Goal: Task Accomplishment & Management: Complete application form

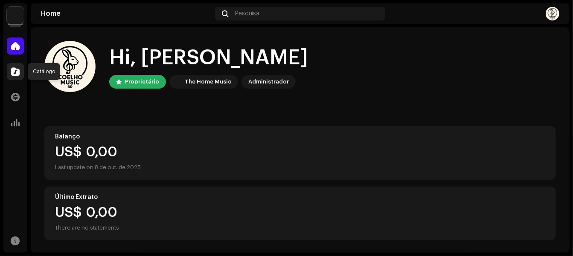
click at [14, 74] on span at bounding box center [15, 71] width 9 height 7
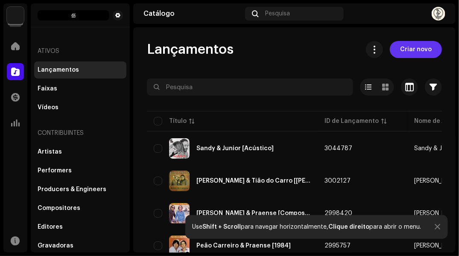
click at [395, 44] on button "Criar novo" at bounding box center [416, 49] width 52 height 17
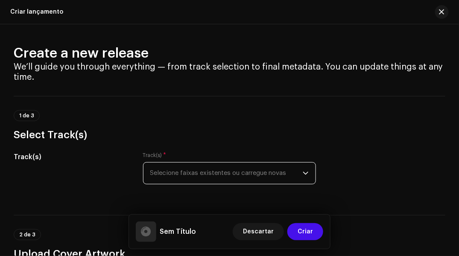
click at [154, 173] on span "Selecione faixas existentes ou carregue novas" at bounding box center [226, 173] width 153 height 21
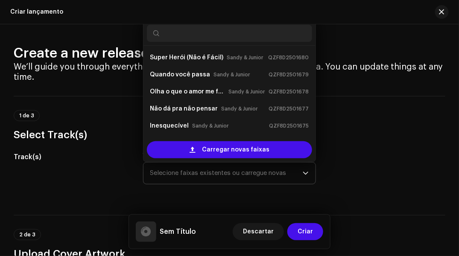
scroll to position [14, 0]
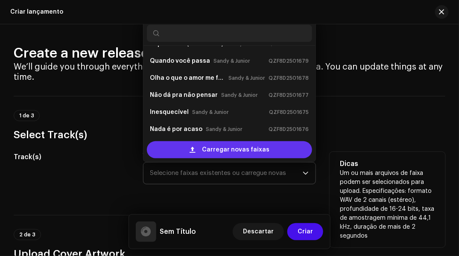
click at [180, 148] on div "Carregar novas faixas" at bounding box center [230, 149] width 166 height 17
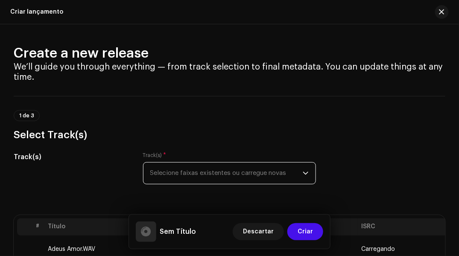
click at [247, 164] on span "Selecione faixas existentes ou carregue novas" at bounding box center [226, 173] width 153 height 21
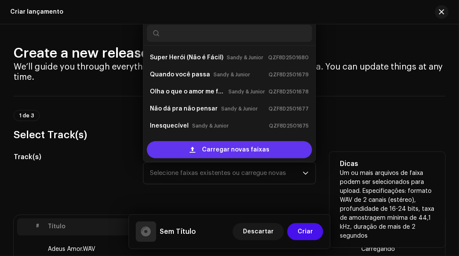
click at [224, 148] on span "Carregar novas faixas" at bounding box center [235, 149] width 67 height 17
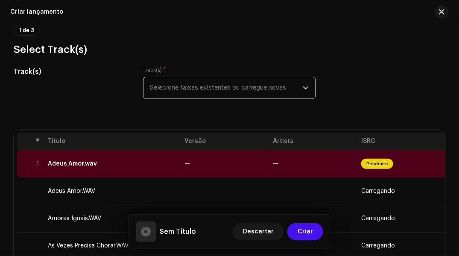
scroll to position [128, 0]
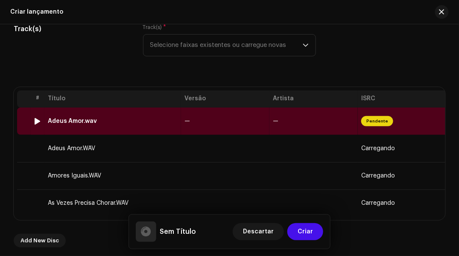
click at [201, 114] on td "—" at bounding box center [225, 121] width 88 height 27
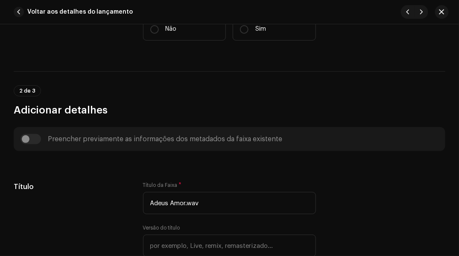
scroll to position [238, 0]
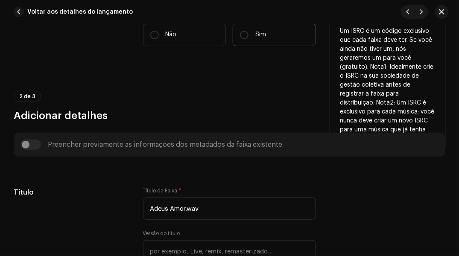
click at [236, 32] on label "Sim" at bounding box center [274, 34] width 83 height 23
click at [240, 32] on input "Sim" at bounding box center [244, 35] width 9 height 9
radio input "true"
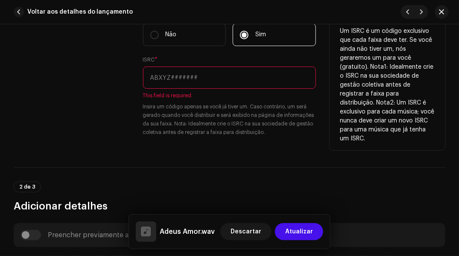
paste input "QZF8D2501693"
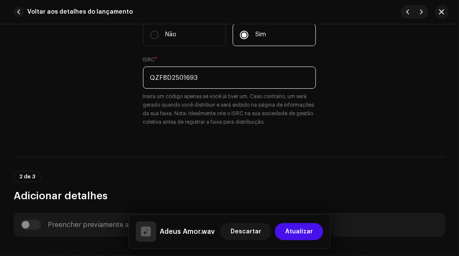
type input "QZF8D2501693"
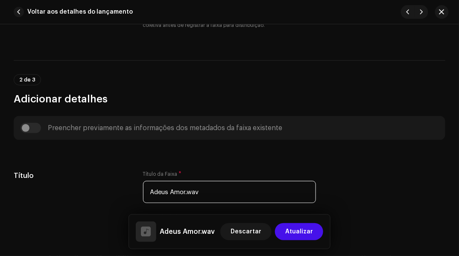
scroll to position [324, 0]
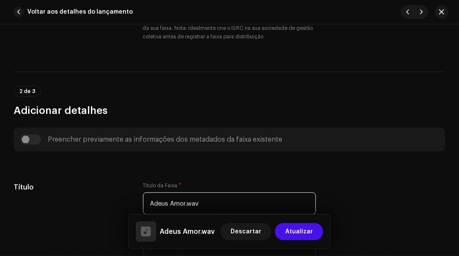
drag, startPoint x: 185, startPoint y: 160, endPoint x: 219, endPoint y: 164, distance: 34.3
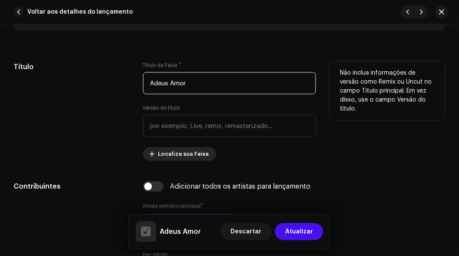
scroll to position [494, 0]
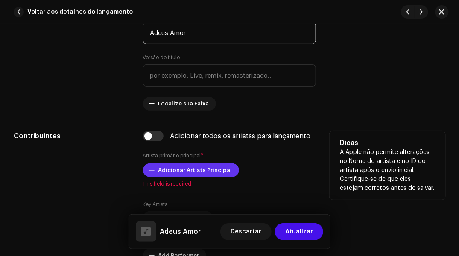
type input "Adeus Amor"
click at [156, 167] on button "Adicionar Artista Principal" at bounding box center [191, 170] width 96 height 14
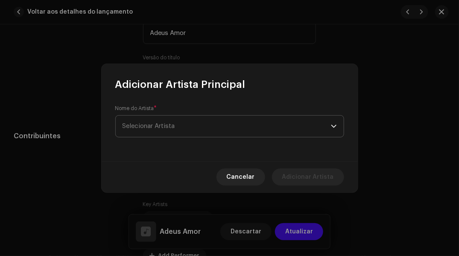
click at [150, 124] on span "Selecionar Artista" at bounding box center [148, 126] width 52 height 6
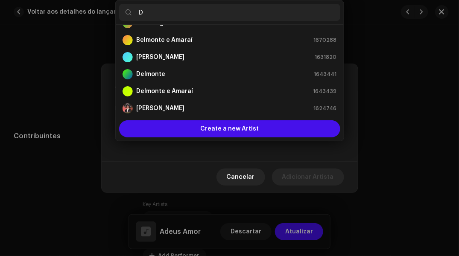
scroll to position [0, 0]
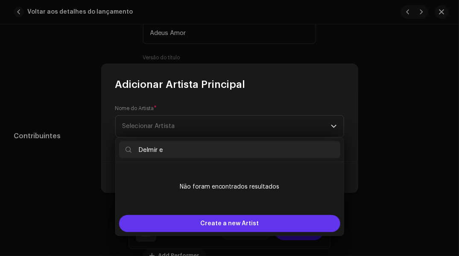
type input "Delmir e"
click at [165, 225] on div "Create a new Artist" at bounding box center [229, 223] width 221 height 17
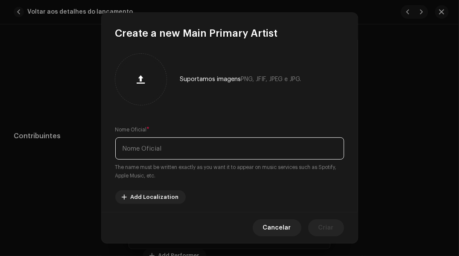
click at [127, 144] on input "text" at bounding box center [229, 148] width 229 height 22
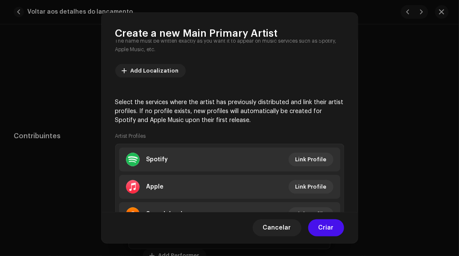
scroll to position [128, 0]
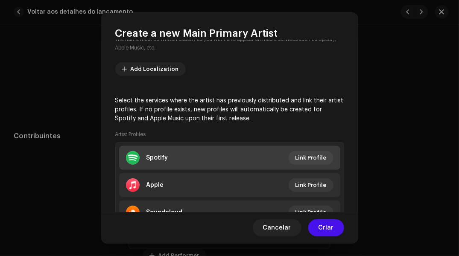
type input "Delmir e [PERSON_NAME]"
click at [288, 151] on li "Spotify Link Profile" at bounding box center [229, 158] width 221 height 24
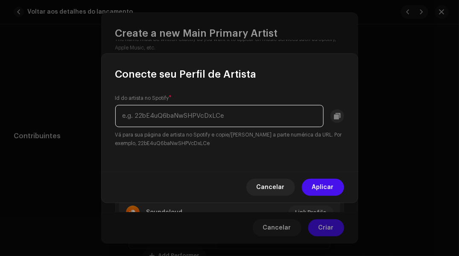
paste input "[URL][DOMAIN_NAME]"
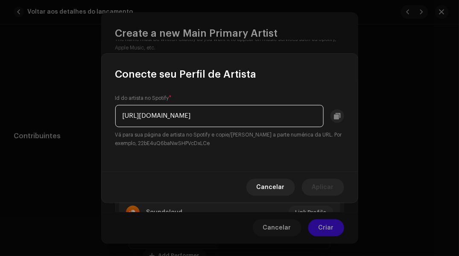
scroll to position [0, 0]
drag, startPoint x: 138, startPoint y: 113, endPoint x: 84, endPoint y: 108, distance: 54.0
click at [84, 108] on div "Conecte seu Perfil de Artista Id do artista no Spotify * [URL][DOMAIN_NAME] Vá …" at bounding box center [229, 128] width 459 height 256
type input "5XfwR9u8pGx5DEO5Alyi4f"
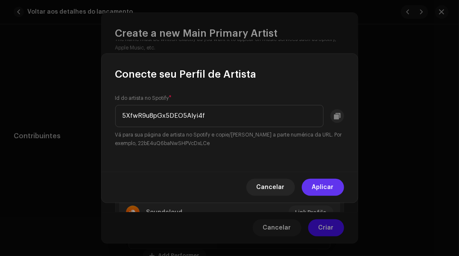
click at [306, 188] on button "Aplicar" at bounding box center [323, 187] width 42 height 17
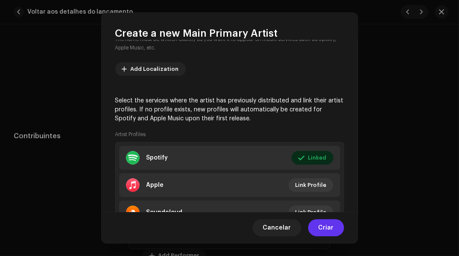
click at [320, 228] on span "Criar" at bounding box center [325, 227] width 15 height 17
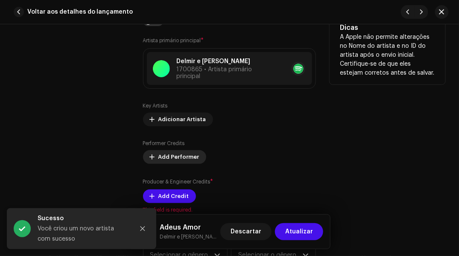
scroll to position [622, 0]
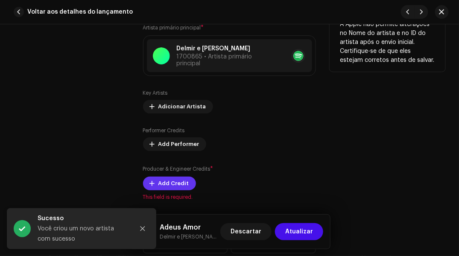
click at [151, 181] on span at bounding box center [152, 183] width 5 height 7
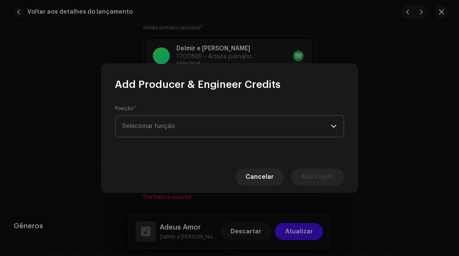
click at [148, 120] on span "Selecionar função" at bounding box center [226, 126] width 208 height 21
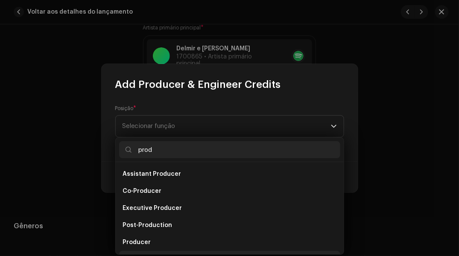
scroll to position [14, 0]
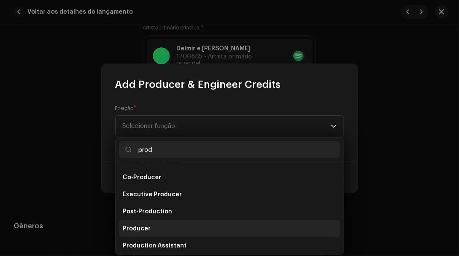
type input "prod"
drag, startPoint x: 129, startPoint y: 230, endPoint x: 134, endPoint y: 223, distance: 7.9
click at [129, 230] on span "Producer" at bounding box center [136, 228] width 28 height 9
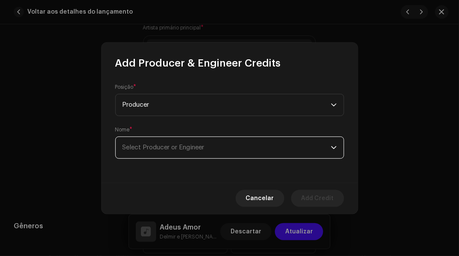
click at [149, 148] on span "Select Producer or Engineer" at bounding box center [163, 147] width 82 height 6
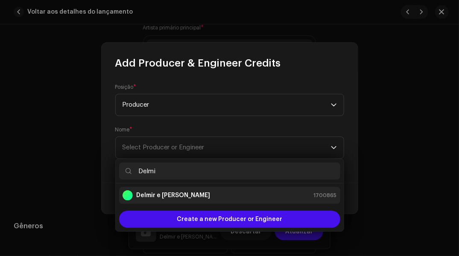
type input "Delmi"
click at [157, 194] on strong "Delmir e [PERSON_NAME]" at bounding box center [173, 195] width 74 height 9
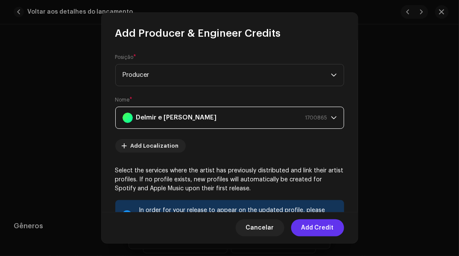
click at [306, 228] on span "Add Credit" at bounding box center [317, 227] width 32 height 17
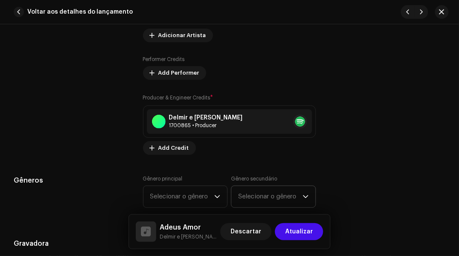
scroll to position [750, 0]
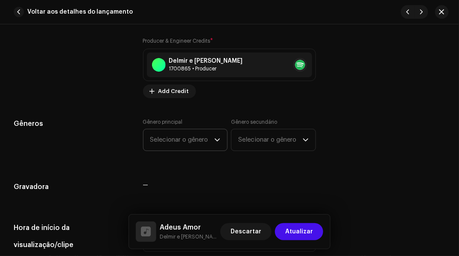
click at [203, 136] on span "Selecionar o gênero" at bounding box center [182, 139] width 64 height 21
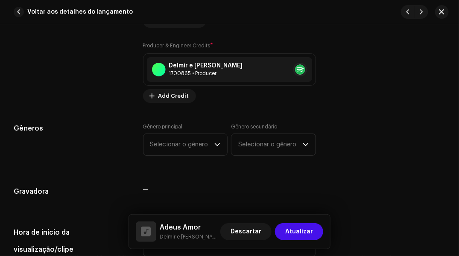
scroll to position [0, 0]
click at [167, 138] on span "Selecionar o gênero" at bounding box center [182, 144] width 64 height 21
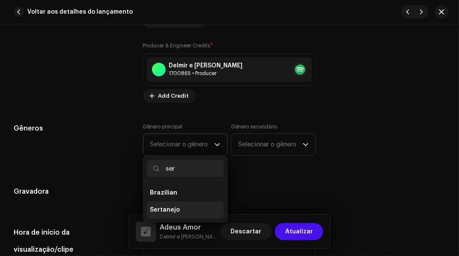
type input "ser"
click at [157, 203] on li "Sertanejo" at bounding box center [185, 209] width 77 height 17
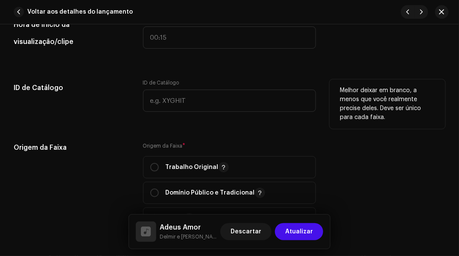
scroll to position [959, 0]
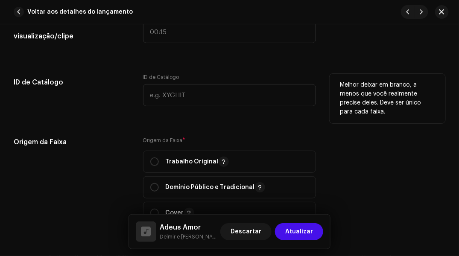
click at [200, 162] on p "Trabalho Original" at bounding box center [197, 162] width 63 height 10
radio input "true"
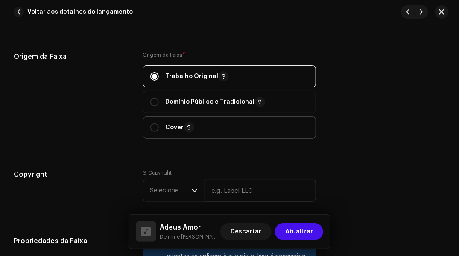
scroll to position [1087, 0]
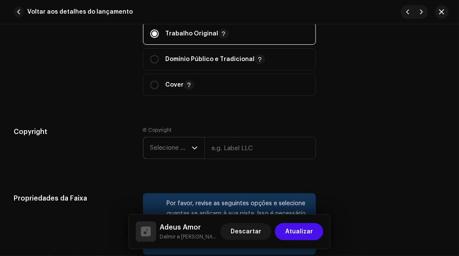
click at [192, 147] on icon "dropdown trigger" at bounding box center [195, 148] width 6 height 6
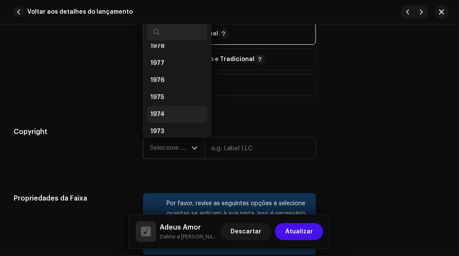
scroll to position [811, 0]
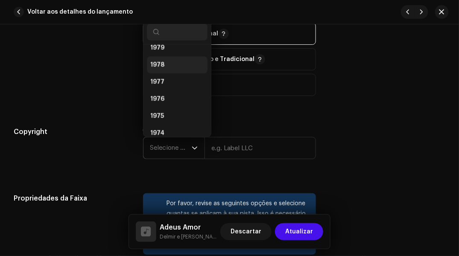
click at [163, 66] on li "1978" at bounding box center [177, 64] width 61 height 17
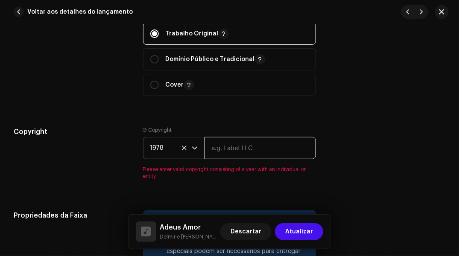
click at [209, 141] on input "text" at bounding box center [260, 148] width 112 height 22
type input "The King Music"
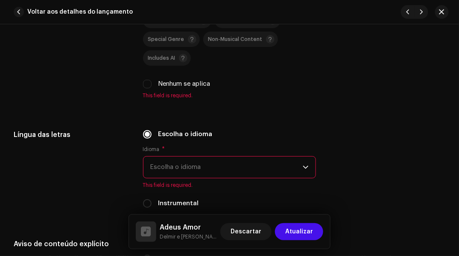
scroll to position [1343, 0]
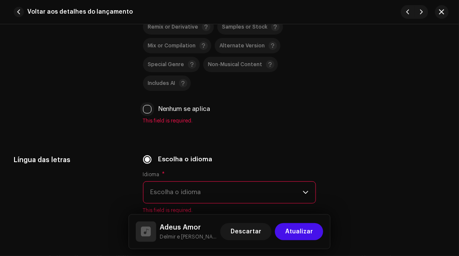
click at [145, 106] on input "Nenhum se aplica" at bounding box center [147, 109] width 9 height 9
checkbox input "true"
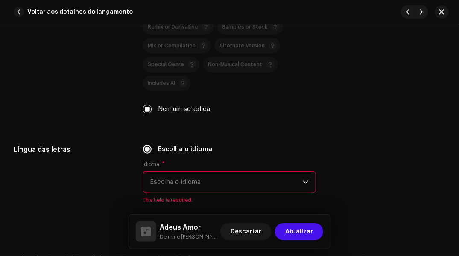
click at [154, 182] on span "Escolha o idioma" at bounding box center [226, 182] width 153 height 21
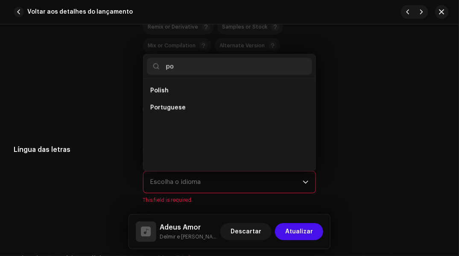
scroll to position [0, 0]
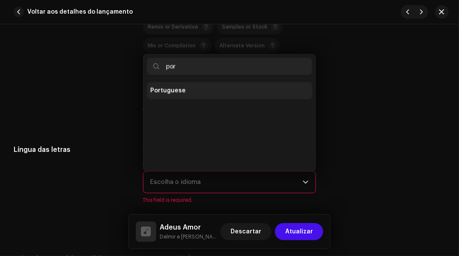
type input "por"
click at [159, 87] on span "Portuguese" at bounding box center [167, 90] width 35 height 9
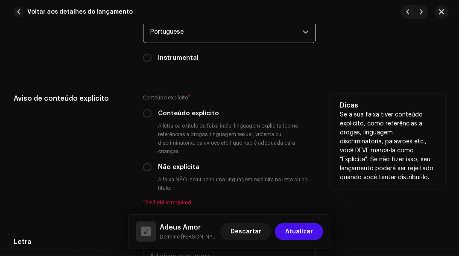
scroll to position [1514, 0]
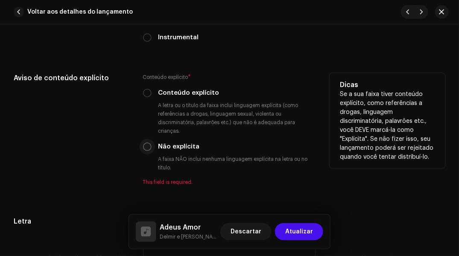
click at [146, 148] on input "Não explícita" at bounding box center [147, 146] width 9 height 9
radio input "true"
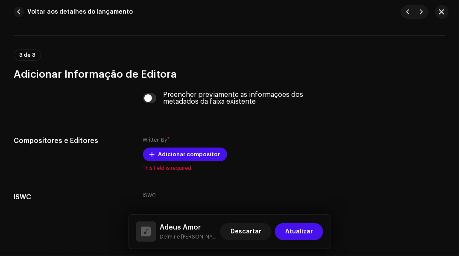
scroll to position [1727, 0]
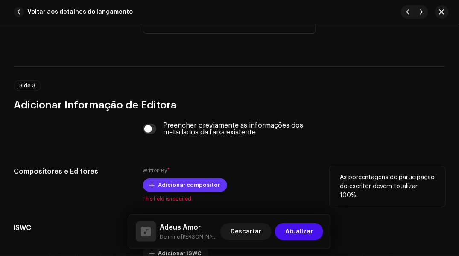
click at [158, 189] on span "Adicionar compositor" at bounding box center [189, 185] width 62 height 17
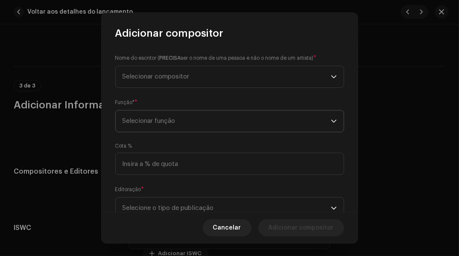
click at [141, 130] on span "Selecionar função" at bounding box center [226, 120] width 208 height 21
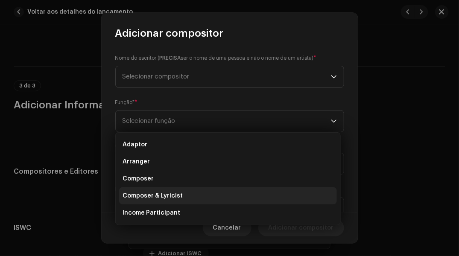
click at [145, 201] on li "Composer & Lyricist" at bounding box center [228, 195] width 218 height 17
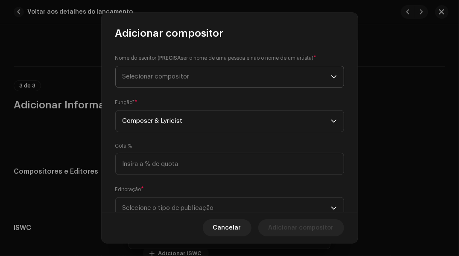
click at [126, 82] on span "Selecionar compositor" at bounding box center [226, 76] width 208 height 21
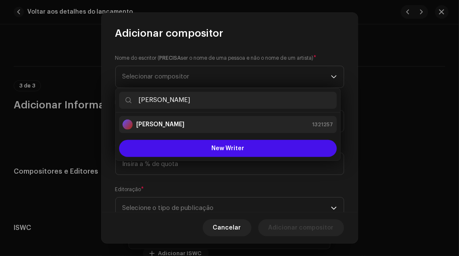
type input "[PERSON_NAME]"
click at [156, 128] on strong "[PERSON_NAME]" at bounding box center [160, 124] width 48 height 9
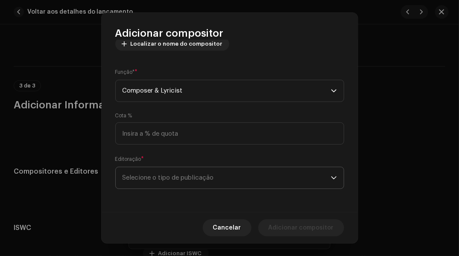
scroll to position [110, 0]
click at [304, 178] on span "Selecione o tipo de publicação" at bounding box center [226, 176] width 208 height 21
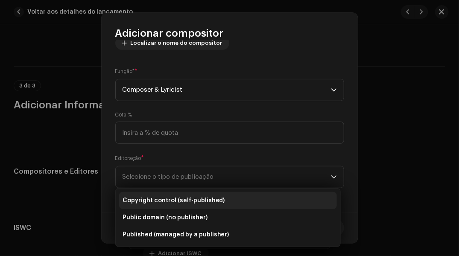
click at [209, 197] on span "Copyright control (self-published)" at bounding box center [173, 200] width 102 height 9
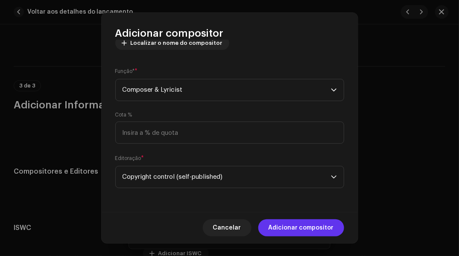
click at [304, 233] on span "Adicionar compositor" at bounding box center [300, 227] width 65 height 17
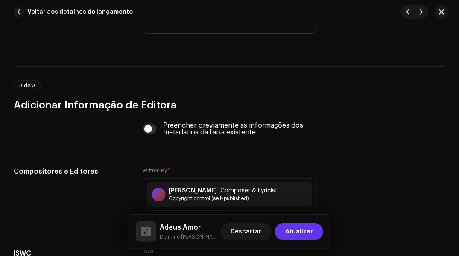
click at [301, 233] on span "Atualizar" at bounding box center [299, 231] width 28 height 17
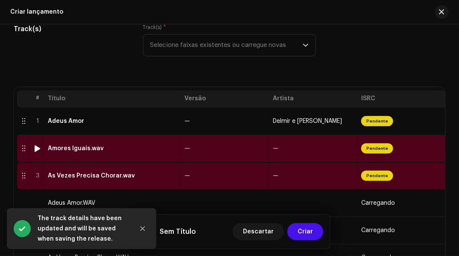
click at [119, 148] on div "Amores Iguais.wav" at bounding box center [113, 148] width 130 height 7
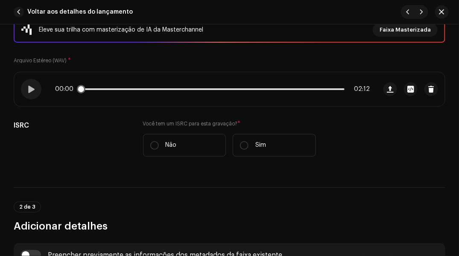
scroll to position [85, 0]
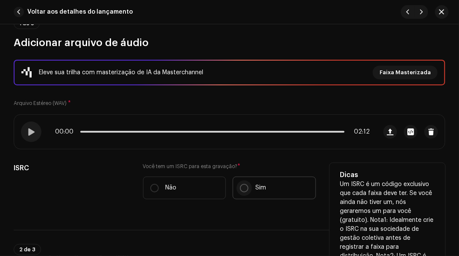
click at [240, 187] on input "Sim" at bounding box center [244, 188] width 9 height 9
radio input "true"
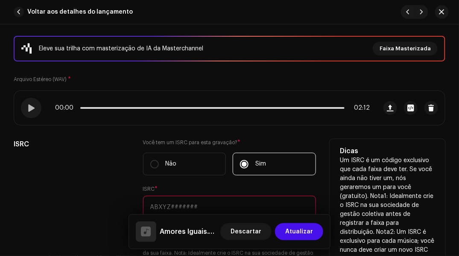
scroll to position [171, 0]
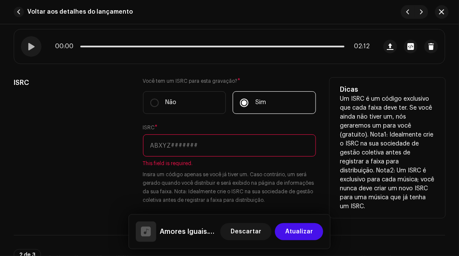
paste input "QZF8D2501694"
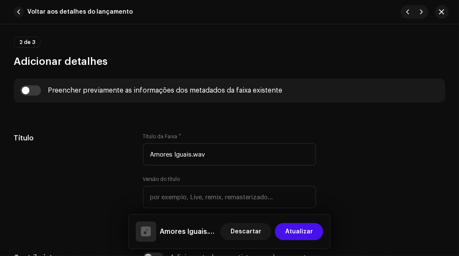
scroll to position [384, 0]
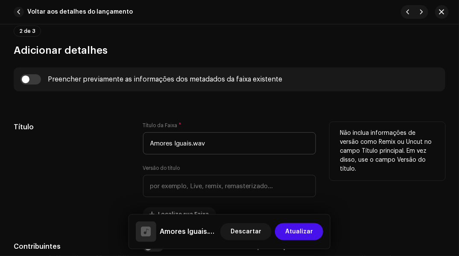
type input "QZF8D2501694"
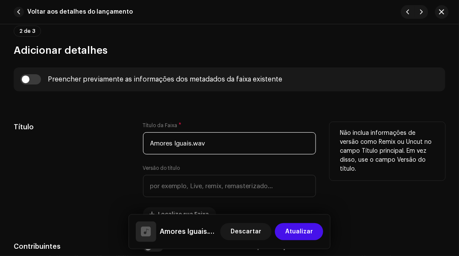
drag, startPoint x: 190, startPoint y: 141, endPoint x: 217, endPoint y: 138, distance: 26.6
click at [217, 138] on input "Amores Iguais.wav" at bounding box center [229, 143] width 173 height 22
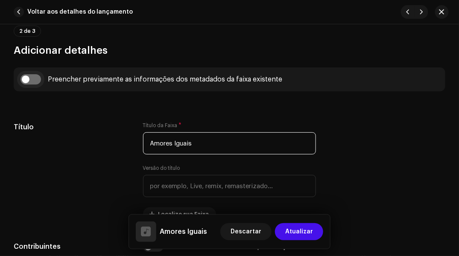
type input "Amores Iguais"
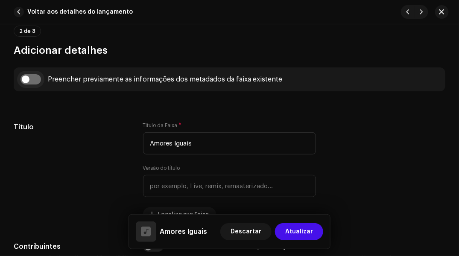
click at [29, 76] on input "checkbox" at bounding box center [30, 79] width 20 height 10
checkbox input "true"
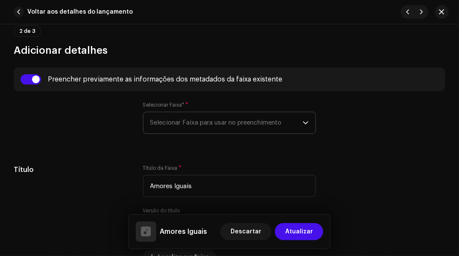
click at [160, 122] on span "Selecionar Faixa para usar no preenchimento" at bounding box center [226, 122] width 153 height 21
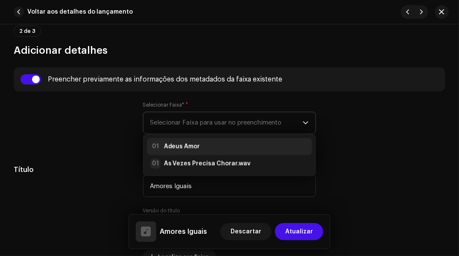
click at [154, 145] on div "01" at bounding box center [155, 147] width 10 height 10
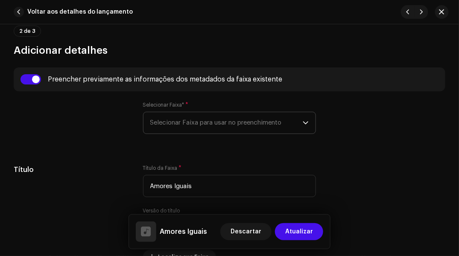
radio input "true"
type input "The King Music"
checkbox input "true"
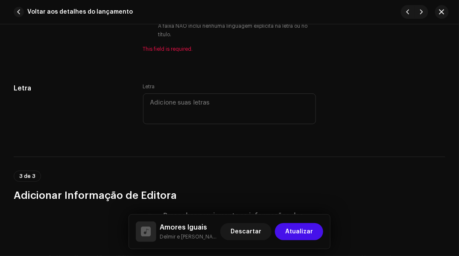
scroll to position [1664, 0]
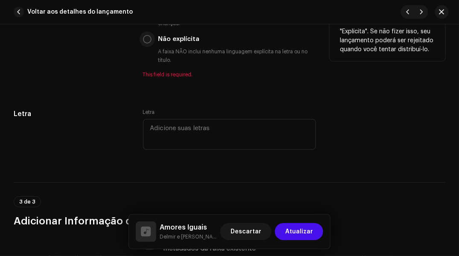
click at [143, 41] on input "Não explícita" at bounding box center [147, 39] width 9 height 9
radio input "true"
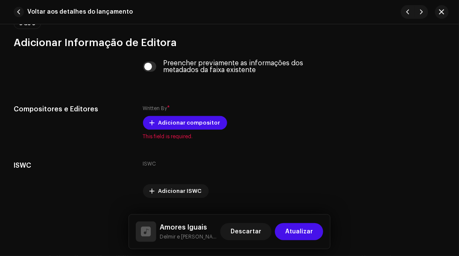
scroll to position [1835, 0]
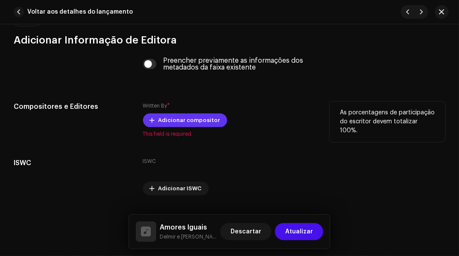
click at [160, 126] on span "Adicionar compositor" at bounding box center [189, 120] width 62 height 17
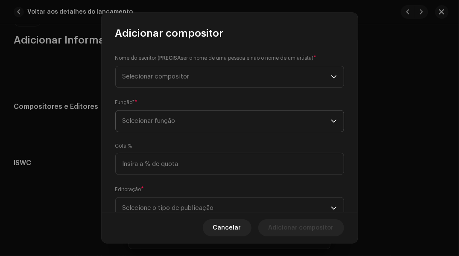
click at [151, 123] on span "Selecionar função" at bounding box center [226, 120] width 208 height 21
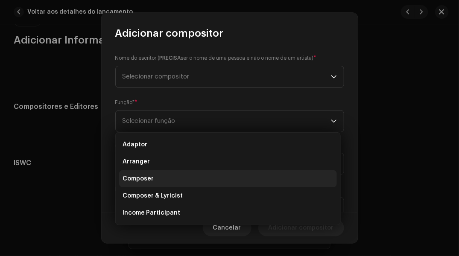
click at [135, 174] on span "Composer" at bounding box center [137, 178] width 31 height 9
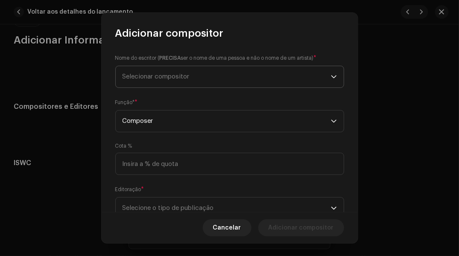
click at [129, 86] on span "Selecionar compositor" at bounding box center [226, 76] width 208 height 21
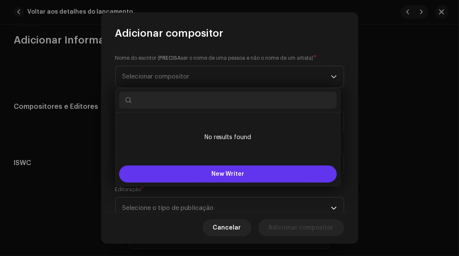
click at [153, 166] on button "New Writer" at bounding box center [228, 174] width 218 height 17
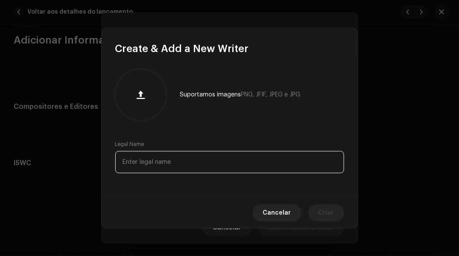
click at [153, 165] on input "text" at bounding box center [229, 162] width 229 height 22
paste input "[PERSON_NAME]"
type input "[PERSON_NAME]"
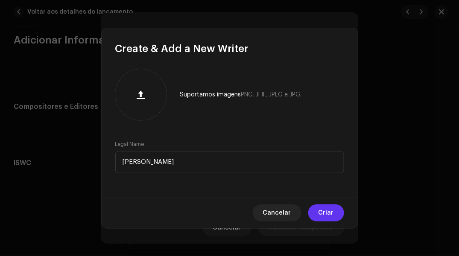
click at [317, 209] on button "Criar" at bounding box center [326, 212] width 36 height 17
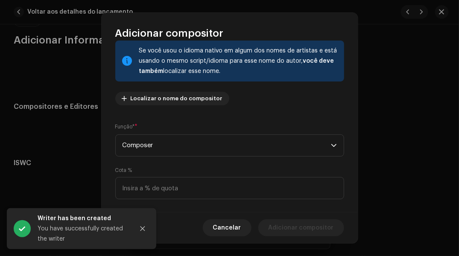
scroll to position [110, 0]
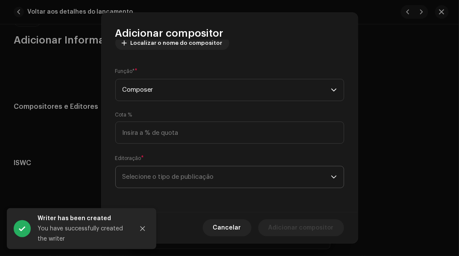
click at [270, 169] on span "Selecione o tipo de publicação" at bounding box center [226, 176] width 208 height 21
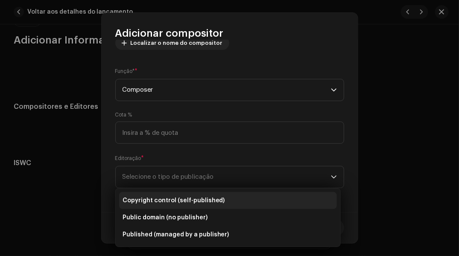
click at [197, 197] on span "Copyright control (self-published)" at bounding box center [173, 200] width 102 height 9
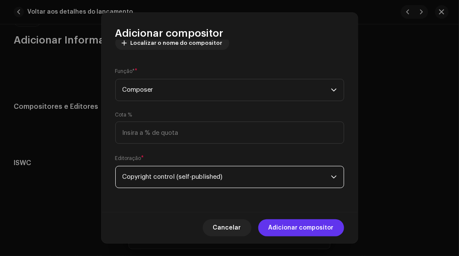
click at [282, 223] on span "Adicionar compositor" at bounding box center [300, 227] width 65 height 17
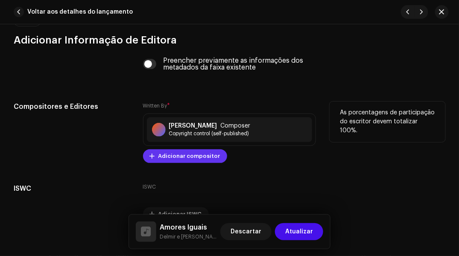
click at [163, 153] on span "Adicionar compositor" at bounding box center [189, 156] width 62 height 17
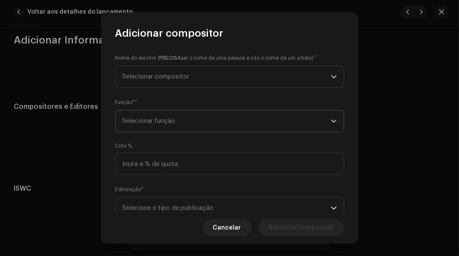
click at [163, 125] on span "Selecionar função" at bounding box center [226, 120] width 208 height 21
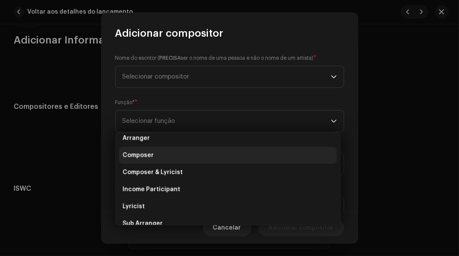
scroll to position [43, 0]
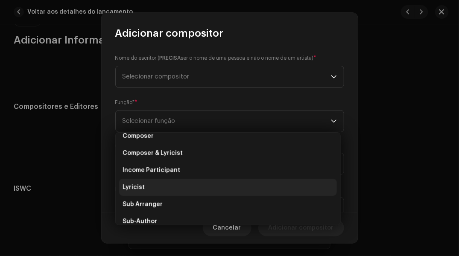
click at [157, 182] on li "Lyricist" at bounding box center [228, 187] width 218 height 17
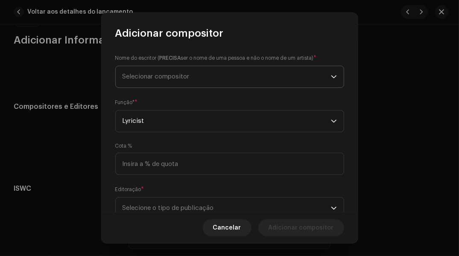
click at [145, 76] on span "Selecionar compositor" at bounding box center [155, 76] width 67 height 6
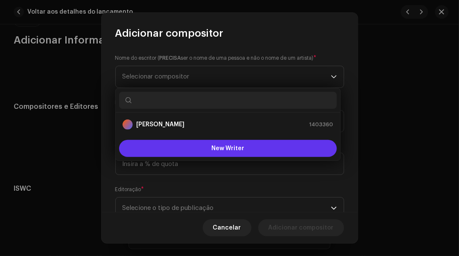
click at [154, 152] on button "New Writer" at bounding box center [228, 148] width 218 height 17
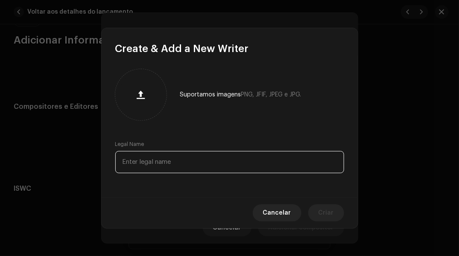
paste input "[PERSON_NAME]"
type input "[PERSON_NAME]"
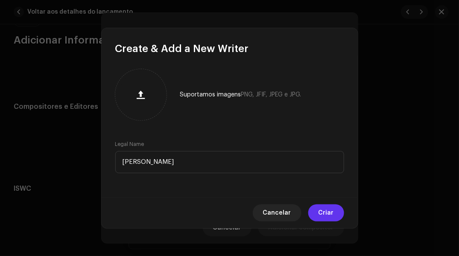
click at [321, 205] on span "Criar" at bounding box center [325, 212] width 15 height 17
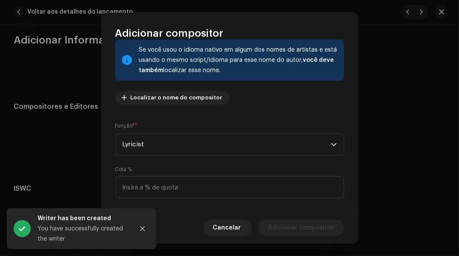
scroll to position [110, 0]
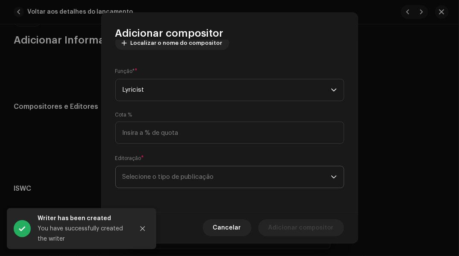
drag, startPoint x: 285, startPoint y: 170, endPoint x: 287, endPoint y: 180, distance: 10.7
click at [285, 172] on span "Selecione o tipo de publicação" at bounding box center [226, 176] width 208 height 21
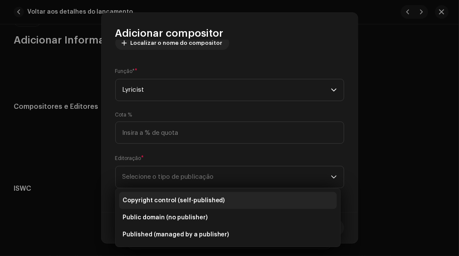
click at [254, 195] on li "Copyright control (self-published)" at bounding box center [228, 200] width 218 height 17
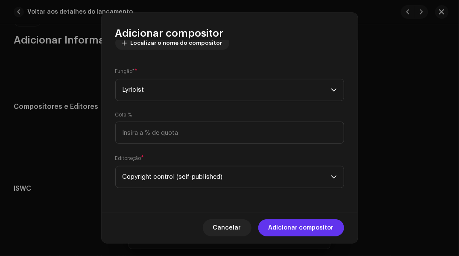
click at [287, 225] on span "Adicionar compositor" at bounding box center [300, 227] width 65 height 17
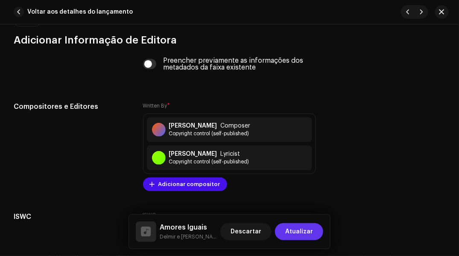
click at [289, 230] on span "Atualizar" at bounding box center [299, 231] width 28 height 17
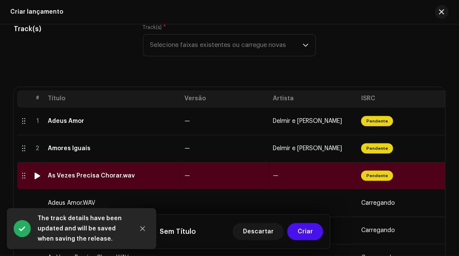
click at [192, 174] on td "—" at bounding box center [225, 175] width 88 height 27
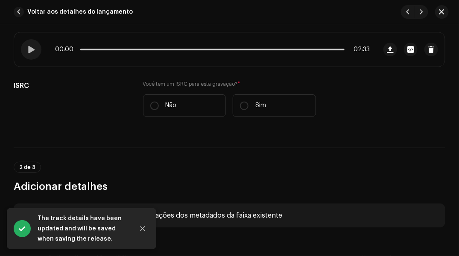
scroll to position [128, 0]
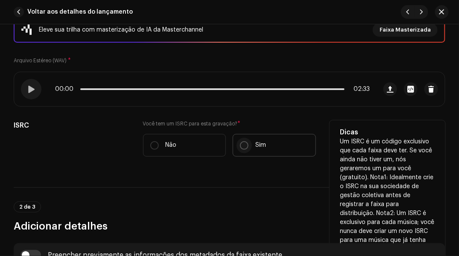
click at [241, 143] on input "Sim" at bounding box center [244, 145] width 9 height 9
radio input "true"
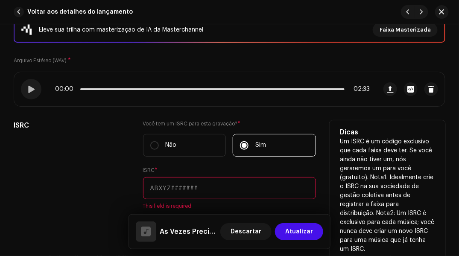
click at [163, 183] on input "text" at bounding box center [229, 188] width 173 height 22
paste input "QZF8D2501695"
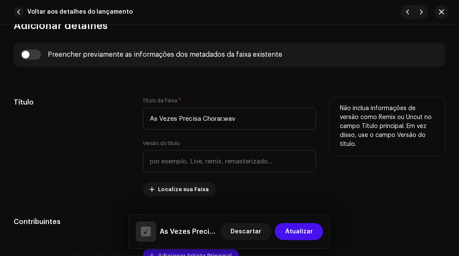
scroll to position [427, 0]
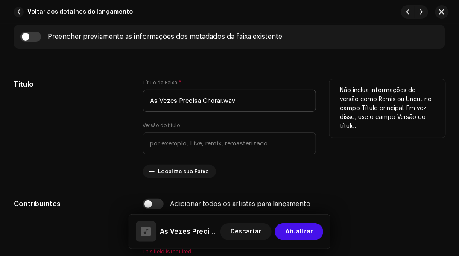
type input "QZF8D2501695"
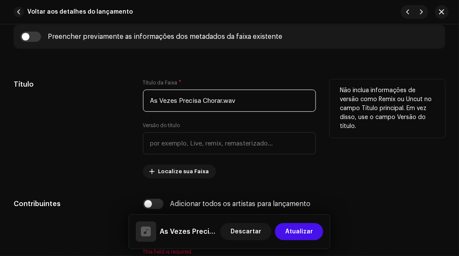
drag, startPoint x: 221, startPoint y: 99, endPoint x: 243, endPoint y: 97, distance: 22.3
click at [243, 97] on input "As Vezes Precisa Chorar.wav" at bounding box center [229, 101] width 173 height 22
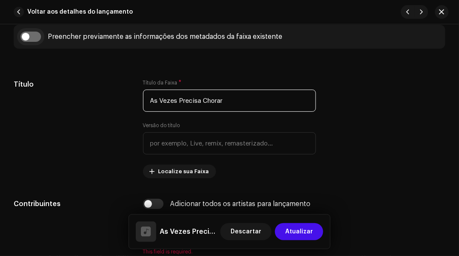
type input "As Vezes Precisa Chorar"
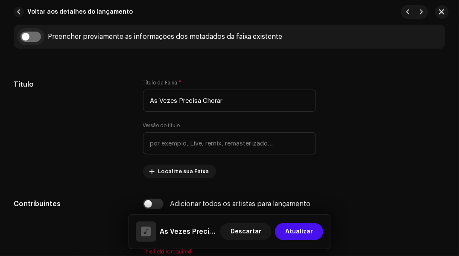
click at [29, 36] on input "checkbox" at bounding box center [30, 37] width 20 height 10
checkbox input "true"
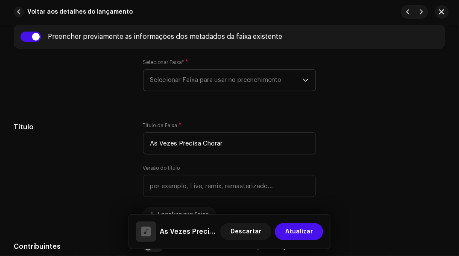
click at [167, 81] on span "Selecionar Faixa para usar no preenchimento" at bounding box center [226, 80] width 153 height 21
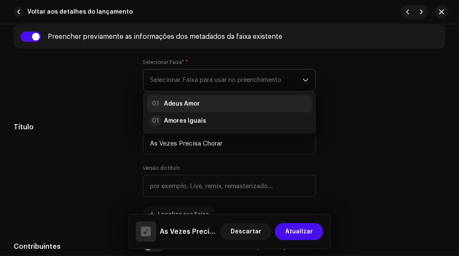
click at [172, 100] on strong "Adeus Amor" at bounding box center [182, 104] width 36 height 9
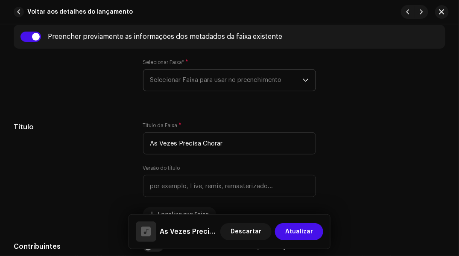
radio input "true"
type input "The King Music"
checkbox input "true"
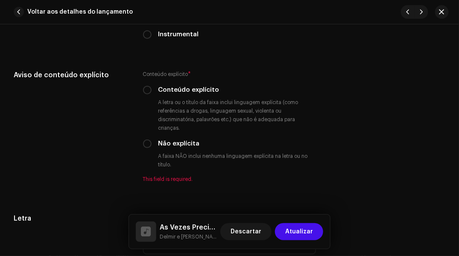
scroll to position [1579, 0]
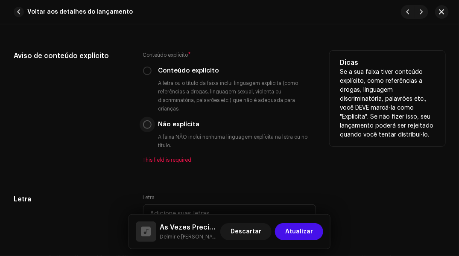
click at [144, 126] on input "Não explícita" at bounding box center [147, 124] width 9 height 9
radio input "true"
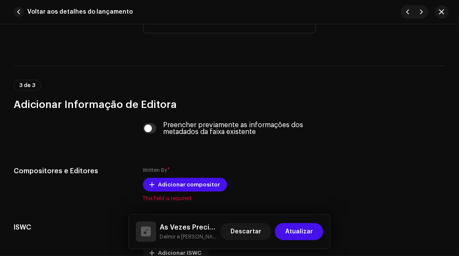
scroll to position [1792, 0]
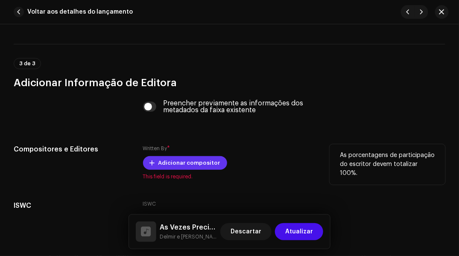
click at [169, 163] on span "Adicionar compositor" at bounding box center [189, 162] width 62 height 17
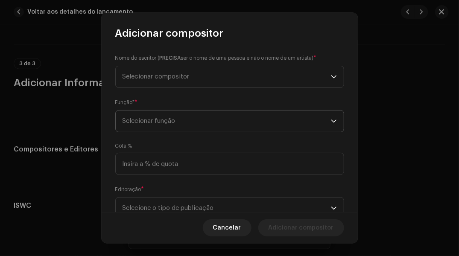
click at [127, 120] on span "Selecionar função" at bounding box center [226, 120] width 208 height 21
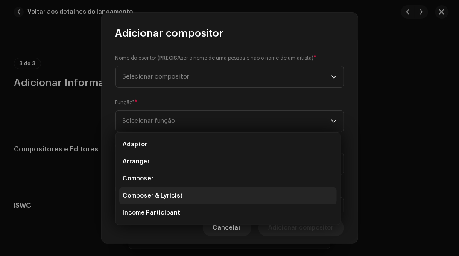
click at [145, 192] on span "Composer & Lyricist" at bounding box center [152, 196] width 60 height 9
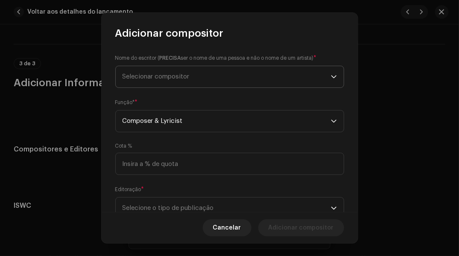
click at [126, 72] on span "Selecionar compositor" at bounding box center [226, 76] width 208 height 21
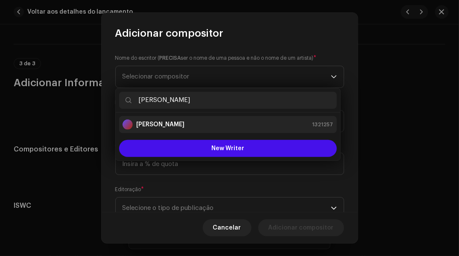
type input "[PERSON_NAME]"
click at [206, 128] on div "[PERSON_NAME] 1321257" at bounding box center [227, 124] width 211 height 10
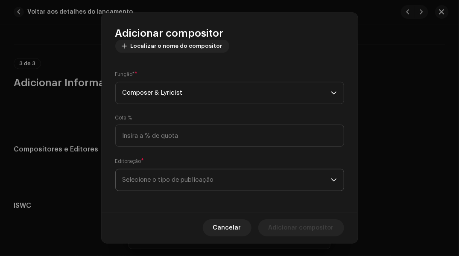
scroll to position [110, 0]
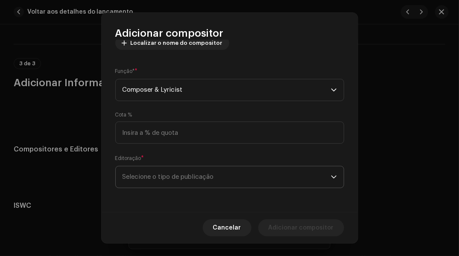
click at [307, 178] on span "Selecione o tipo de publicação" at bounding box center [226, 176] width 208 height 21
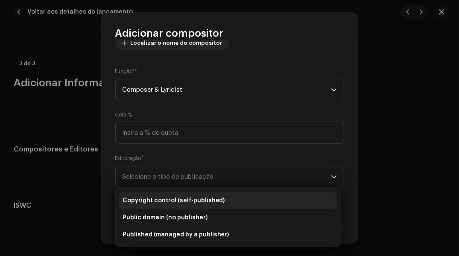
click at [216, 201] on span "Copyright control (self-published)" at bounding box center [173, 200] width 102 height 9
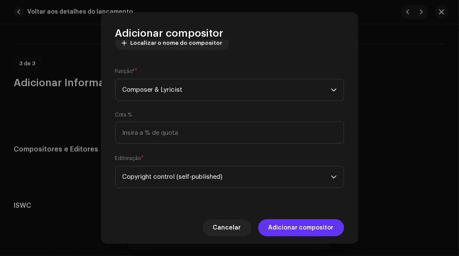
click at [268, 222] on button "Adicionar compositor" at bounding box center [301, 227] width 86 height 17
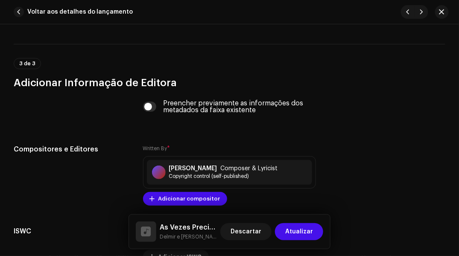
click at [287, 224] on button "Atualizar" at bounding box center [299, 231] width 48 height 17
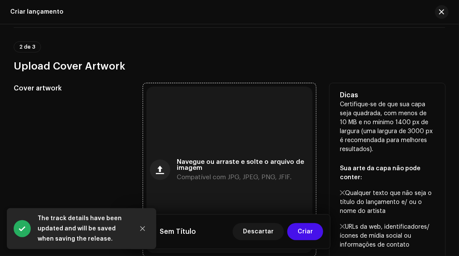
scroll to position [469, 0]
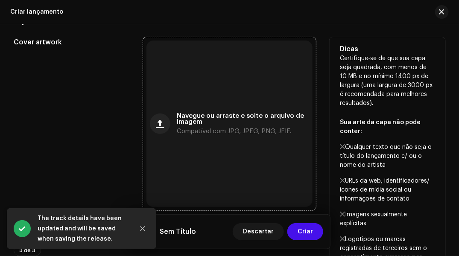
click at [254, 150] on div "Navegue ou arraste e solte o arquivo de imagem Compatível com JPG, JPEG, PNG, J…" at bounding box center [229, 124] width 166 height 166
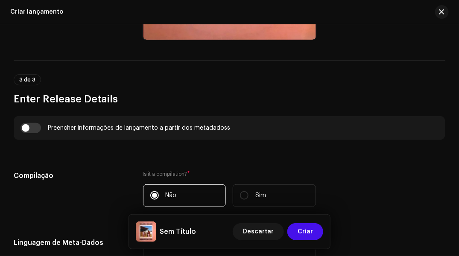
scroll to position [725, 0]
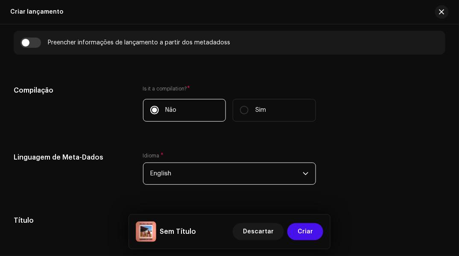
click at [159, 179] on span "English" at bounding box center [226, 173] width 153 height 21
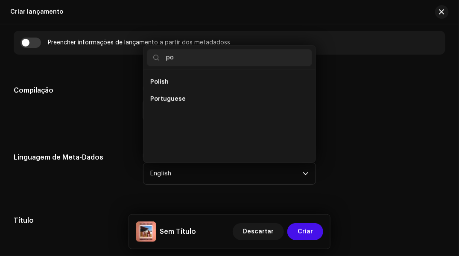
scroll to position [0, 0]
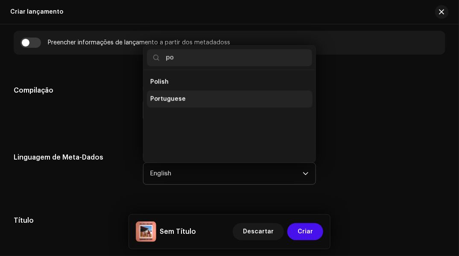
type input "po"
click at [148, 103] on li "Portuguese" at bounding box center [230, 98] width 166 height 17
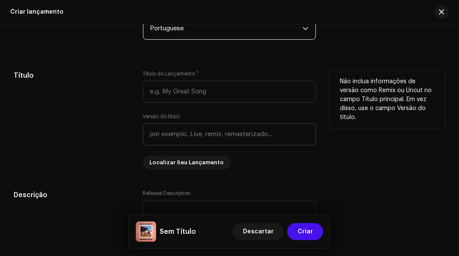
scroll to position [853, 0]
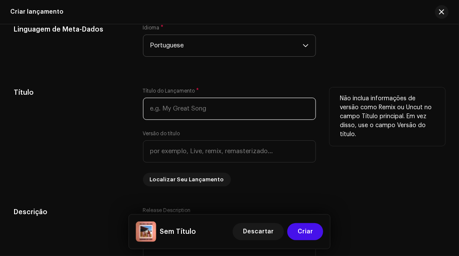
click at [155, 111] on input "text" at bounding box center [229, 109] width 173 height 22
type input "Delmir e [PERSON_NAME]"
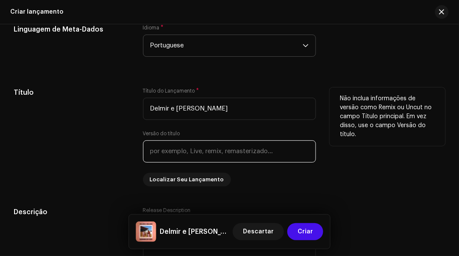
click at [150, 158] on input "text" at bounding box center [229, 151] width 173 height 22
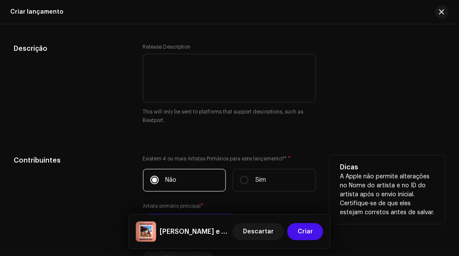
scroll to position [1067, 0]
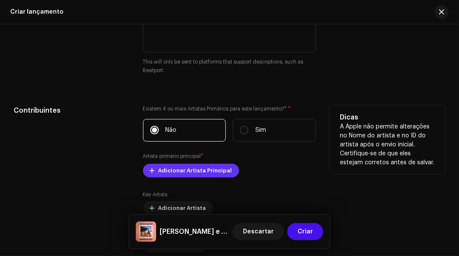
type input "Sonhos da Vida"
click at [147, 169] on button "Adicionar Artista Principal" at bounding box center [191, 171] width 96 height 14
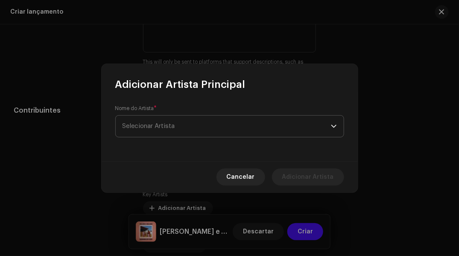
click at [148, 121] on span "Selecionar Artista" at bounding box center [226, 126] width 208 height 21
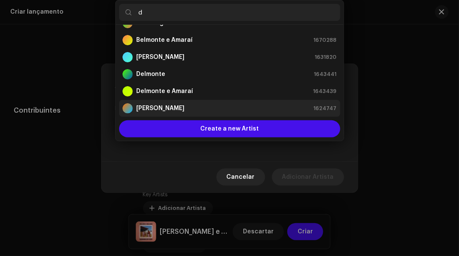
scroll to position [0, 0]
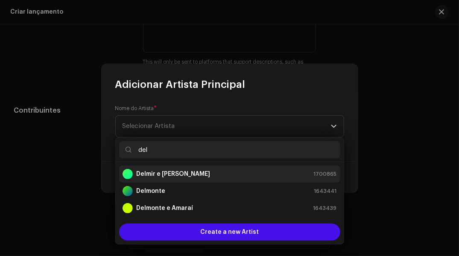
type input "del"
click at [145, 172] on strong "Delmir e [PERSON_NAME]" at bounding box center [173, 174] width 74 height 9
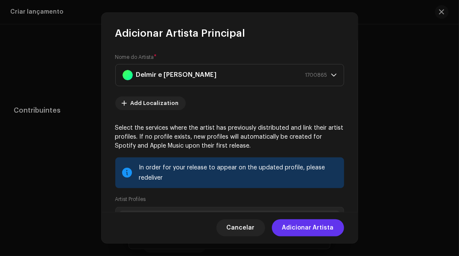
click at [300, 223] on span "Adicionar Artista" at bounding box center [308, 227] width 52 height 17
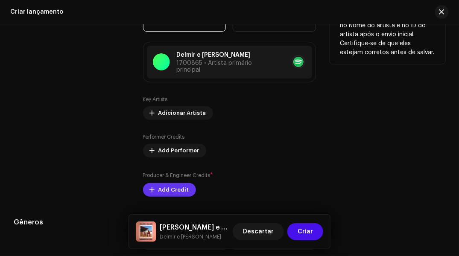
scroll to position [1195, 0]
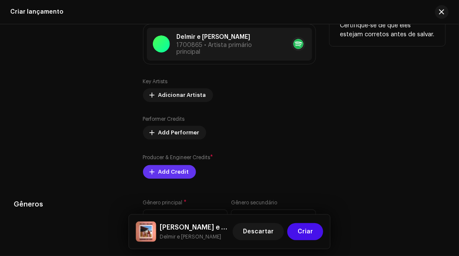
click at [179, 177] on span "Add Credit" at bounding box center [173, 171] width 31 height 17
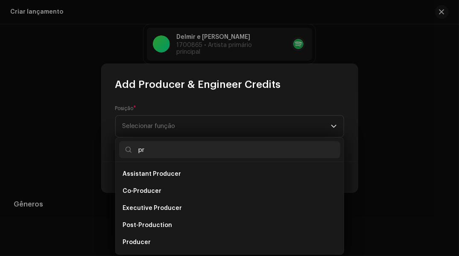
scroll to position [14, 0]
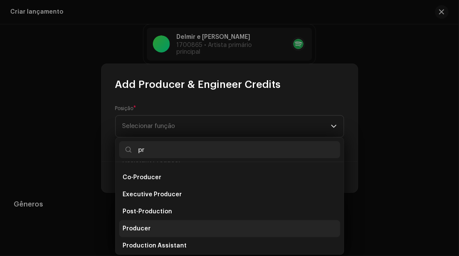
type input "pr"
click at [124, 227] on span "Producer" at bounding box center [136, 228] width 28 height 9
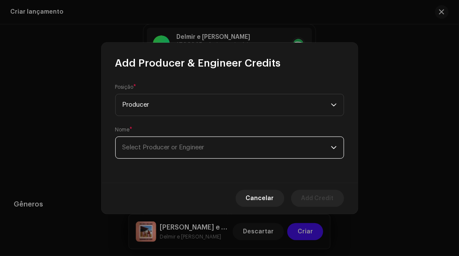
click at [151, 151] on span "Select Producer or Engineer" at bounding box center [226, 147] width 208 height 21
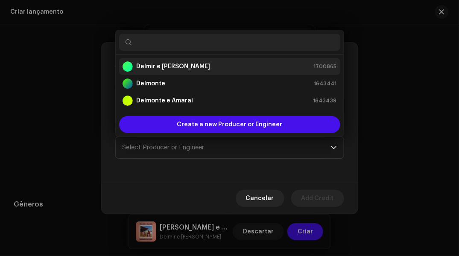
click at [147, 63] on strong "Delmir e [PERSON_NAME]" at bounding box center [173, 66] width 74 height 9
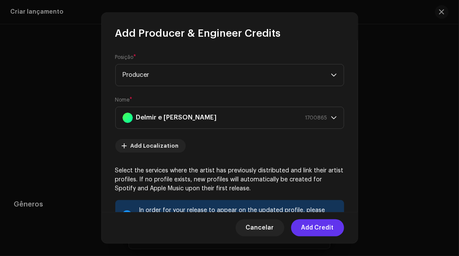
click at [301, 232] on button "Add Credit" at bounding box center [317, 227] width 53 height 17
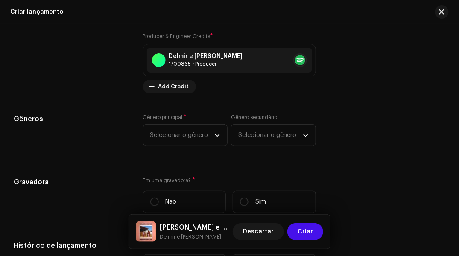
scroll to position [1323, 0]
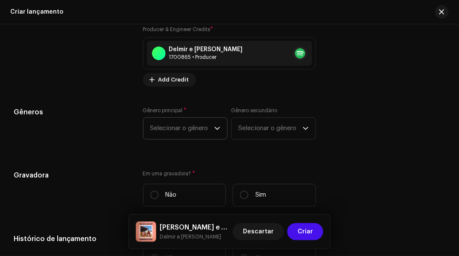
click at [191, 128] on span "Selecionar o gênero" at bounding box center [182, 128] width 64 height 21
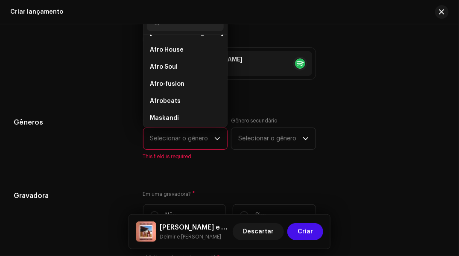
scroll to position [0, 0]
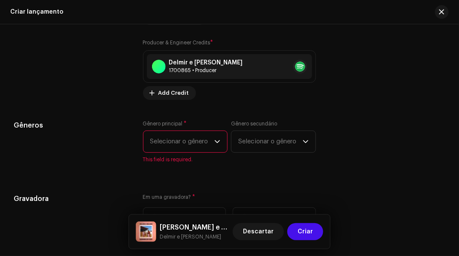
click at [194, 142] on span "Selecionar o gênero" at bounding box center [182, 141] width 64 height 21
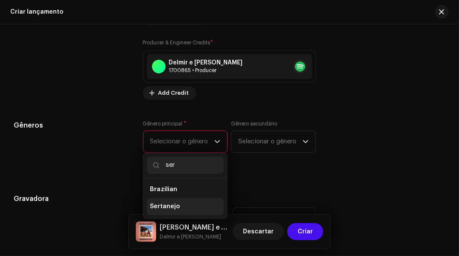
type input "ser"
click at [172, 204] on span "Sertanejo" at bounding box center [165, 207] width 30 height 9
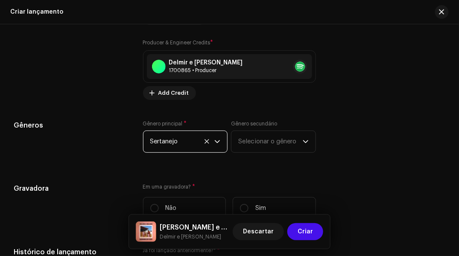
scroll to position [1352, 0]
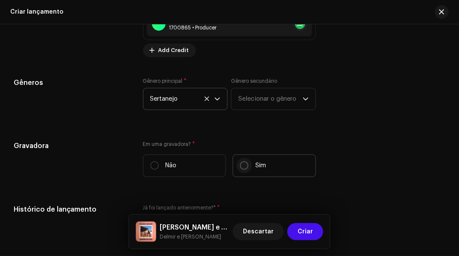
click at [242, 170] on input "Sim" at bounding box center [244, 165] width 9 height 9
radio input "true"
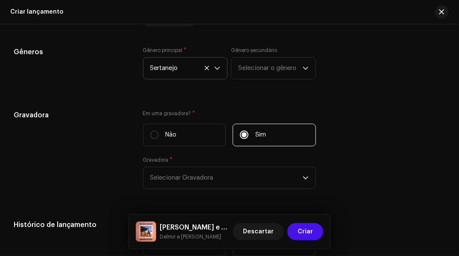
scroll to position [1395, 0]
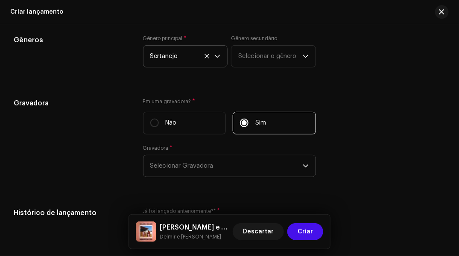
click at [228, 170] on span "Selecionar Gravadora" at bounding box center [226, 165] width 153 height 21
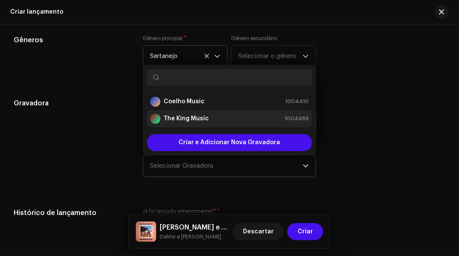
click at [171, 120] on strong "The King Music" at bounding box center [186, 118] width 45 height 9
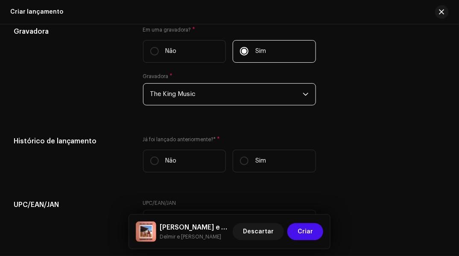
scroll to position [1480, 0]
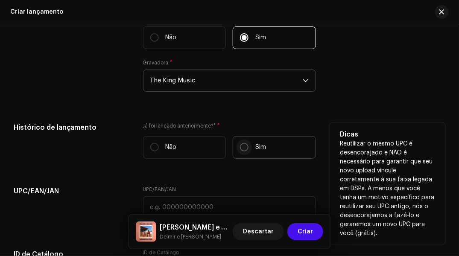
click at [244, 151] on input "Sim" at bounding box center [244, 147] width 9 height 9
radio input "true"
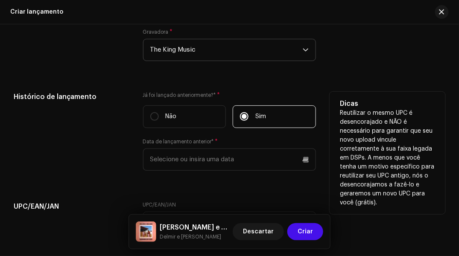
scroll to position [1523, 0]
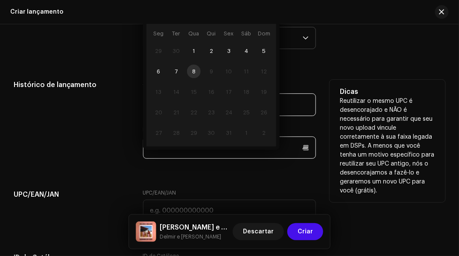
click at [166, 154] on input "text" at bounding box center [229, 148] width 173 height 22
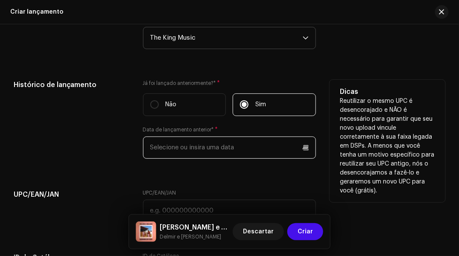
scroll to position [1480, 0]
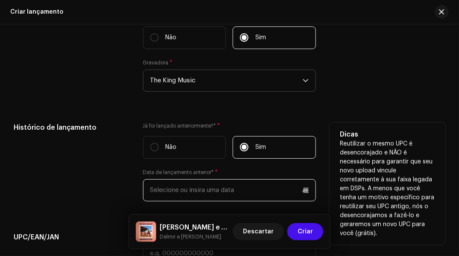
click at [228, 196] on input "text" at bounding box center [229, 190] width 173 height 22
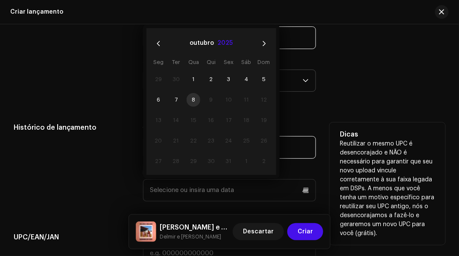
click at [217, 48] on button "2025" at bounding box center [224, 44] width 15 height 14
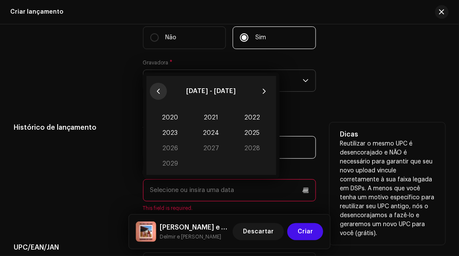
click at [155, 92] on icon "Previous Decade" at bounding box center [158, 91] width 6 height 6
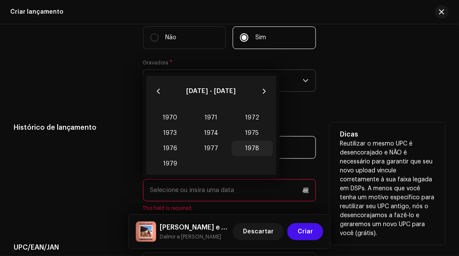
click at [243, 150] on span "1978" at bounding box center [252, 148] width 41 height 15
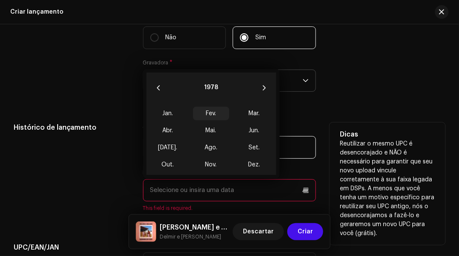
click at [213, 114] on span "Fev." at bounding box center [211, 114] width 36 height 14
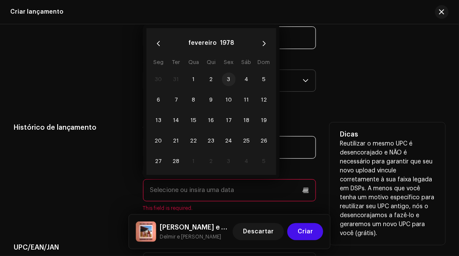
click at [226, 80] on span "3" at bounding box center [229, 80] width 14 height 14
type input "[DATE]"
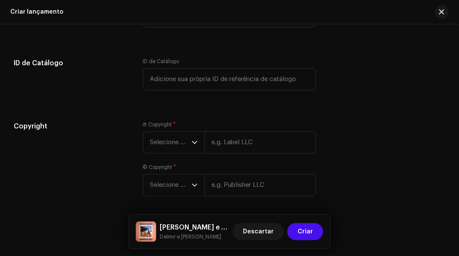
scroll to position [1736, 0]
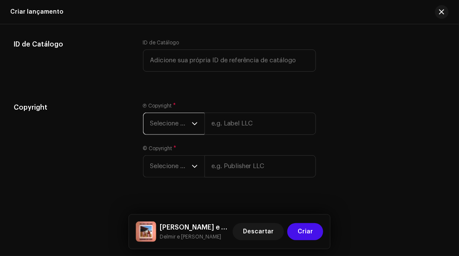
click at [166, 124] on span "Selecione o ano" at bounding box center [170, 123] width 41 height 21
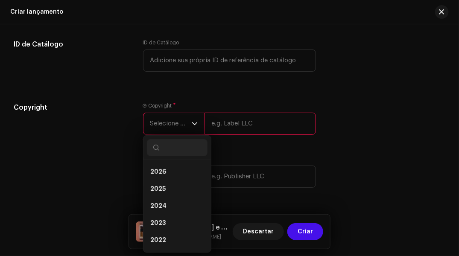
scroll to position [1764, 0]
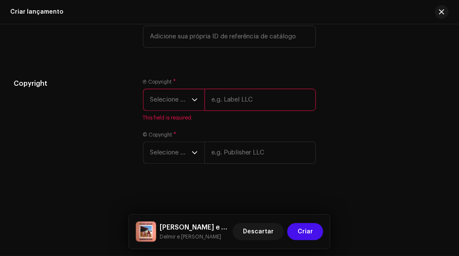
click at [166, 104] on span "Selecione o ano" at bounding box center [170, 99] width 41 height 21
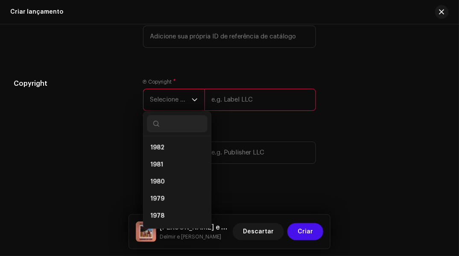
scroll to position [768, 0]
click at [156, 196] on span "1978" at bounding box center [157, 199] width 14 height 9
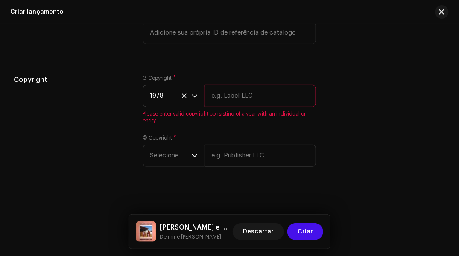
click at [223, 98] on input "text" at bounding box center [260, 96] width 112 height 22
type input "The King Music"
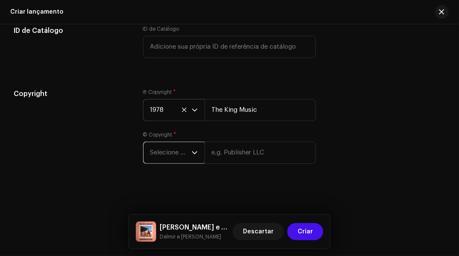
click at [166, 148] on span "Selecione o ano" at bounding box center [170, 152] width 41 height 21
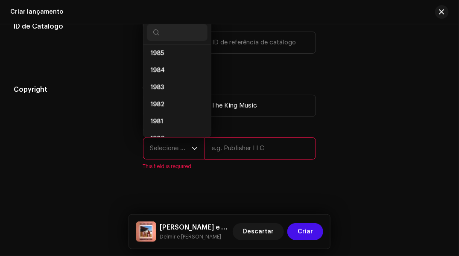
scroll to position [747, 0]
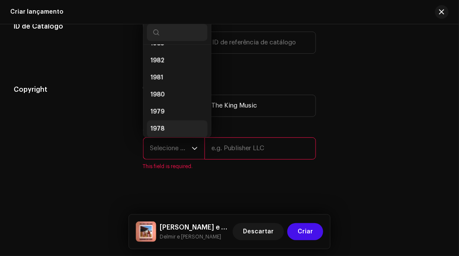
click at [160, 130] on span "1978" at bounding box center [157, 129] width 14 height 9
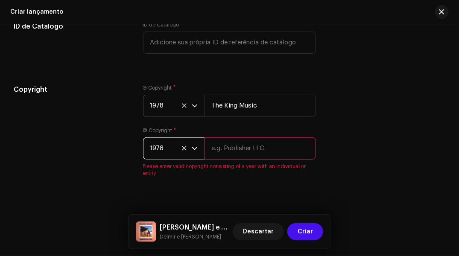
click at [215, 150] on input "text" at bounding box center [260, 148] width 112 height 22
type input "The King Music"
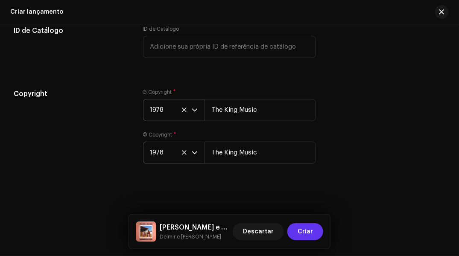
click at [296, 224] on button "Criar" at bounding box center [305, 231] width 36 height 17
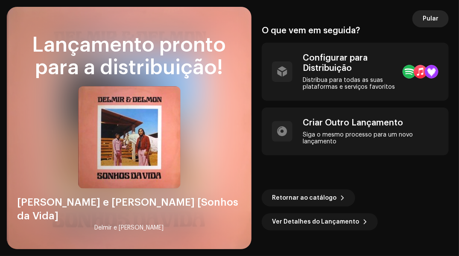
click at [422, 17] on button "Pular" at bounding box center [430, 18] width 36 height 17
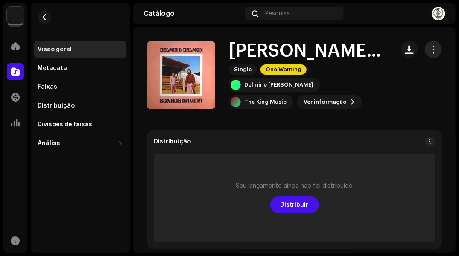
click at [431, 46] on span "button" at bounding box center [433, 49] width 8 height 7
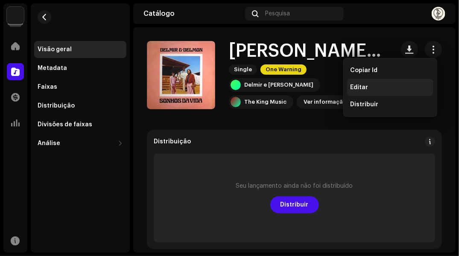
click at [361, 84] on span "Editar" at bounding box center [359, 87] width 18 height 7
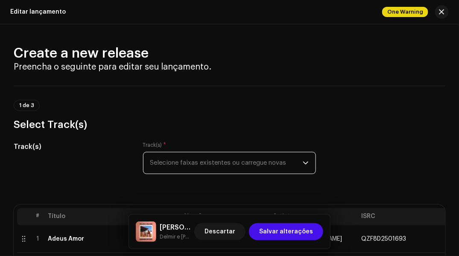
click at [166, 160] on span "Selecione faixas existentes ou carregue novas" at bounding box center [226, 162] width 153 height 21
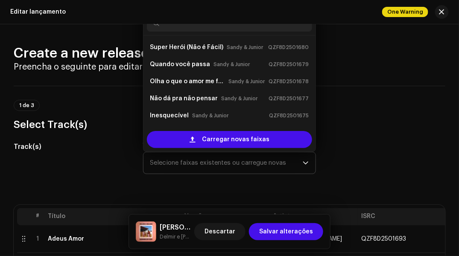
click at [157, 148] on div "Carregar novas faixas" at bounding box center [229, 140] width 172 height 24
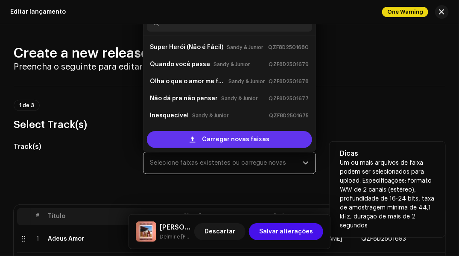
click at [158, 143] on div "Carregar novas faixas" at bounding box center [230, 139] width 166 height 17
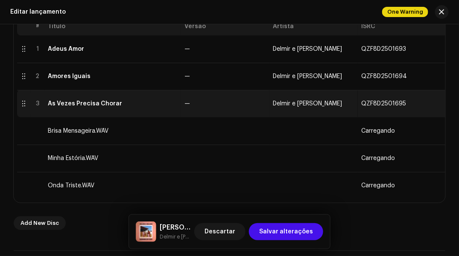
scroll to position [171, 0]
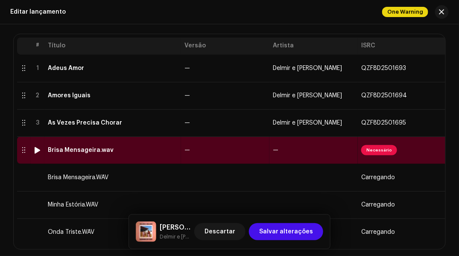
click at [106, 150] on div "Brisa Mensageira.wav" at bounding box center [81, 150] width 66 height 7
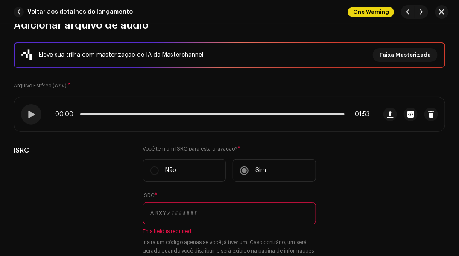
scroll to position [85, 0]
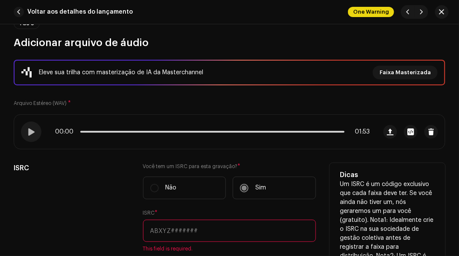
click at [197, 230] on input "text" at bounding box center [229, 231] width 173 height 22
paste input "QZF8D2501696"
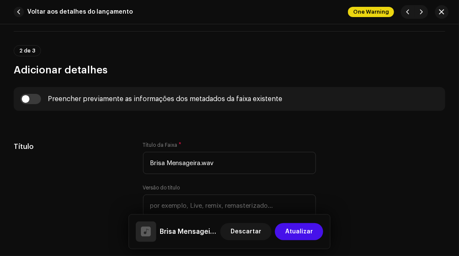
scroll to position [384, 0]
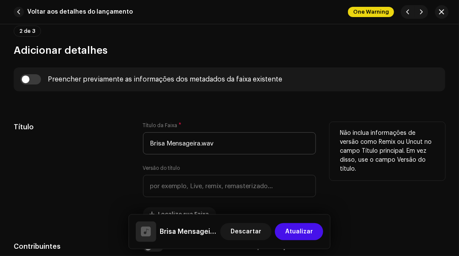
type input "QZF8D2501696"
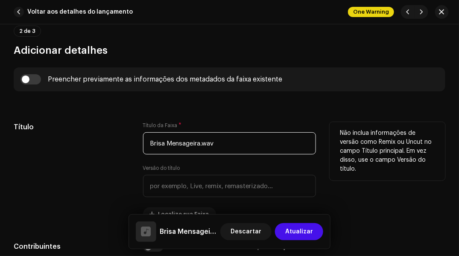
drag, startPoint x: 199, startPoint y: 142, endPoint x: 218, endPoint y: 142, distance: 19.2
click at [218, 142] on input "Brisa Mensageira.wav" at bounding box center [229, 143] width 173 height 22
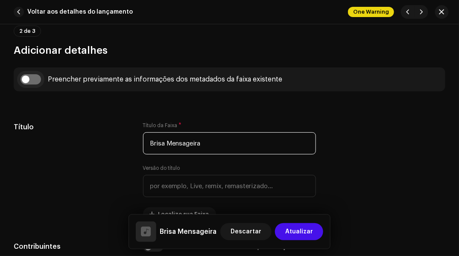
type input "Brisa Mensageira"
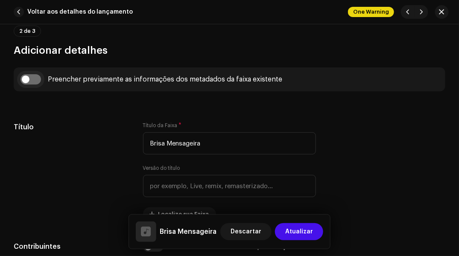
click at [31, 80] on input "checkbox" at bounding box center [30, 79] width 20 height 10
checkbox input "true"
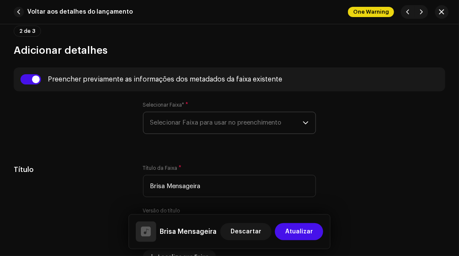
click at [170, 118] on span "Selecionar Faixa para usar no preenchimento" at bounding box center [226, 122] width 153 height 21
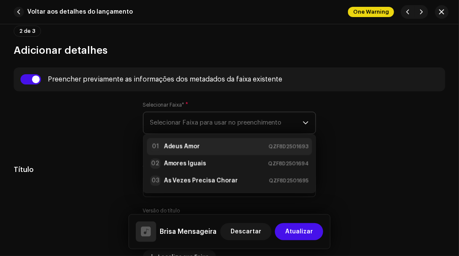
click at [171, 142] on strong "Adeus Amor" at bounding box center [182, 146] width 36 height 9
type input "00:15"
radio input "true"
type input "The King Music"
checkbox input "true"
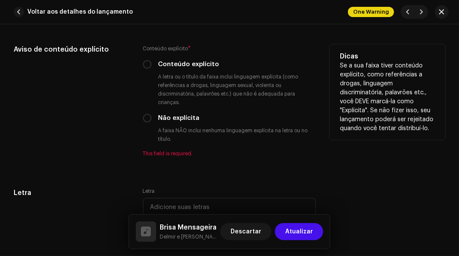
scroll to position [1664, 0]
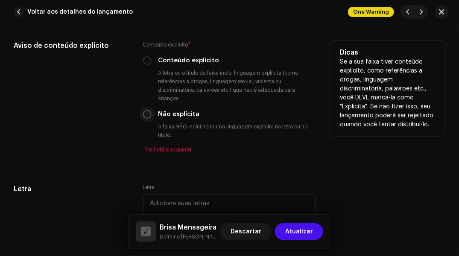
click at [146, 115] on input "Não explícita" at bounding box center [147, 114] width 9 height 9
radio input "true"
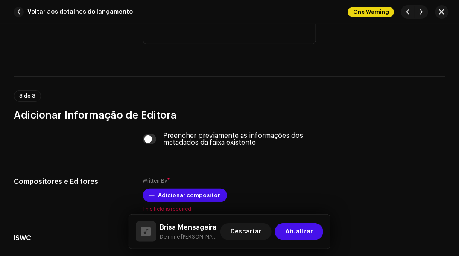
scroll to position [1877, 0]
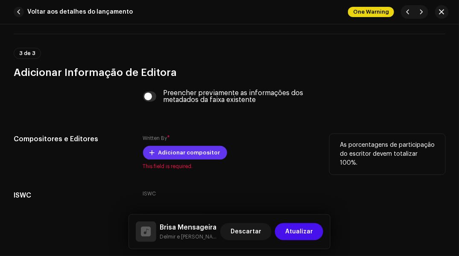
click at [160, 148] on span "Adicionar compositor" at bounding box center [189, 152] width 62 height 17
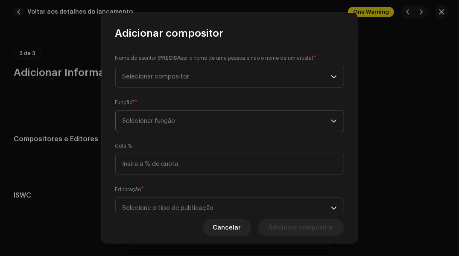
click at [141, 124] on span "Selecionar função" at bounding box center [226, 120] width 208 height 21
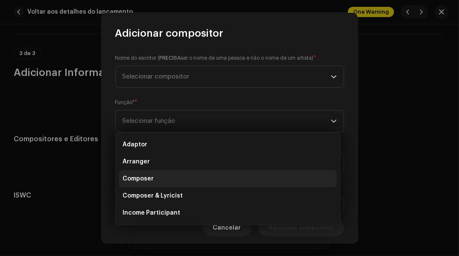
click at [138, 176] on span "Composer" at bounding box center [137, 178] width 31 height 9
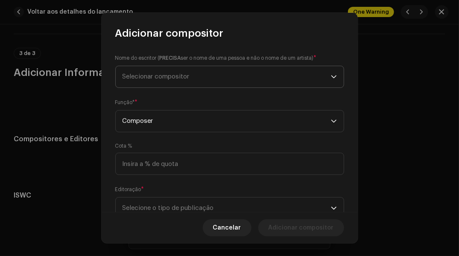
click at [128, 83] on span "Selecionar compositor" at bounding box center [226, 76] width 208 height 21
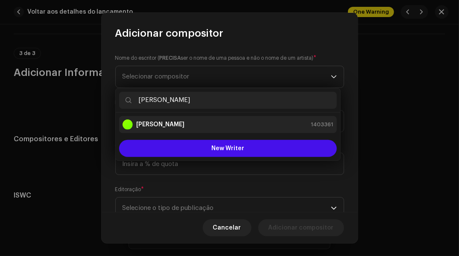
type input "[PERSON_NAME]"
click at [140, 122] on strong "[PERSON_NAME]" at bounding box center [160, 124] width 48 height 9
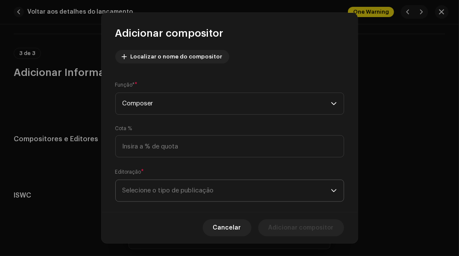
scroll to position [110, 0]
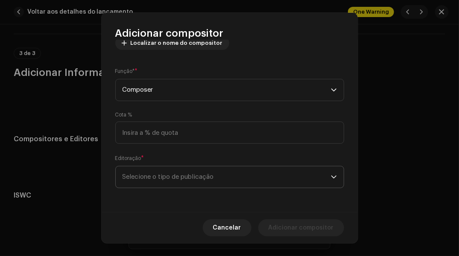
click at [302, 174] on span "Selecione o tipo de publicação" at bounding box center [226, 176] width 208 height 21
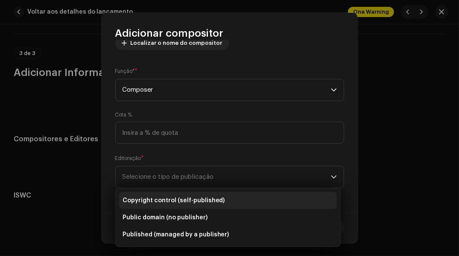
click at [151, 199] on span "Copyright control (self-published)" at bounding box center [173, 200] width 102 height 9
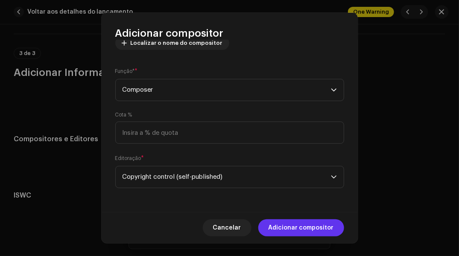
click at [272, 221] on span "Adicionar compositor" at bounding box center [300, 227] width 65 height 17
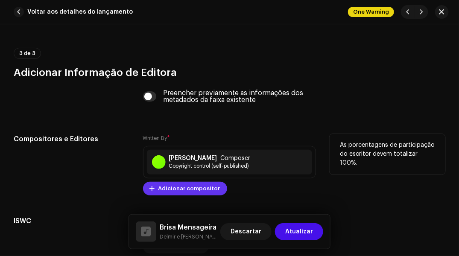
click at [152, 184] on button "Adicionar compositor" at bounding box center [185, 189] width 84 height 14
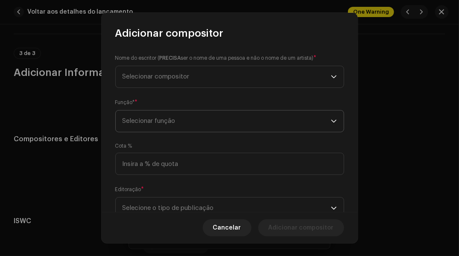
click at [138, 119] on span "Selecionar função" at bounding box center [226, 120] width 208 height 21
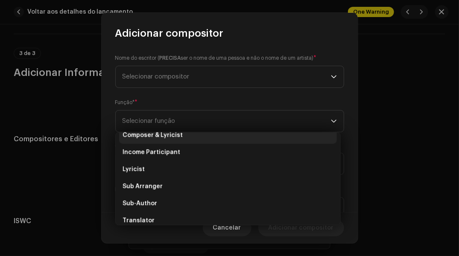
scroll to position [85, 0]
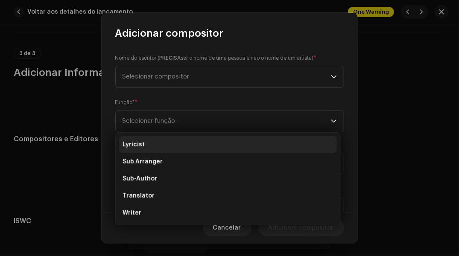
click at [133, 138] on li "Lyricist" at bounding box center [228, 144] width 218 height 17
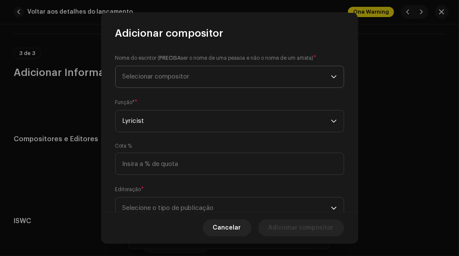
click at [134, 71] on span "Selecionar compositor" at bounding box center [226, 76] width 208 height 21
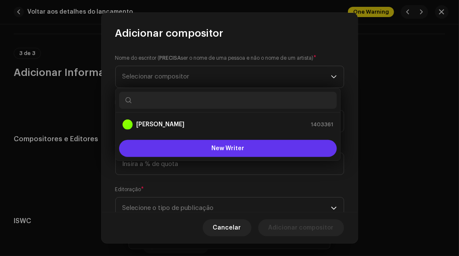
click at [183, 151] on button "New Writer" at bounding box center [228, 148] width 218 height 17
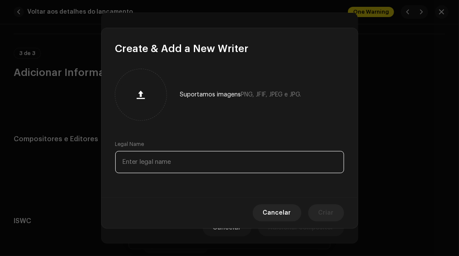
click at [174, 162] on input "text" at bounding box center [229, 162] width 229 height 22
paste input "Delmon Camp"
type input "Delmon Camp"
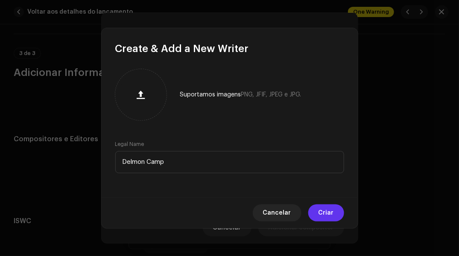
click at [332, 209] on span "Criar" at bounding box center [325, 212] width 15 height 17
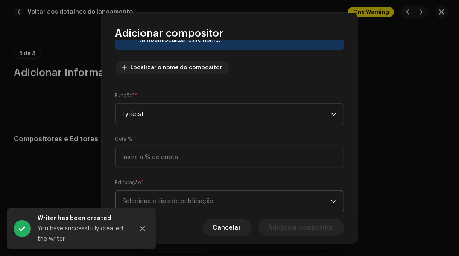
click at [268, 200] on span "Selecione o tipo de publicação" at bounding box center [226, 201] width 208 height 21
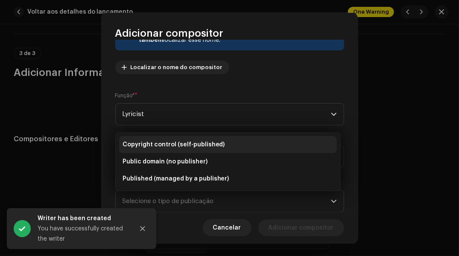
click at [221, 143] on li "Copyright control (self-published)" at bounding box center [228, 144] width 218 height 17
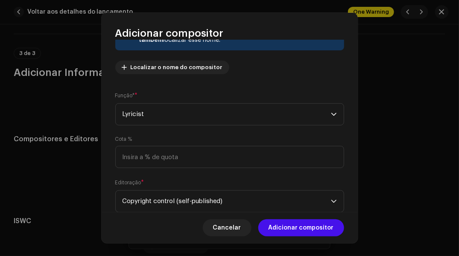
click at [299, 231] on span "Adicionar compositor" at bounding box center [300, 227] width 65 height 17
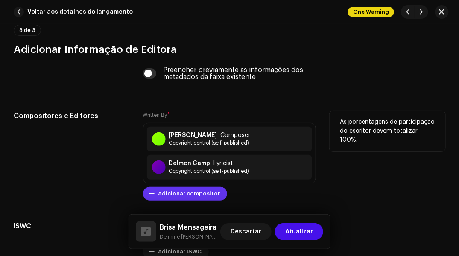
scroll to position [1920, 0]
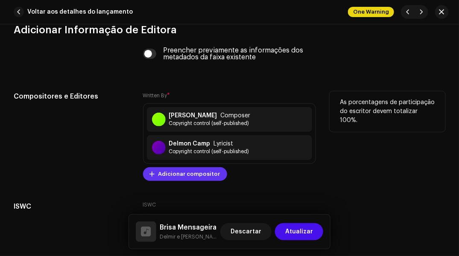
click at [176, 177] on span "Adicionar compositor" at bounding box center [189, 174] width 62 height 17
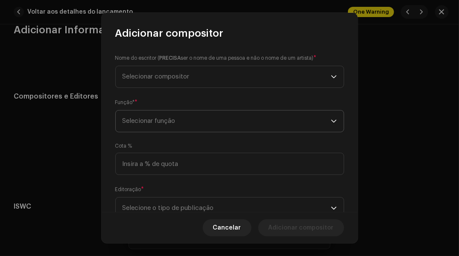
click at [142, 125] on span "Selecionar função" at bounding box center [226, 120] width 208 height 21
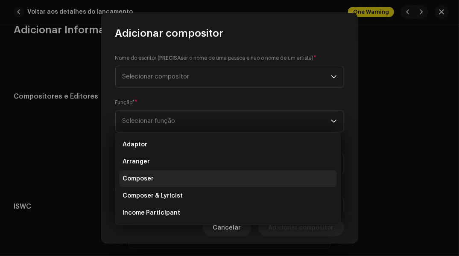
click at [138, 176] on span "Composer" at bounding box center [137, 178] width 31 height 9
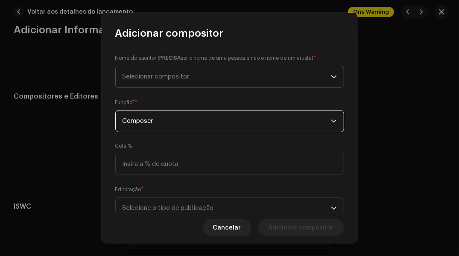
click at [131, 80] on span "Selecionar compositor" at bounding box center [226, 76] width 208 height 21
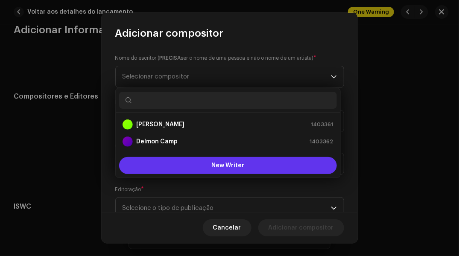
click at [176, 161] on button "New Writer" at bounding box center [228, 165] width 218 height 17
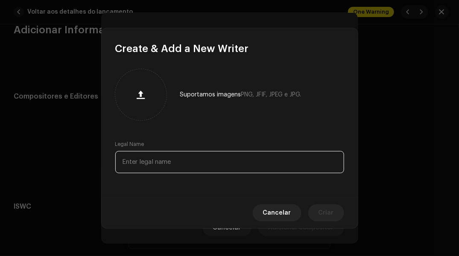
click at [157, 158] on input "text" at bounding box center [229, 162] width 229 height 22
paste input "Nhozinho Camp"
type input "Nhozinho Camp"
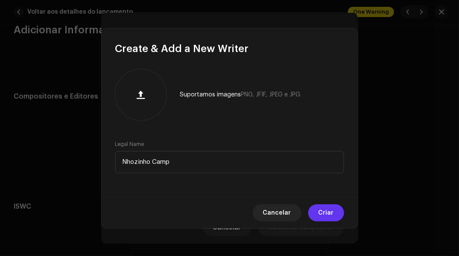
click at [319, 212] on span "Criar" at bounding box center [325, 212] width 15 height 17
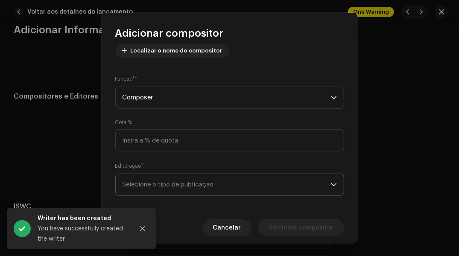
scroll to position [110, 0]
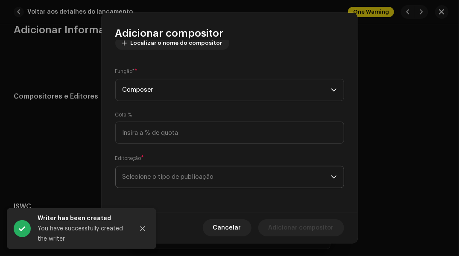
click at [256, 167] on span "Selecione o tipo de publicação" at bounding box center [226, 176] width 208 height 21
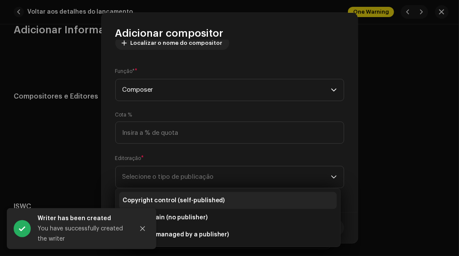
click at [195, 199] on span "Copyright control (self-published)" at bounding box center [173, 200] width 102 height 9
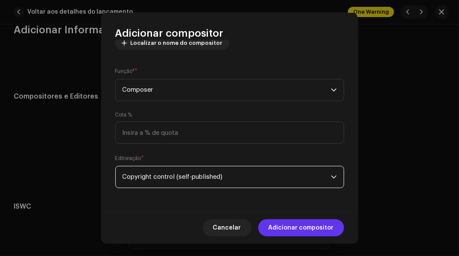
click at [292, 227] on span "Adicionar compositor" at bounding box center [300, 227] width 65 height 17
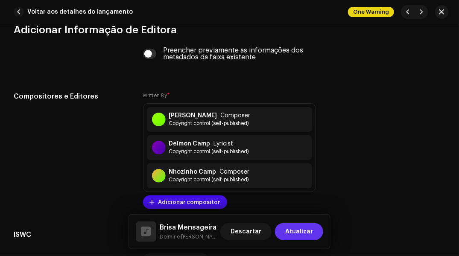
click at [293, 232] on span "Atualizar" at bounding box center [299, 231] width 28 height 17
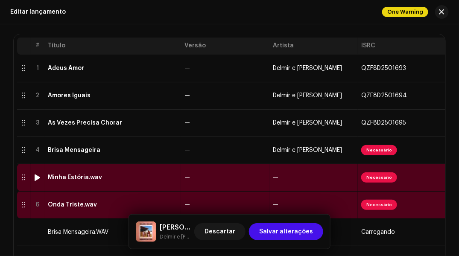
click at [163, 185] on td "Minha Estória.wav" at bounding box center [112, 177] width 137 height 27
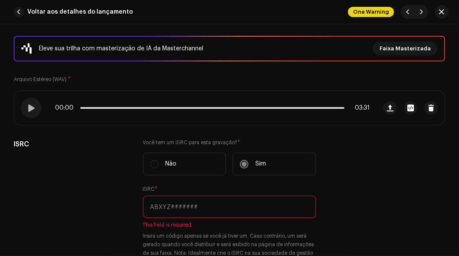
scroll to position [128, 0]
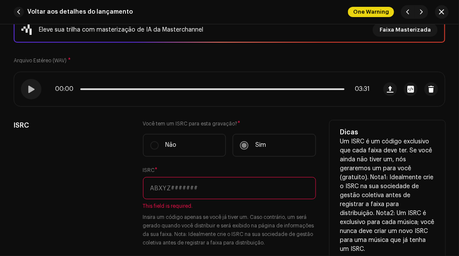
click at [172, 186] on input "text" at bounding box center [229, 188] width 173 height 22
paste input "QZF8D2501697"
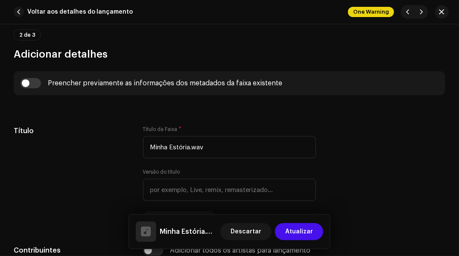
scroll to position [384, 0]
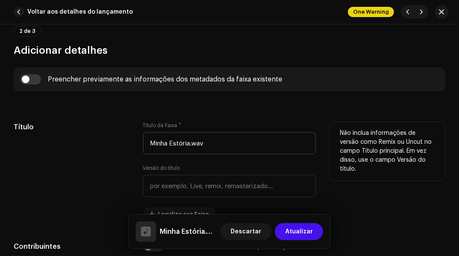
type input "QZF8D2501697"
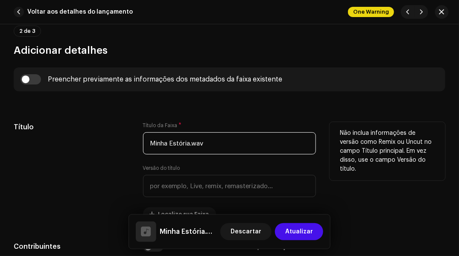
drag, startPoint x: 188, startPoint y: 144, endPoint x: 213, endPoint y: 140, distance: 25.5
click at [213, 140] on input "Minha Estória.wav" at bounding box center [229, 143] width 173 height 22
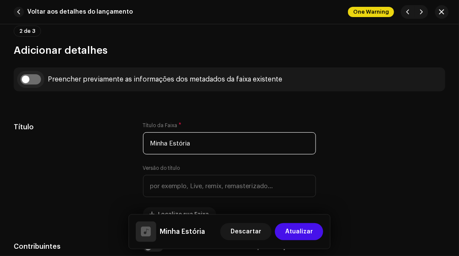
type input "Minha Estória"
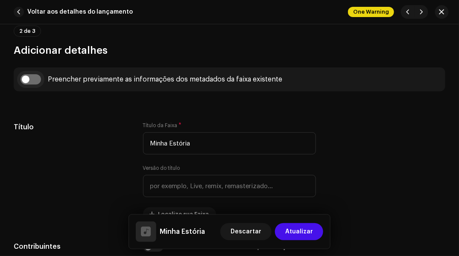
click at [39, 79] on input "checkbox" at bounding box center [30, 79] width 20 height 10
checkbox input "true"
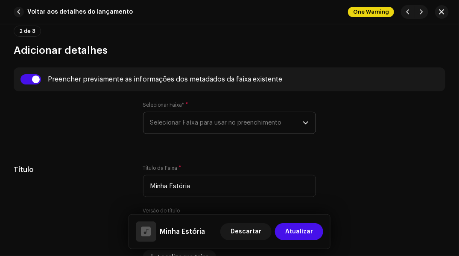
click at [160, 125] on span "Selecionar Faixa para usar no preenchimento" at bounding box center [226, 122] width 153 height 21
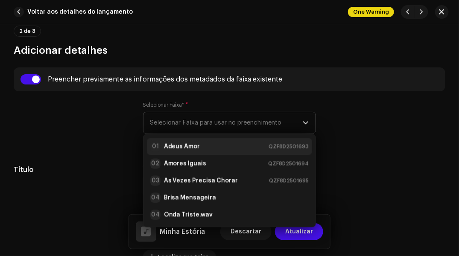
click at [159, 138] on li "01 Adeus Amor QZF8D2501693" at bounding box center [230, 146] width 166 height 17
type input "00:15"
radio input "true"
type input "The King Music"
checkbox input "true"
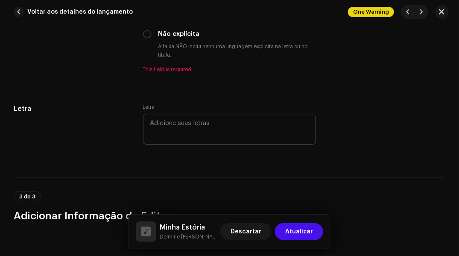
scroll to position [1749, 0]
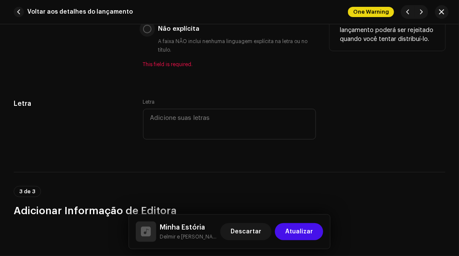
click at [147, 33] on input "Não explícita" at bounding box center [147, 29] width 9 height 9
radio input "true"
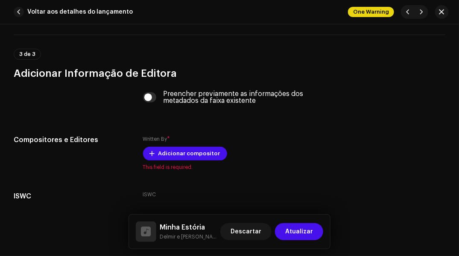
scroll to position [1932, 0]
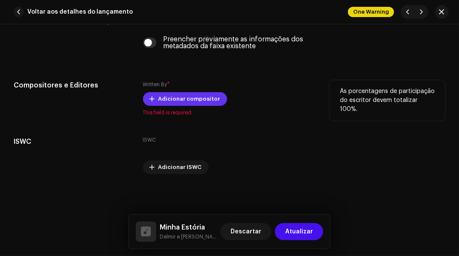
click at [158, 102] on span "Adicionar compositor" at bounding box center [189, 98] width 62 height 17
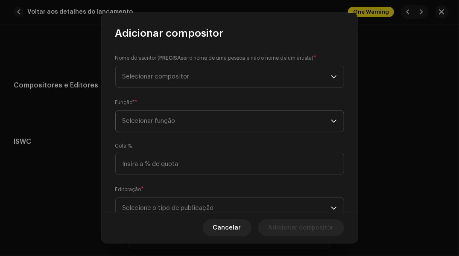
click at [144, 122] on span "Selecionar função" at bounding box center [226, 120] width 208 height 21
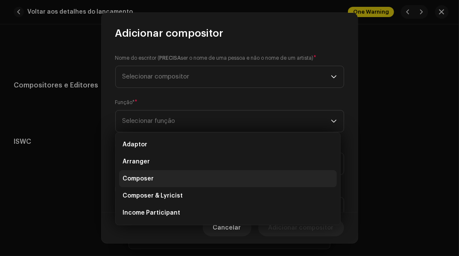
click at [124, 176] on span "Composer" at bounding box center [137, 178] width 31 height 9
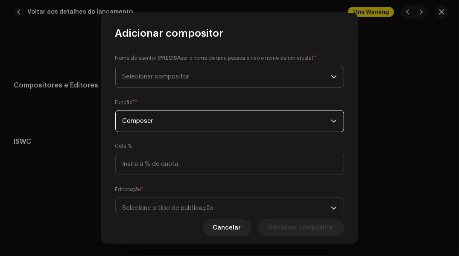
click at [142, 82] on span "Selecionar compositor" at bounding box center [226, 76] width 208 height 21
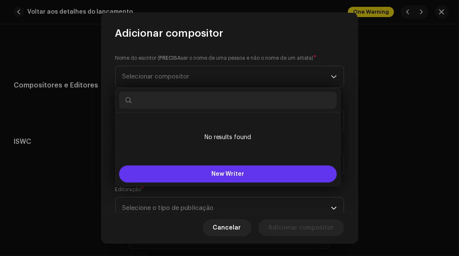
click at [209, 175] on button "New Writer" at bounding box center [228, 174] width 218 height 17
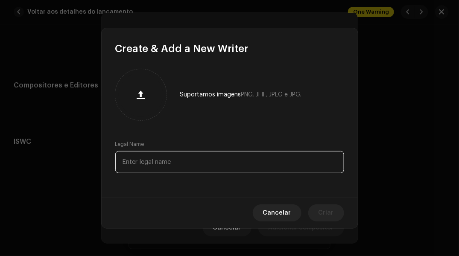
click at [198, 163] on input "text" at bounding box center [229, 162] width 229 height 22
paste input "[PERSON_NAME]"
type input "[PERSON_NAME]"
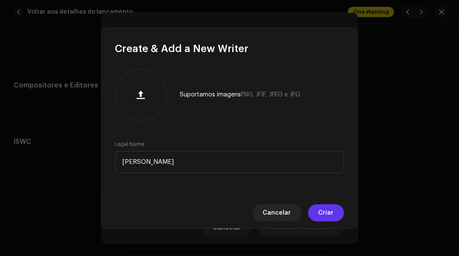
click at [332, 218] on span "Criar" at bounding box center [325, 212] width 15 height 17
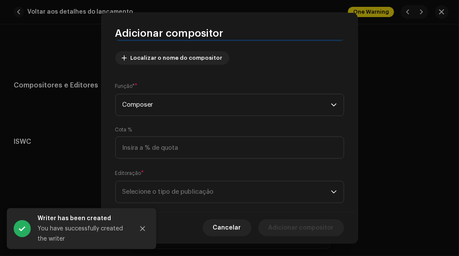
scroll to position [110, 0]
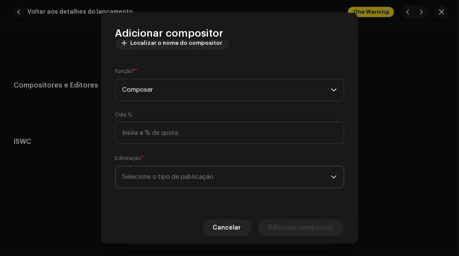
click at [299, 173] on span "Selecione o tipo de publicação" at bounding box center [226, 176] width 208 height 21
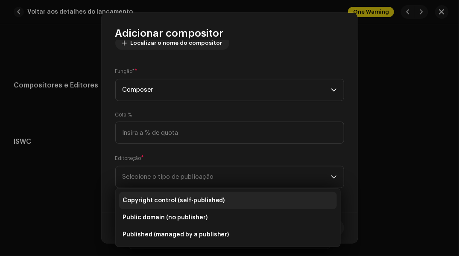
click at [193, 198] on span "Copyright control (self-published)" at bounding box center [173, 200] width 102 height 9
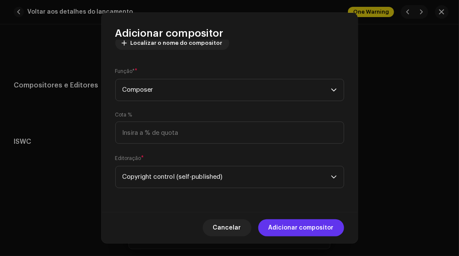
click at [272, 226] on span "Adicionar compositor" at bounding box center [300, 227] width 65 height 17
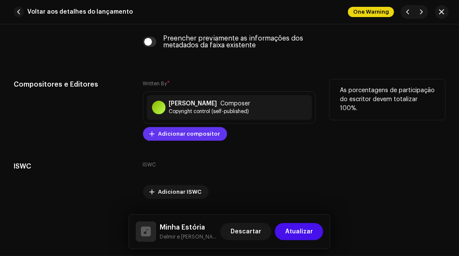
click at [170, 138] on span "Adicionar compositor" at bounding box center [189, 133] width 62 height 17
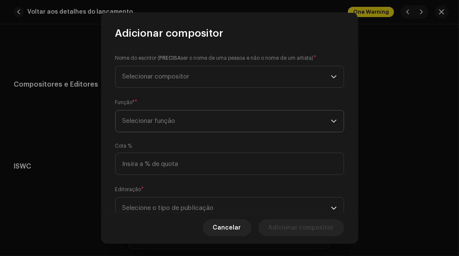
click at [172, 125] on span "Selecionar função" at bounding box center [226, 120] width 208 height 21
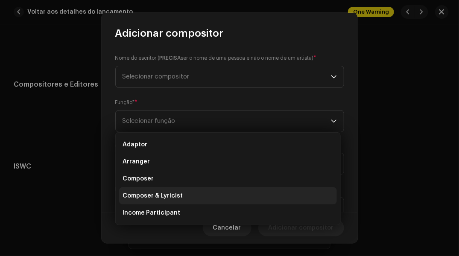
scroll to position [43, 0]
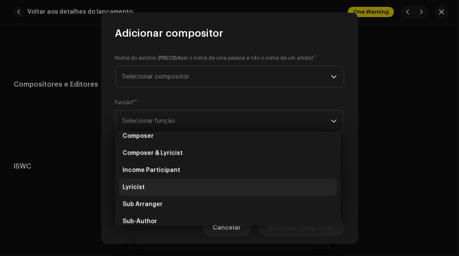
click at [149, 180] on li "Lyricist" at bounding box center [228, 187] width 218 height 17
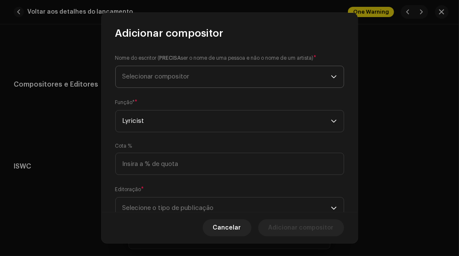
click at [151, 80] on span "Selecionar compositor" at bounding box center [226, 76] width 208 height 21
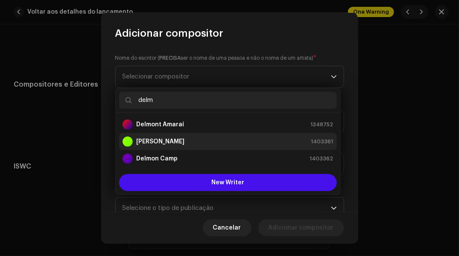
type input "delm"
click at [146, 137] on div "[PERSON_NAME]" at bounding box center [153, 142] width 62 height 10
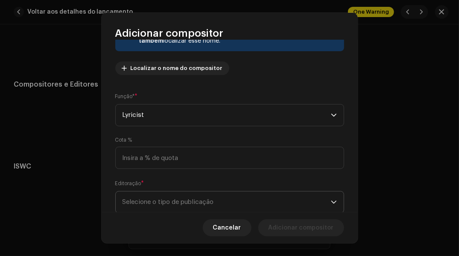
scroll to position [85, 0]
click at [294, 194] on span "Selecione o tipo de publicação" at bounding box center [226, 201] width 208 height 21
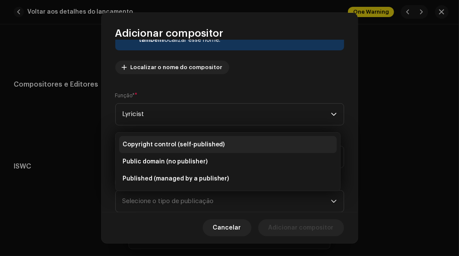
click at [243, 140] on li "Copyright control (self-published)" at bounding box center [228, 144] width 218 height 17
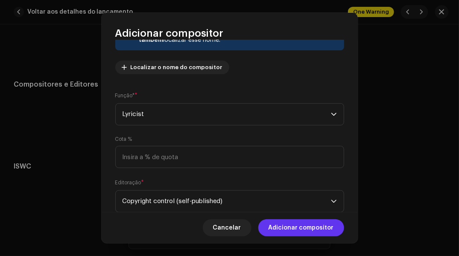
click at [273, 229] on span "Adicionar compositor" at bounding box center [300, 227] width 65 height 17
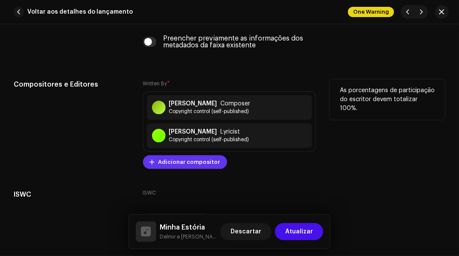
click at [151, 159] on button "Adicionar compositor" at bounding box center [185, 162] width 84 height 14
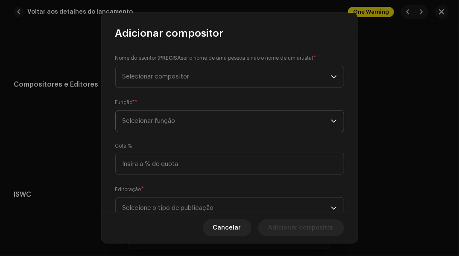
click at [128, 118] on span "Selecionar função" at bounding box center [226, 120] width 208 height 21
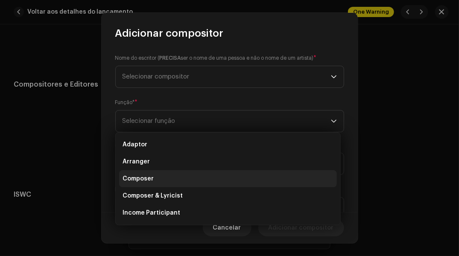
drag, startPoint x: 138, startPoint y: 176, endPoint x: 139, endPoint y: 172, distance: 4.4
click at [138, 175] on span "Composer" at bounding box center [137, 178] width 31 height 9
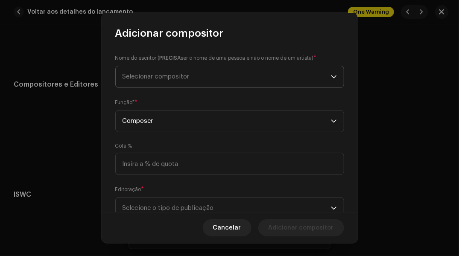
click at [139, 79] on span "Selecionar compositor" at bounding box center [155, 76] width 67 height 6
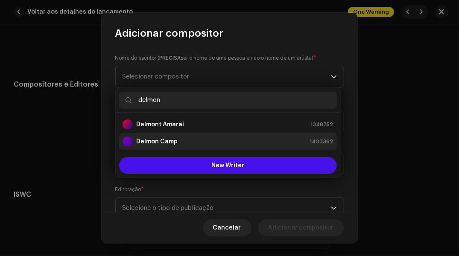
type input "delmon"
click at [146, 138] on strong "Delmon Camp" at bounding box center [156, 141] width 41 height 9
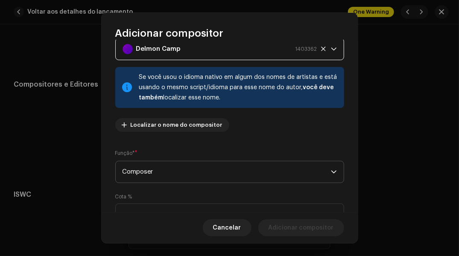
scroll to position [110, 0]
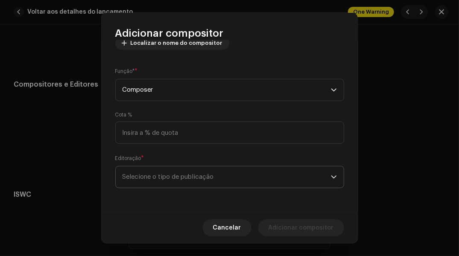
click at [304, 177] on span "Selecione o tipo de publicação" at bounding box center [226, 176] width 208 height 21
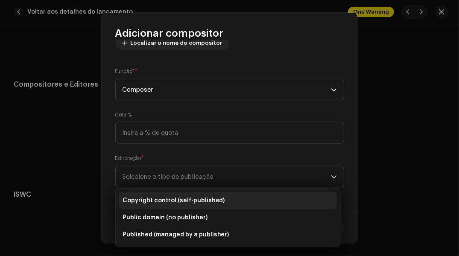
click at [184, 199] on span "Copyright control (self-published)" at bounding box center [173, 200] width 102 height 9
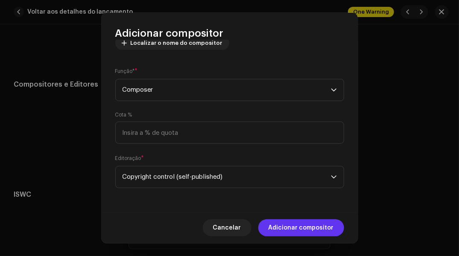
click at [280, 224] on span "Adicionar compositor" at bounding box center [300, 227] width 65 height 17
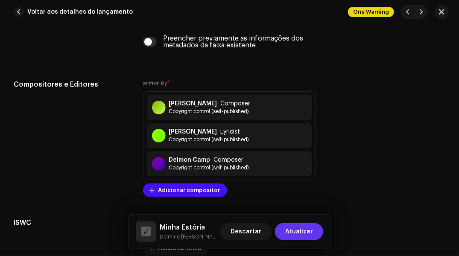
click at [293, 231] on span "Atualizar" at bounding box center [299, 231] width 28 height 17
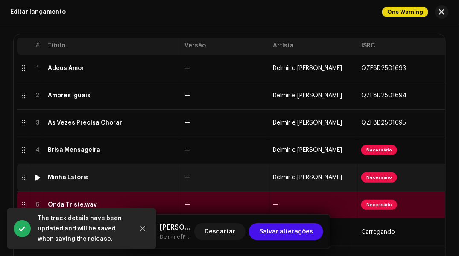
scroll to position [213, 0]
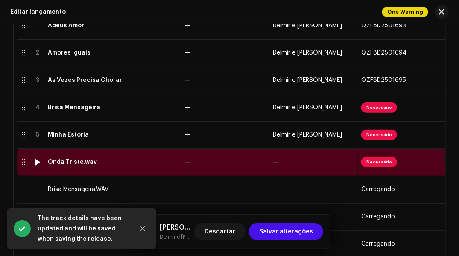
click at [203, 170] on td "—" at bounding box center [225, 161] width 88 height 27
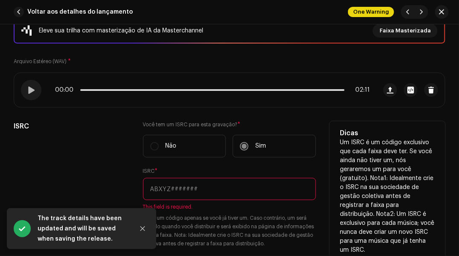
scroll to position [128, 0]
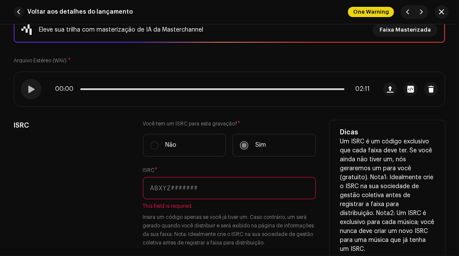
click at [167, 188] on input "text" at bounding box center [229, 188] width 173 height 22
paste input "QZF8D2501698"
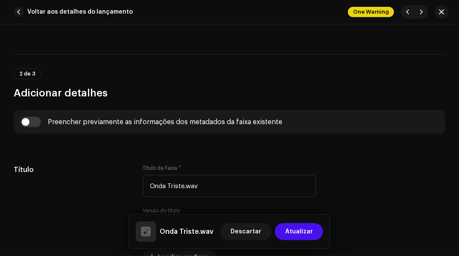
scroll to position [384, 0]
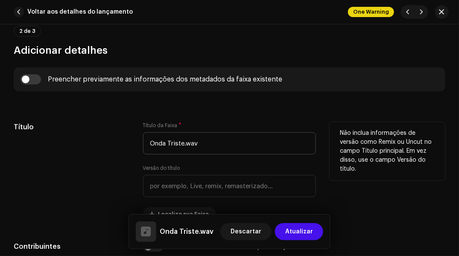
type input "QZF8D2501698"
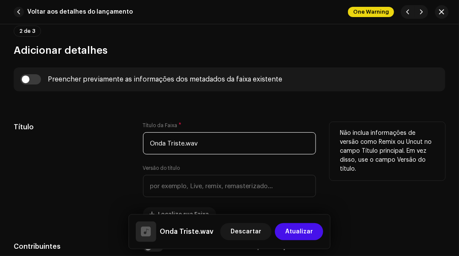
drag, startPoint x: 183, startPoint y: 144, endPoint x: 215, endPoint y: 140, distance: 32.2
click at [215, 140] on input "Onda Triste.wav" at bounding box center [229, 143] width 173 height 22
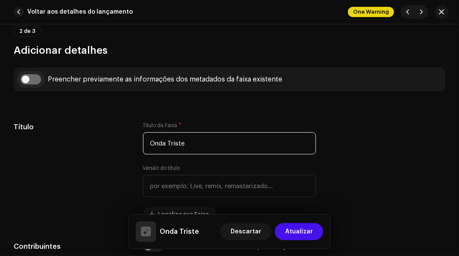
type input "Onda Triste"
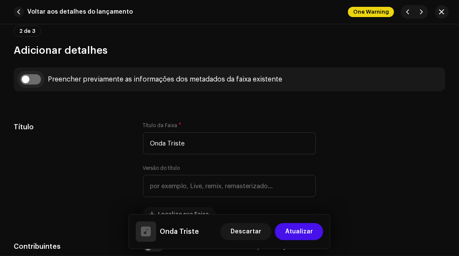
click at [27, 81] on input "checkbox" at bounding box center [30, 79] width 20 height 10
checkbox input "true"
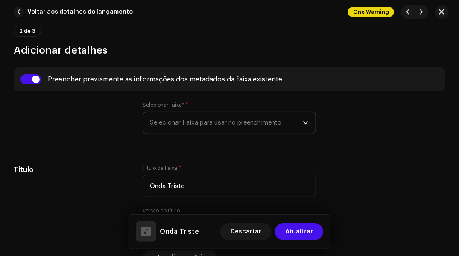
click at [164, 117] on span "Selecionar Faixa para usar no preenchimento" at bounding box center [226, 122] width 153 height 21
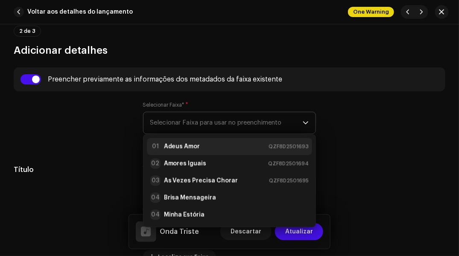
click at [163, 139] on li "01 Adeus Amor QZF8D2501693" at bounding box center [230, 146] width 166 height 17
type input "00:15"
radio input "true"
type input "The King Music"
checkbox input "true"
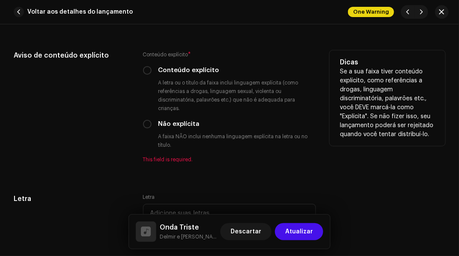
scroll to position [1707, 0]
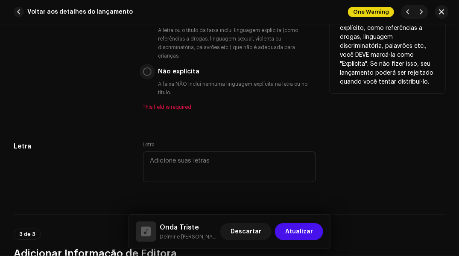
click at [147, 76] on input "Não explícita" at bounding box center [147, 71] width 9 height 9
radio input "true"
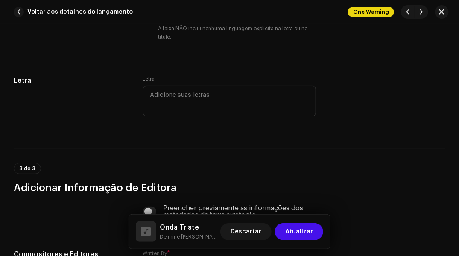
scroll to position [1920, 0]
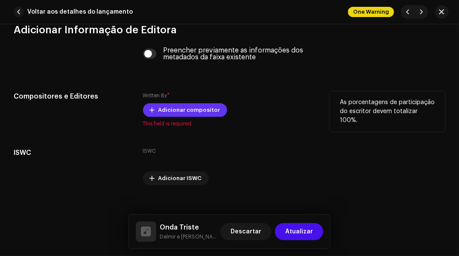
click at [165, 111] on span "Adicionar compositor" at bounding box center [189, 110] width 62 height 17
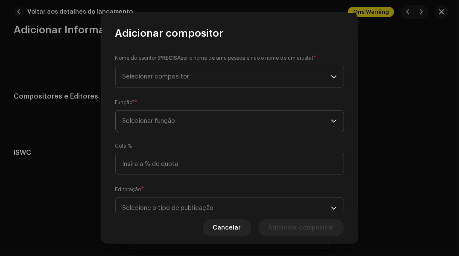
click at [163, 120] on span "Selecionar função" at bounding box center [226, 120] width 208 height 21
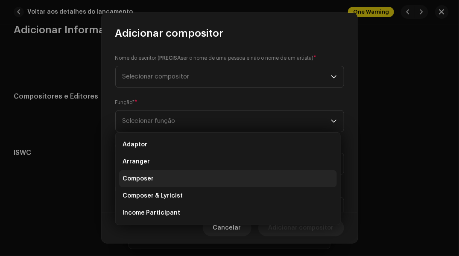
click at [145, 177] on span "Composer" at bounding box center [137, 178] width 31 height 9
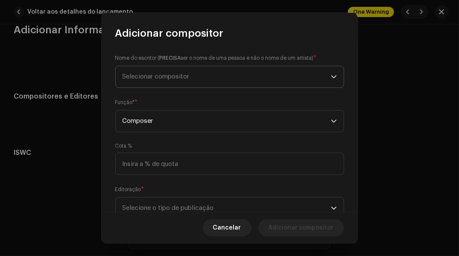
click at [132, 81] on span "Selecionar compositor" at bounding box center [226, 76] width 208 height 21
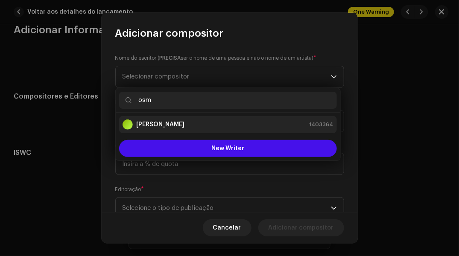
type input "osm"
click at [148, 123] on strong "[PERSON_NAME]" at bounding box center [160, 124] width 48 height 9
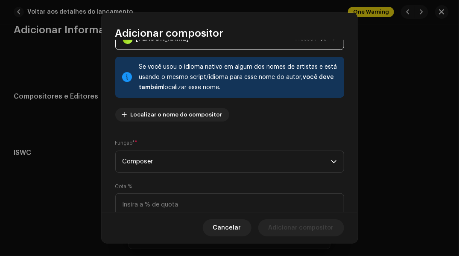
scroll to position [110, 0]
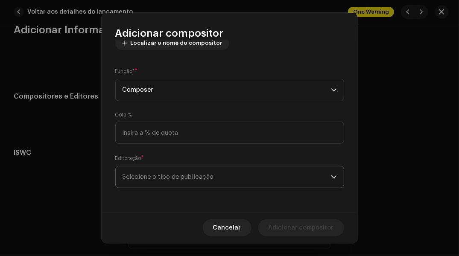
click at [264, 174] on span "Selecione o tipo de publicação" at bounding box center [226, 176] width 208 height 21
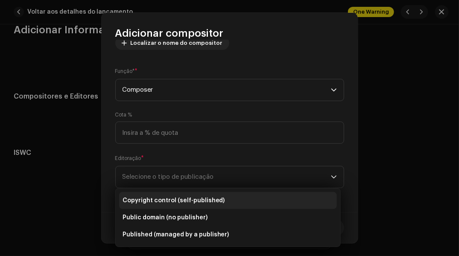
click at [195, 196] on span "Copyright control (self-published)" at bounding box center [173, 200] width 102 height 9
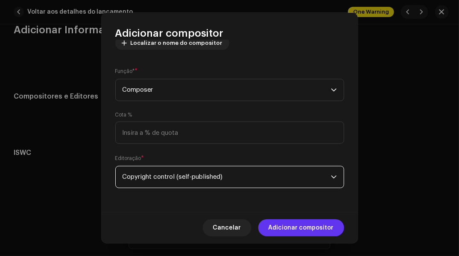
click at [282, 225] on span "Adicionar compositor" at bounding box center [300, 227] width 65 height 17
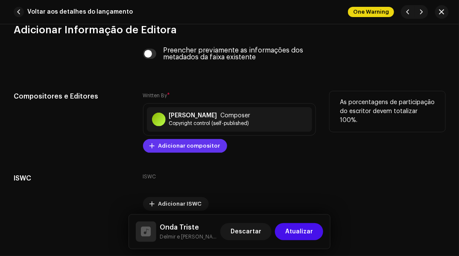
click at [160, 147] on span "Adicionar compositor" at bounding box center [189, 145] width 62 height 17
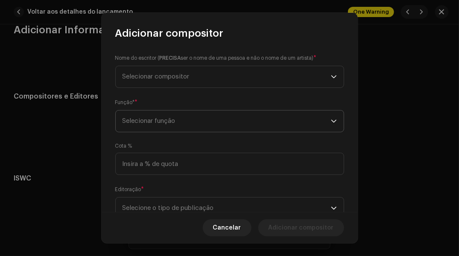
click at [147, 125] on span "Selecionar função" at bounding box center [226, 120] width 208 height 21
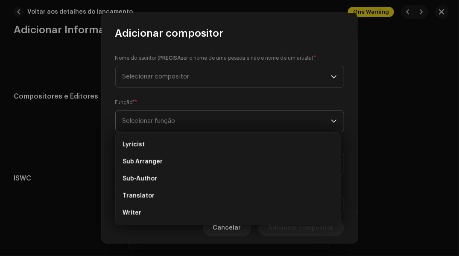
scroll to position [71, 0]
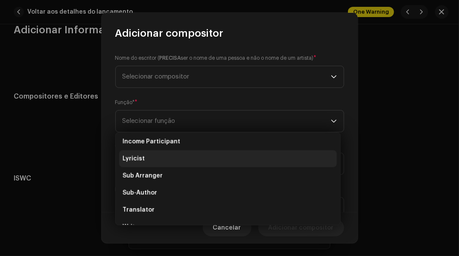
click at [134, 160] on span "Lyricist" at bounding box center [133, 158] width 22 height 9
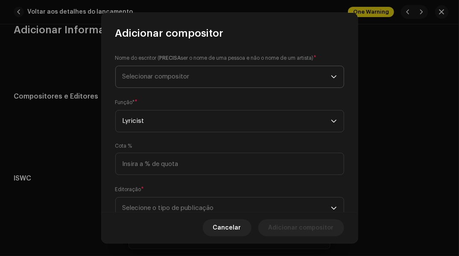
click at [139, 78] on span "Selecionar compositor" at bounding box center [155, 76] width 67 height 6
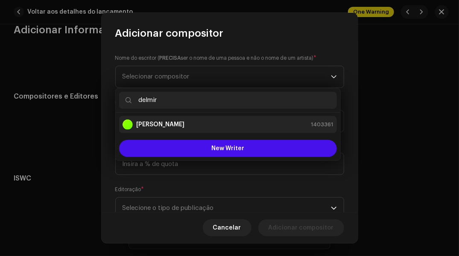
type input "delmir"
drag, startPoint x: 151, startPoint y: 122, endPoint x: 157, endPoint y: 121, distance: 5.7
click at [153, 122] on strong "[PERSON_NAME]" at bounding box center [160, 124] width 48 height 9
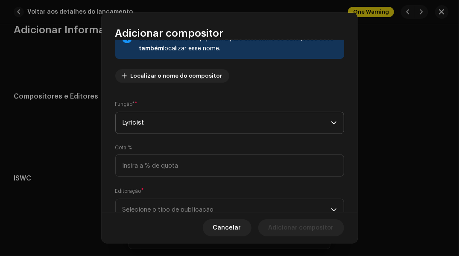
scroll to position [85, 0]
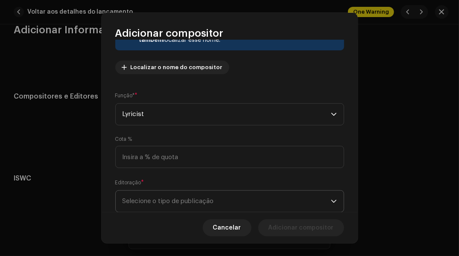
click at [270, 194] on span "Selecione o tipo de publicação" at bounding box center [226, 201] width 208 height 21
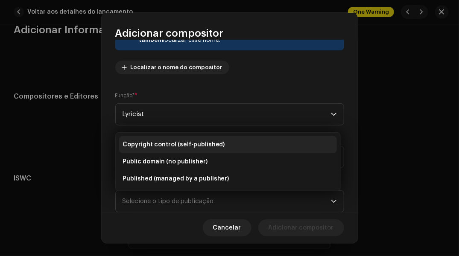
click at [242, 139] on li "Copyright control (self-published)" at bounding box center [228, 144] width 218 height 17
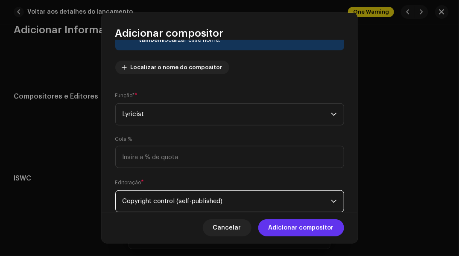
click at [275, 223] on span "Adicionar compositor" at bounding box center [300, 227] width 65 height 17
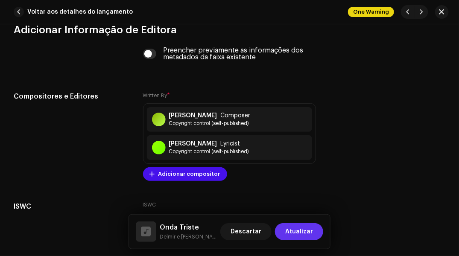
click at [300, 233] on span "Atualizar" at bounding box center [299, 231] width 28 height 17
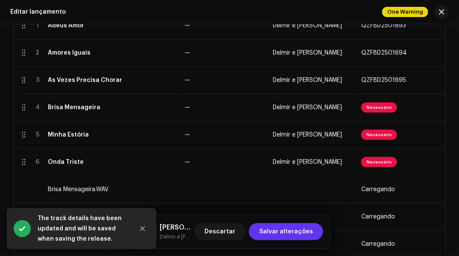
click at [278, 232] on span "Salvar alterações" at bounding box center [286, 231] width 54 height 17
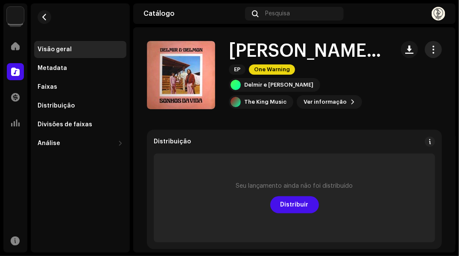
click at [429, 46] on span "button" at bounding box center [433, 49] width 8 height 7
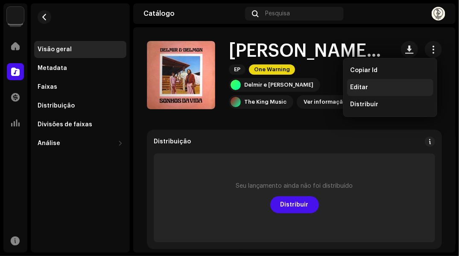
click at [378, 85] on div "Editar" at bounding box center [389, 87] width 79 height 7
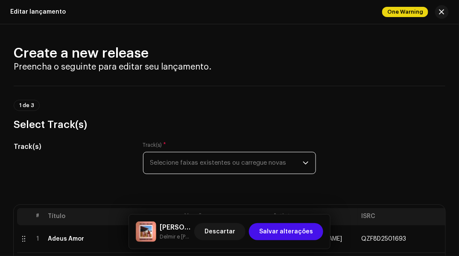
click at [178, 167] on span "Selecione faixas existentes ou carregue novas" at bounding box center [226, 162] width 153 height 21
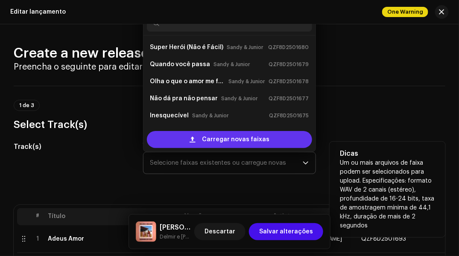
click at [172, 141] on div "Carregar novas faixas" at bounding box center [230, 139] width 166 height 17
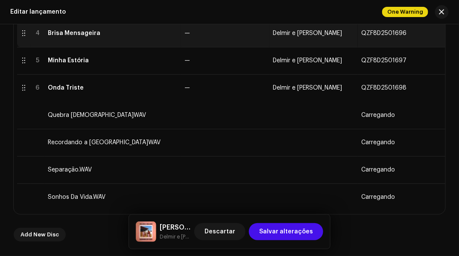
scroll to position [299, 0]
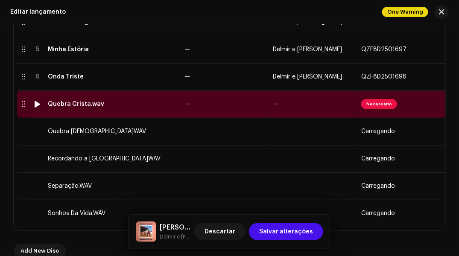
click at [80, 112] on td "Quebra Crista.wav" at bounding box center [112, 103] width 137 height 27
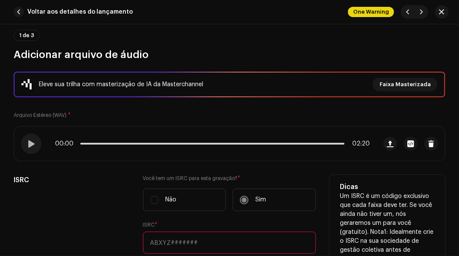
scroll to position [85, 0]
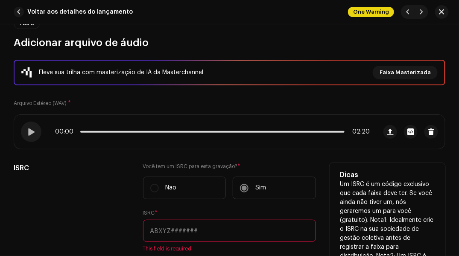
click at [157, 229] on input "text" at bounding box center [229, 231] width 173 height 22
drag, startPoint x: 140, startPoint y: 240, endPoint x: 126, endPoint y: 243, distance: 14.8
click at [125, 243] on div "ISRC" at bounding box center [72, 231] width 116 height 137
paste input "QZF8D2501699"
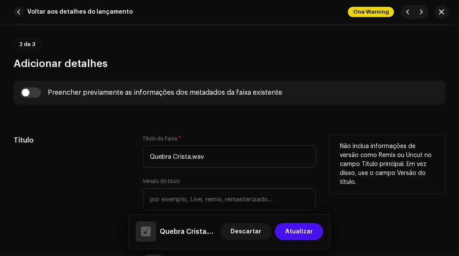
scroll to position [384, 0]
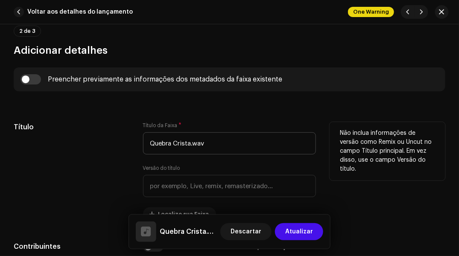
type input "QZF8D2501699"
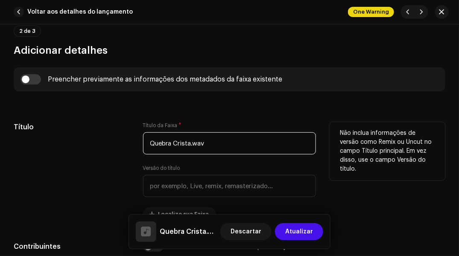
drag, startPoint x: 189, startPoint y: 142, endPoint x: 225, endPoint y: 123, distance: 40.1
click at [225, 123] on div "Título da Faixa * Quebra Crista.wav" at bounding box center [229, 138] width 173 height 32
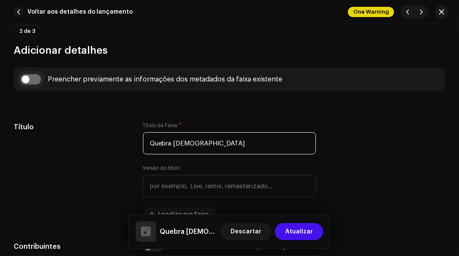
type input "Quebra [DEMOGRAPHIC_DATA]"
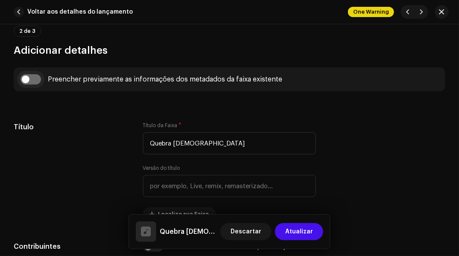
click at [31, 79] on input "checkbox" at bounding box center [30, 79] width 20 height 10
checkbox input "true"
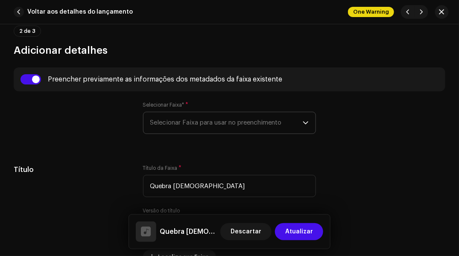
click at [172, 125] on span "Selecionar Faixa para usar no preenchimento" at bounding box center [226, 122] width 153 height 21
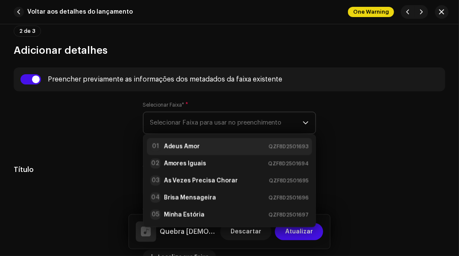
click at [171, 142] on strong "Adeus Amor" at bounding box center [182, 146] width 36 height 9
type input "00:15"
radio input "true"
type input "The King Music"
checkbox input "true"
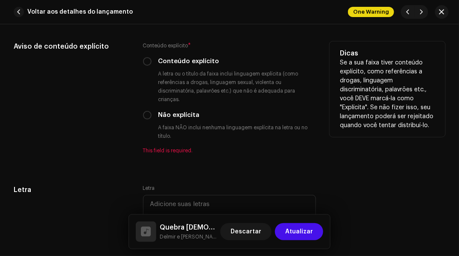
scroll to position [1664, 0]
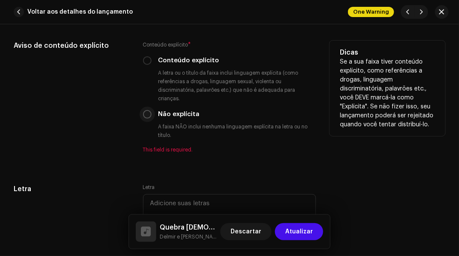
click at [145, 115] on input "Não explícita" at bounding box center [147, 114] width 9 height 9
radio input "true"
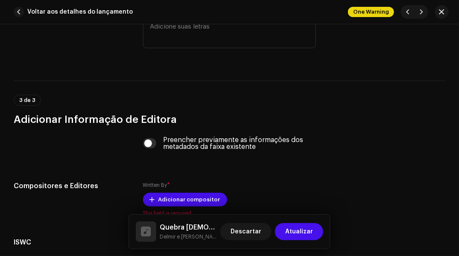
scroll to position [1877, 0]
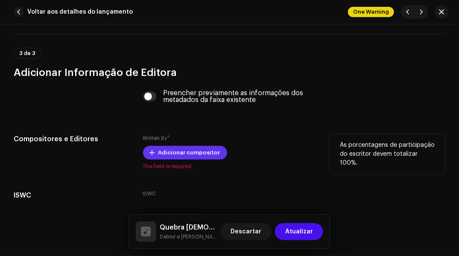
click at [155, 153] on button "Adicionar compositor" at bounding box center [185, 153] width 84 height 14
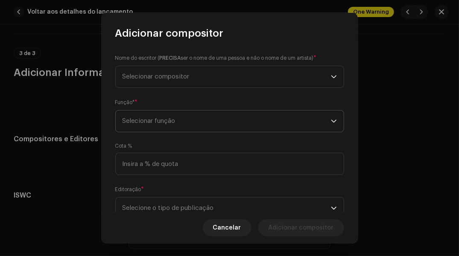
click at [148, 122] on span "Selecionar função" at bounding box center [226, 120] width 208 height 21
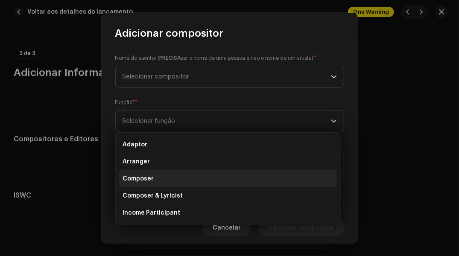
click at [136, 172] on li "Composer" at bounding box center [228, 178] width 218 height 17
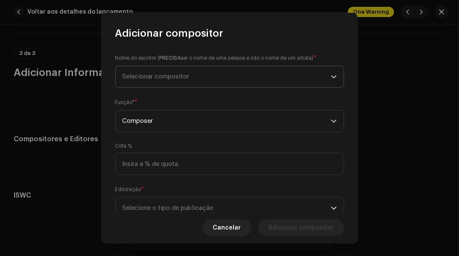
click at [135, 74] on span "Selecionar compositor" at bounding box center [155, 76] width 67 height 6
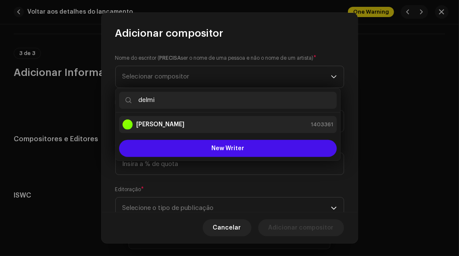
type input "delmi"
click at [154, 119] on li "Delmir Camp 1403361" at bounding box center [228, 124] width 218 height 17
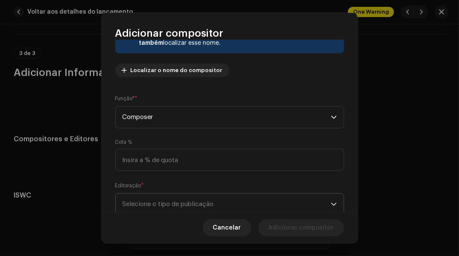
scroll to position [85, 0]
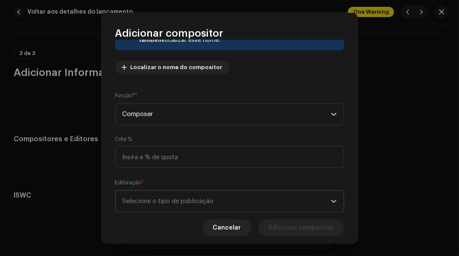
click at [288, 194] on span "Selecione o tipo de publicação" at bounding box center [226, 201] width 208 height 21
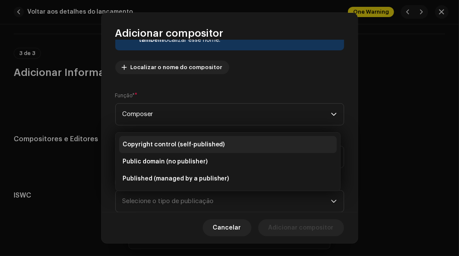
click at [264, 145] on li "Copyright control (self-published)" at bounding box center [228, 144] width 218 height 17
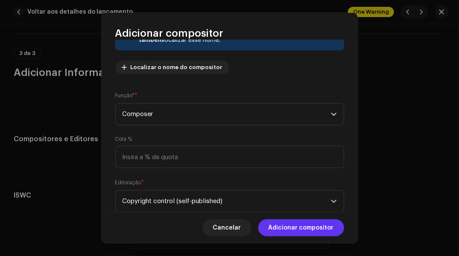
click at [275, 223] on span "Adicionar compositor" at bounding box center [300, 227] width 65 height 17
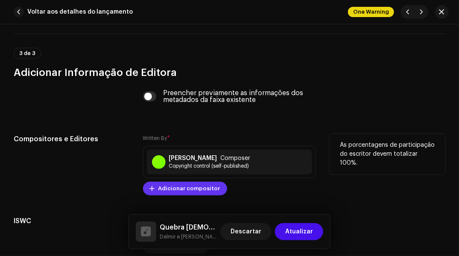
click at [178, 188] on span "Adicionar compositor" at bounding box center [189, 188] width 62 height 17
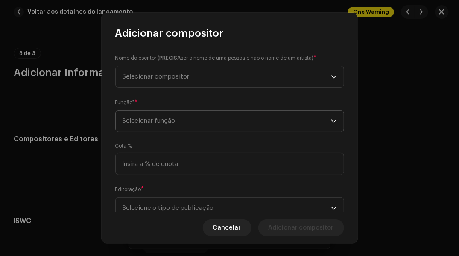
click at [139, 115] on span "Selecionar função" at bounding box center [226, 120] width 208 height 21
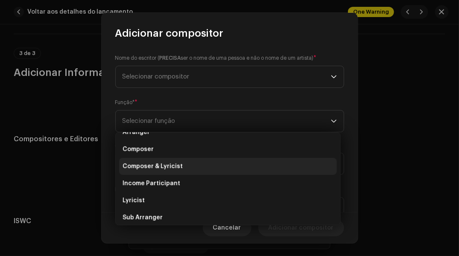
scroll to position [43, 0]
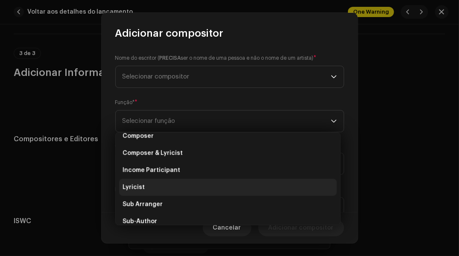
click at [142, 187] on li "Lyricist" at bounding box center [228, 187] width 218 height 17
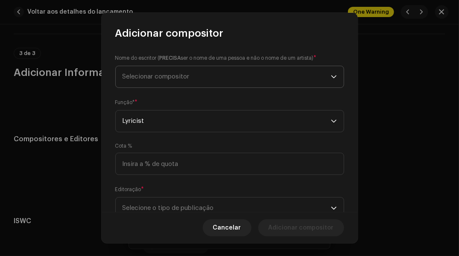
click at [134, 80] on span "Selecionar compositor" at bounding box center [226, 76] width 208 height 21
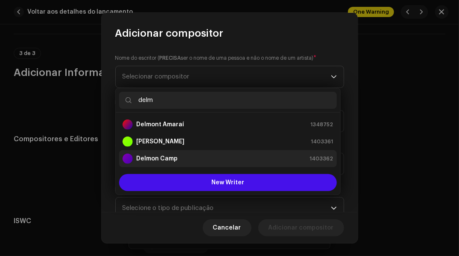
type input "delm"
click at [165, 157] on strong "Delmon Camp" at bounding box center [156, 158] width 41 height 9
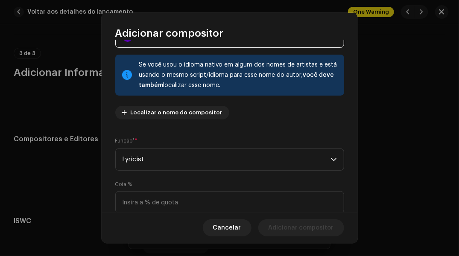
scroll to position [110, 0]
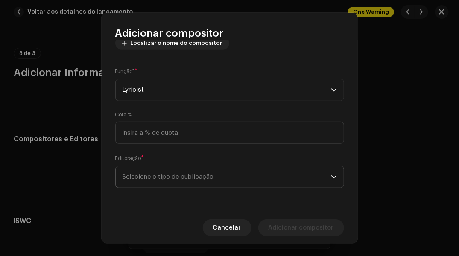
click at [281, 176] on span "Selecione o tipo de publicação" at bounding box center [226, 176] width 208 height 21
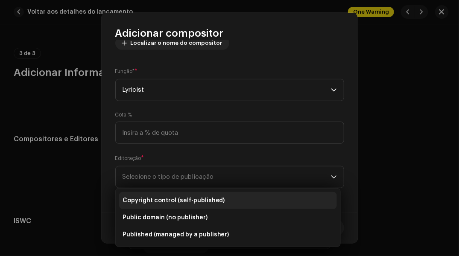
click at [260, 198] on li "Copyright control (self-published)" at bounding box center [228, 200] width 218 height 17
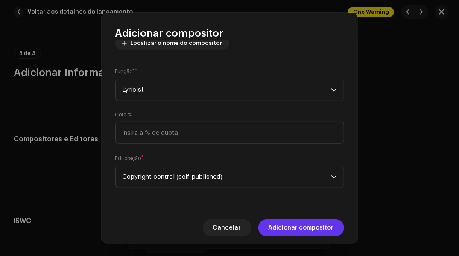
click at [276, 233] on span "Adicionar compositor" at bounding box center [300, 227] width 65 height 17
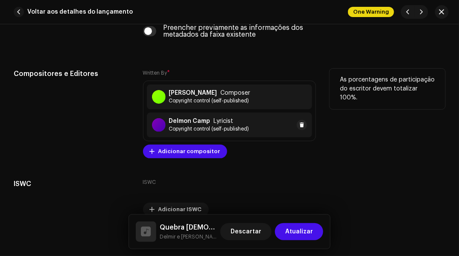
scroll to position [1963, 0]
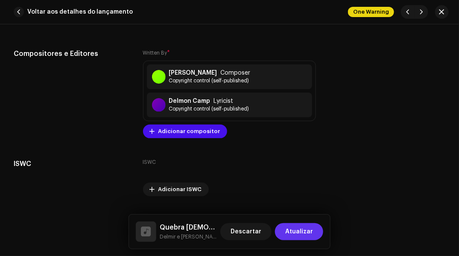
click at [294, 231] on span "Atualizar" at bounding box center [299, 231] width 28 height 17
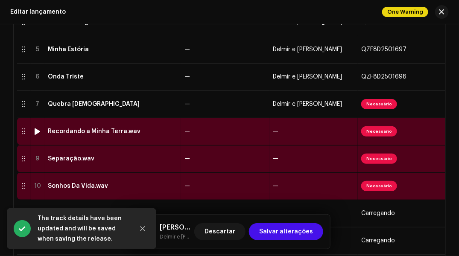
click at [132, 128] on div "Recordando a Minha Terra.wav" at bounding box center [94, 131] width 93 height 7
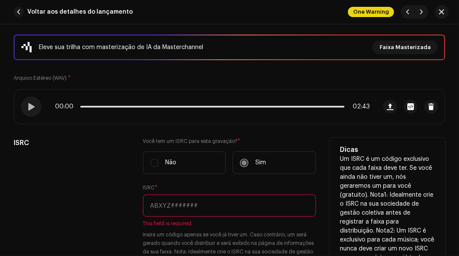
scroll to position [128, 0]
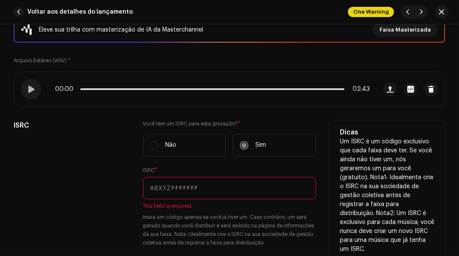
click at [172, 187] on input "text" at bounding box center [229, 188] width 173 height 22
click at [160, 184] on input "text" at bounding box center [229, 188] width 173 height 22
paste input "QZF8D2501700"
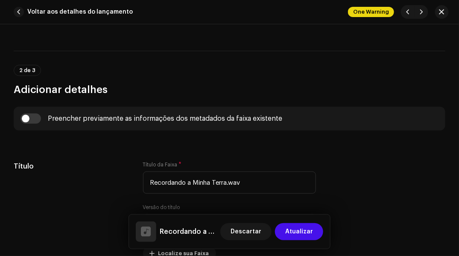
scroll to position [384, 0]
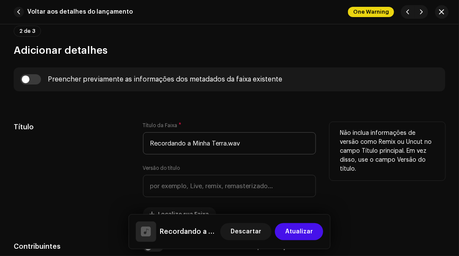
type input "QZF8D2501700"
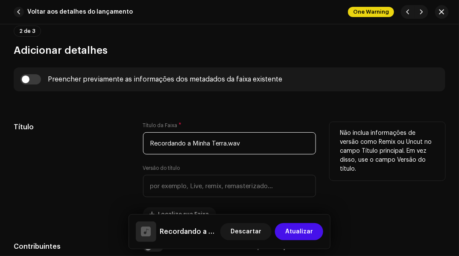
drag, startPoint x: 227, startPoint y: 142, endPoint x: 280, endPoint y: 154, distance: 55.1
click at [280, 154] on input "Recordando a Minha Terra.wav" at bounding box center [229, 143] width 173 height 22
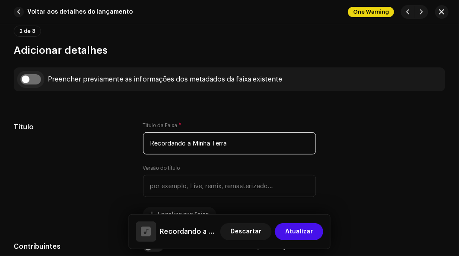
type input "Recordando a Minha Terra"
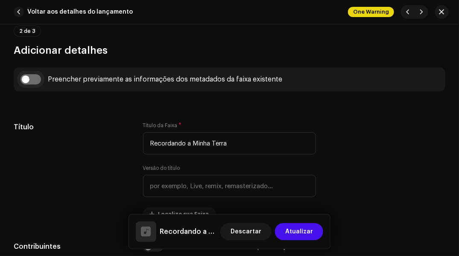
click at [32, 79] on input "checkbox" at bounding box center [30, 79] width 20 height 10
checkbox input "true"
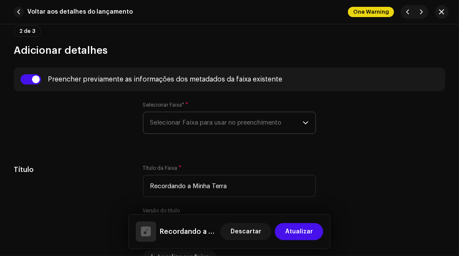
click at [166, 119] on span "Selecionar Faixa para usar no preenchimento" at bounding box center [226, 122] width 153 height 21
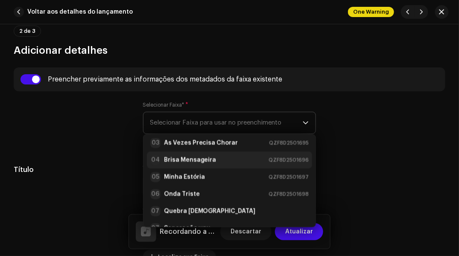
scroll to position [0, 0]
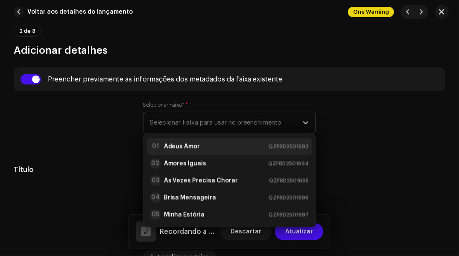
click at [183, 149] on strong "Adeus Amor" at bounding box center [182, 146] width 36 height 9
type input "00:15"
radio input "true"
type input "The King Music"
checkbox input "true"
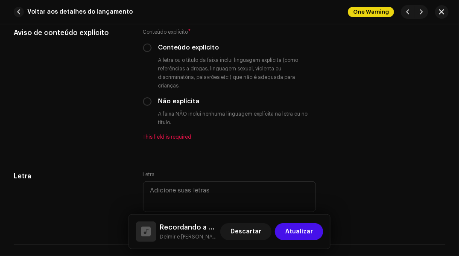
scroll to position [1707, 0]
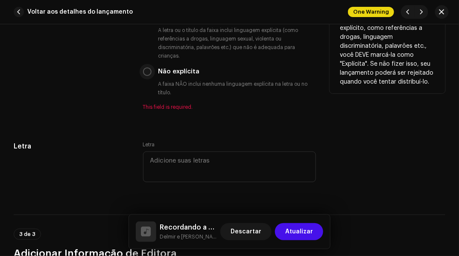
click at [146, 69] on input "Não explícita" at bounding box center [147, 71] width 9 height 9
radio input "true"
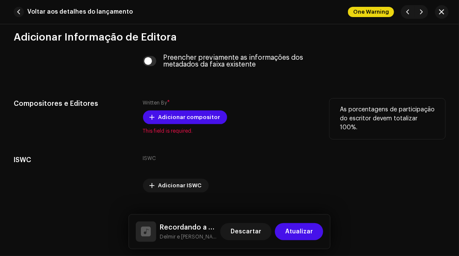
scroll to position [1920, 0]
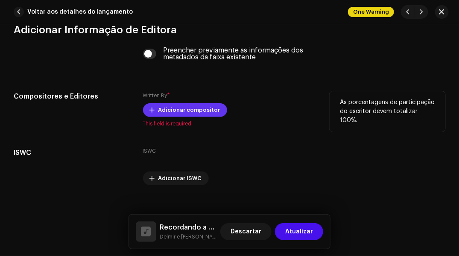
click at [160, 113] on span "Adicionar compositor" at bounding box center [189, 110] width 62 height 17
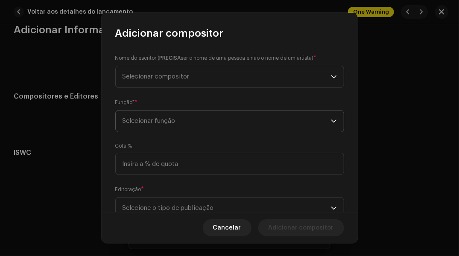
click at [160, 123] on span "Selecionar função" at bounding box center [226, 120] width 208 height 21
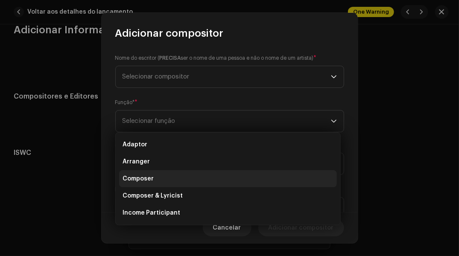
click at [158, 181] on li "Composer" at bounding box center [228, 178] width 218 height 17
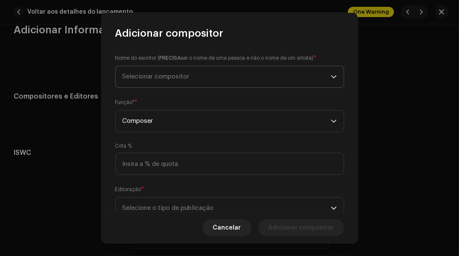
click at [135, 81] on span "Selecionar compositor" at bounding box center [226, 76] width 208 height 21
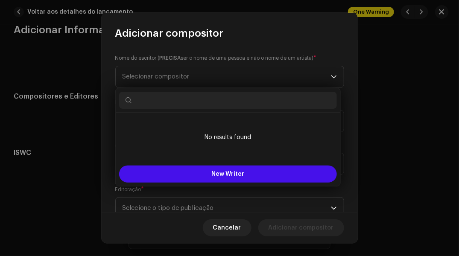
click at [141, 99] on input "text" at bounding box center [228, 100] width 218 height 17
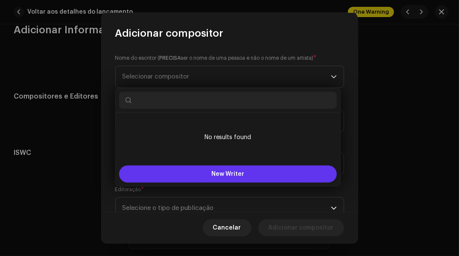
click at [160, 173] on button "New Writer" at bounding box center [228, 174] width 218 height 17
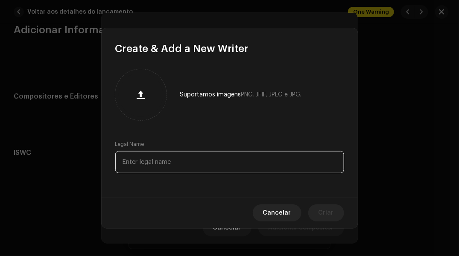
paste input "Bandeira Camp"
type input "Bandeira Camp"
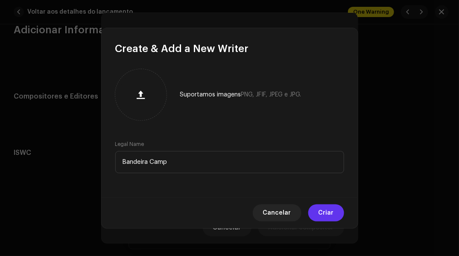
click at [309, 214] on button "Criar" at bounding box center [326, 212] width 36 height 17
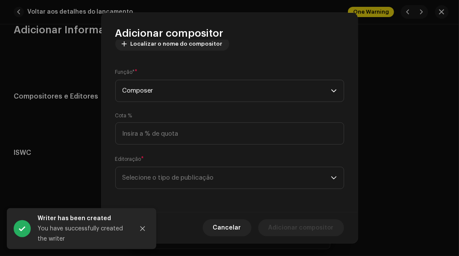
scroll to position [110, 0]
click at [318, 181] on span "Selecione o tipo de publicação" at bounding box center [226, 176] width 208 height 21
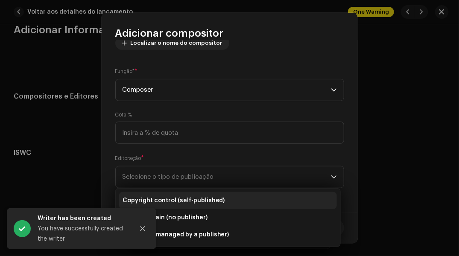
click at [148, 198] on span "Copyright control (self-published)" at bounding box center [173, 200] width 102 height 9
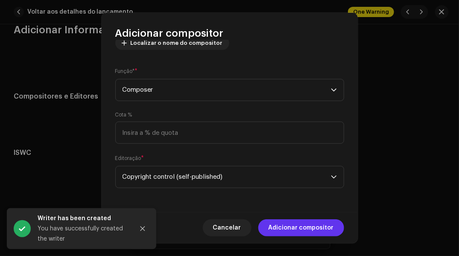
click at [290, 226] on span "Adicionar compositor" at bounding box center [300, 227] width 65 height 17
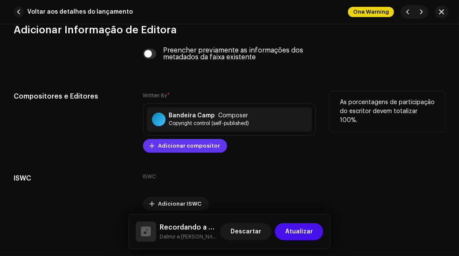
click at [183, 147] on span "Adicionar compositor" at bounding box center [189, 145] width 62 height 17
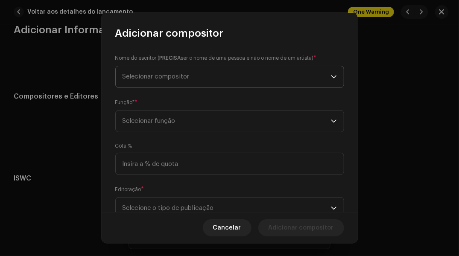
click at [129, 86] on span "Selecionar compositor" at bounding box center [226, 76] width 208 height 21
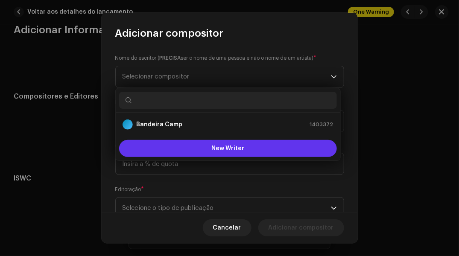
click at [139, 148] on button "New Writer" at bounding box center [228, 148] width 218 height 17
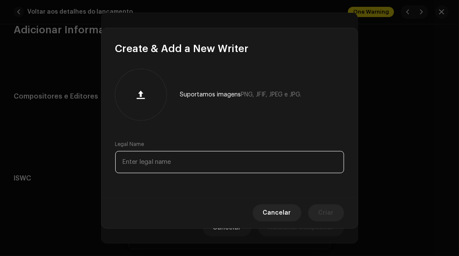
click at [147, 162] on input "text" at bounding box center [229, 162] width 229 height 22
paste input "Bandeirinha Camp"
type input "Bandeirinha Camp"
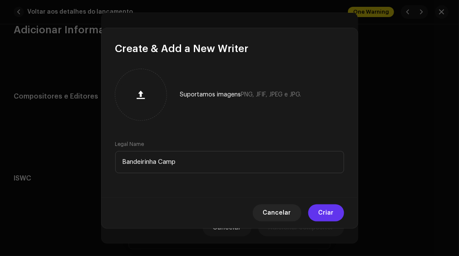
click at [324, 213] on span "Criar" at bounding box center [325, 212] width 15 height 17
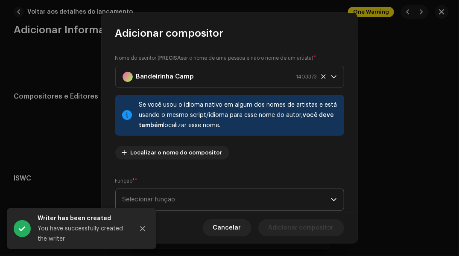
click at [138, 197] on span "Selecionar função" at bounding box center [226, 199] width 208 height 21
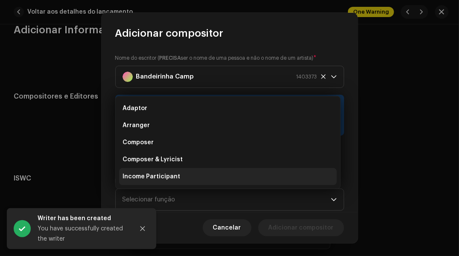
scroll to position [14, 0]
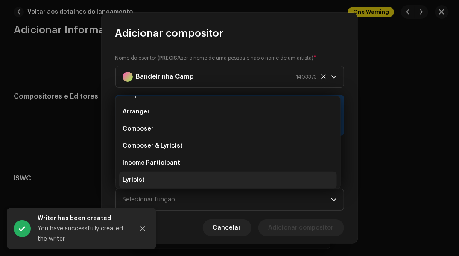
click at [142, 174] on li "Lyricist" at bounding box center [228, 180] width 218 height 17
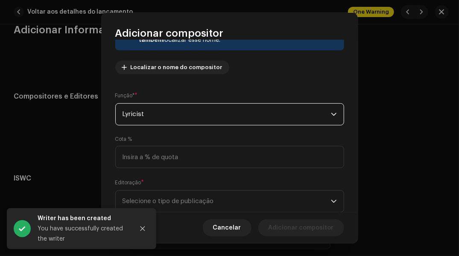
scroll to position [110, 0]
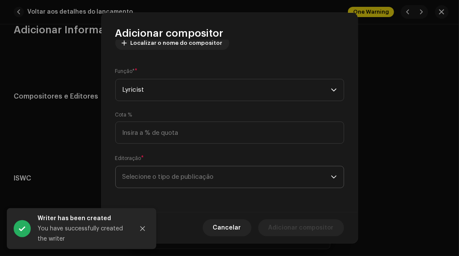
click at [263, 173] on span "Selecione o tipo de publicação" at bounding box center [226, 176] width 208 height 21
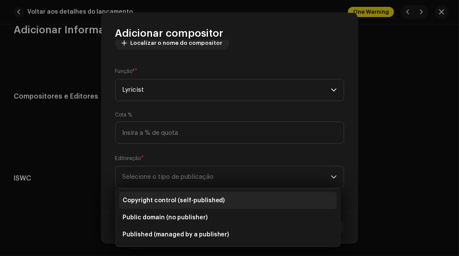
click at [258, 197] on li "Copyright control (self-published)" at bounding box center [228, 200] width 218 height 17
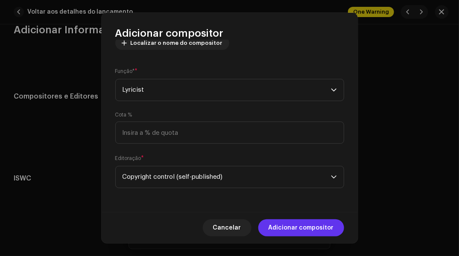
click at [285, 224] on span "Adicionar compositor" at bounding box center [300, 227] width 65 height 17
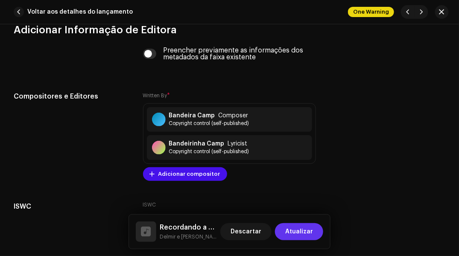
click at [291, 230] on span "Atualizar" at bounding box center [299, 231] width 28 height 17
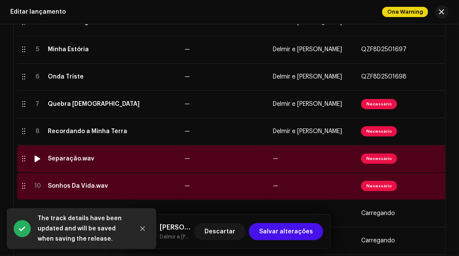
click at [210, 163] on td "—" at bounding box center [225, 158] width 88 height 27
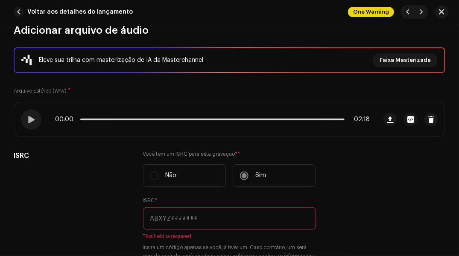
scroll to position [128, 0]
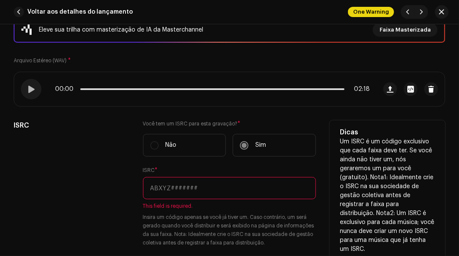
click at [175, 183] on input "text" at bounding box center [229, 188] width 173 height 22
paste input "QZF8D2501701"
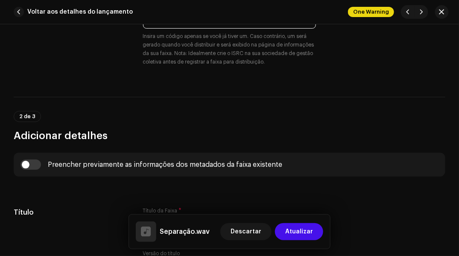
scroll to position [341, 0]
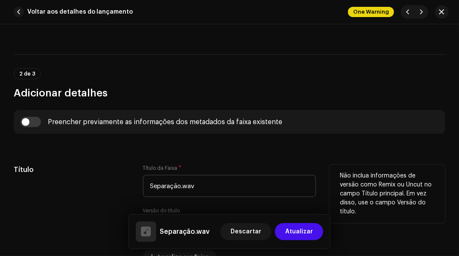
type input "QZF8D2501701"
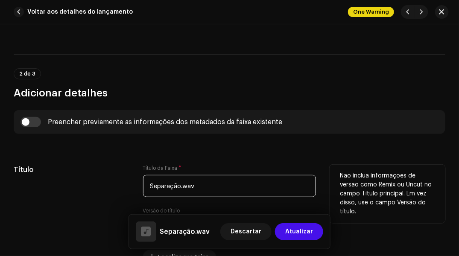
drag, startPoint x: 180, startPoint y: 184, endPoint x: 225, endPoint y: 192, distance: 45.4
click at [225, 192] on input "Separação.wav" at bounding box center [229, 186] width 173 height 22
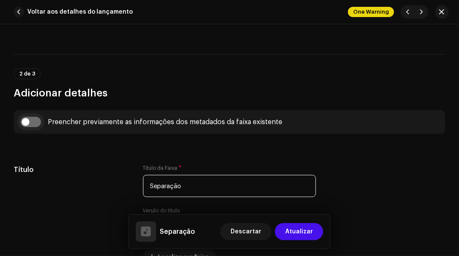
type input "Separação"
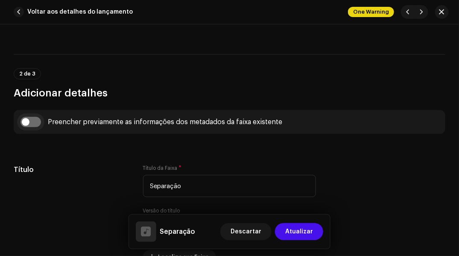
click at [30, 123] on input "checkbox" at bounding box center [30, 122] width 20 height 10
checkbox input "true"
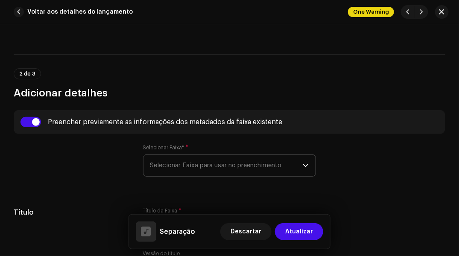
drag, startPoint x: 142, startPoint y: 159, endPoint x: 148, endPoint y: 160, distance: 5.8
click at [143, 159] on p-select "Selecionar Faixa para usar no preenchimento" at bounding box center [229, 165] width 173 height 22
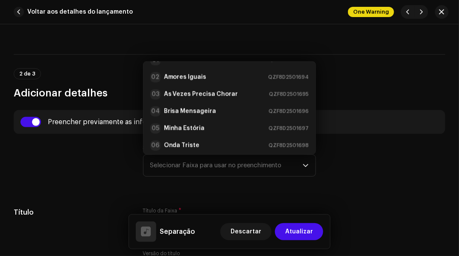
scroll to position [3, 0]
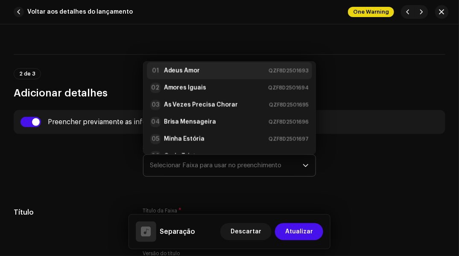
click at [169, 66] on div "01 Adeus Amor" at bounding box center [175, 71] width 50 height 10
type input "00:15"
radio input "true"
type input "The King Music"
checkbox input "true"
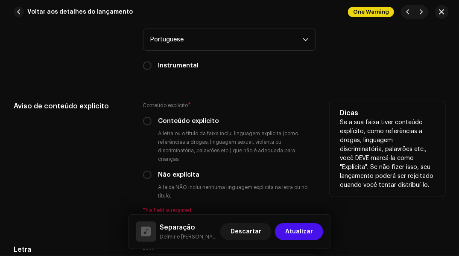
scroll to position [1621, 0]
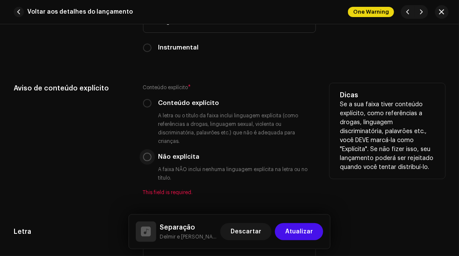
click at [145, 161] on input "Não explícita" at bounding box center [147, 157] width 9 height 9
radio input "true"
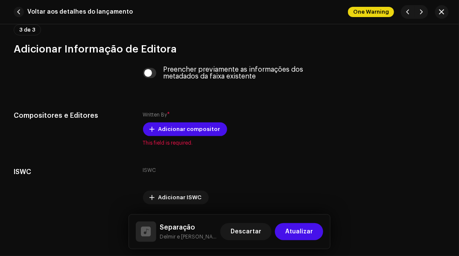
scroll to position [1920, 0]
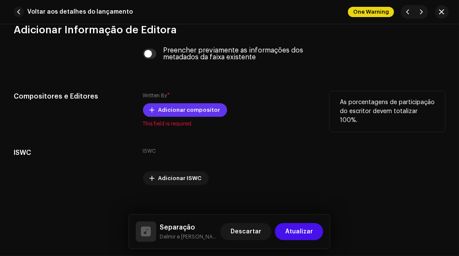
click at [147, 110] on button "Adicionar compositor" at bounding box center [185, 110] width 84 height 14
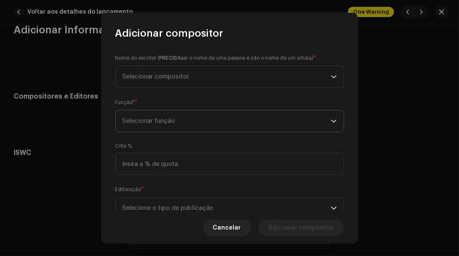
click at [150, 123] on span "Selecionar função" at bounding box center [226, 120] width 208 height 21
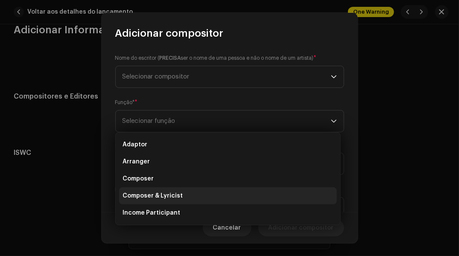
click at [140, 198] on span "Composer & Lyricist" at bounding box center [152, 196] width 60 height 9
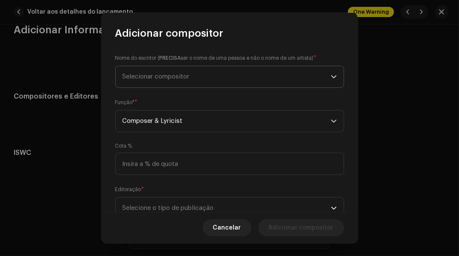
click at [125, 80] on span "Selecionar compositor" at bounding box center [226, 76] width 208 height 21
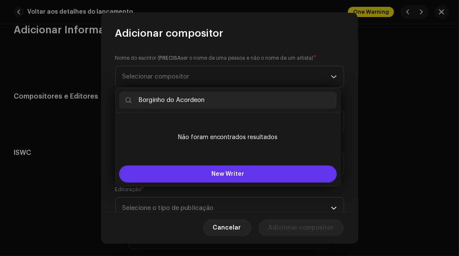
type input "Borginho do Acordeon"
click at [175, 174] on button "New Writer" at bounding box center [228, 174] width 218 height 17
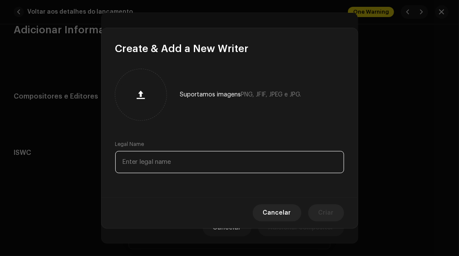
click at [201, 159] on input "text" at bounding box center [229, 162] width 229 height 22
paste input "Borginho do Acordeon"
type input "Borginho do Acordeon"
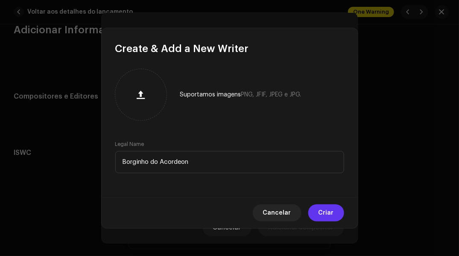
click at [329, 212] on span "Criar" at bounding box center [325, 212] width 15 height 17
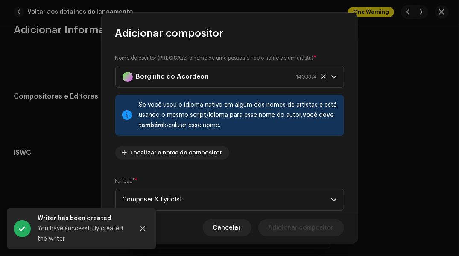
scroll to position [85, 0]
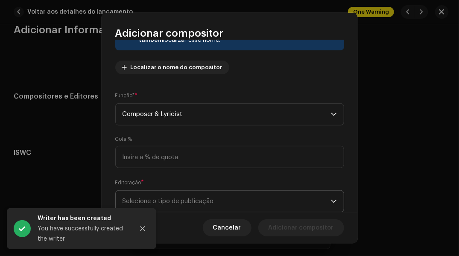
click at [305, 198] on span "Selecione o tipo de publicação" at bounding box center [226, 201] width 208 height 21
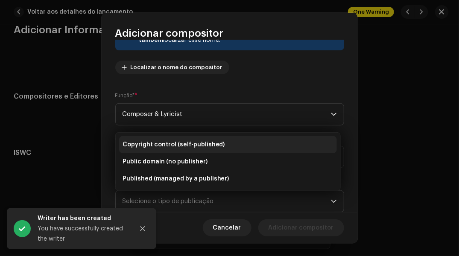
click at [261, 143] on li "Copyright control (self-published)" at bounding box center [228, 144] width 218 height 17
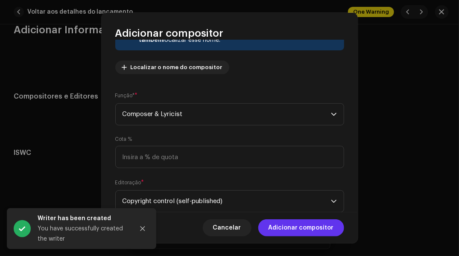
click at [282, 225] on span "Adicionar compositor" at bounding box center [300, 227] width 65 height 17
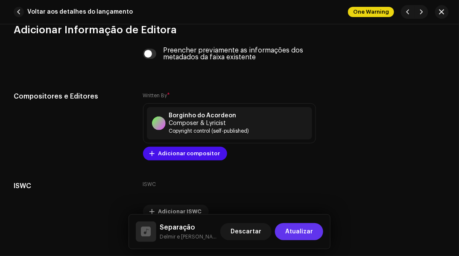
click at [300, 236] on span "Atualizar" at bounding box center [299, 231] width 28 height 17
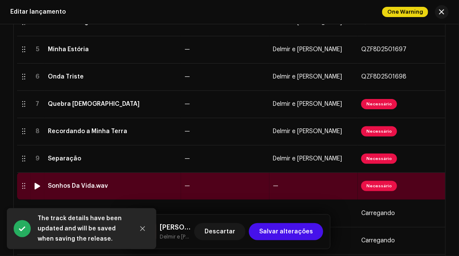
click at [276, 186] on span "—" at bounding box center [276, 186] width 6 height 6
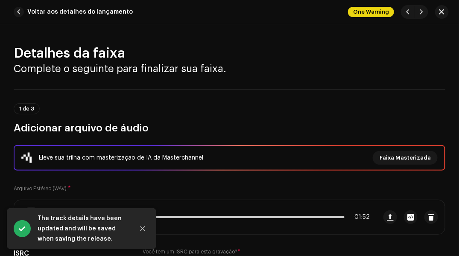
scroll to position [128, 0]
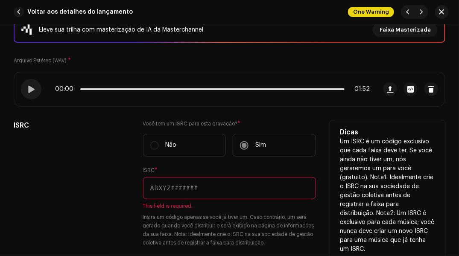
click at [172, 190] on input "text" at bounding box center [229, 188] width 173 height 22
paste input "QZF8D2501702"
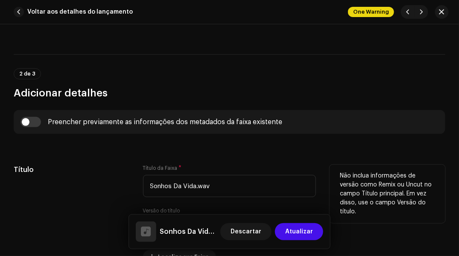
scroll to position [384, 0]
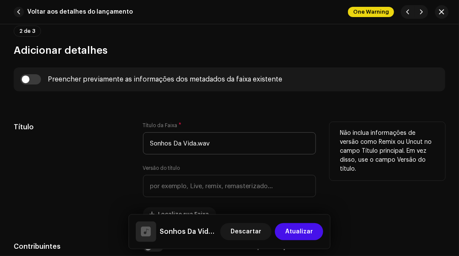
type input "QZF8D2501702"
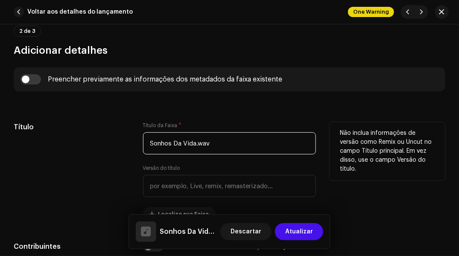
drag, startPoint x: 196, startPoint y: 142, endPoint x: 220, endPoint y: 142, distance: 23.9
click at [220, 142] on input "Sonhos Da Vida.wav" at bounding box center [229, 143] width 173 height 22
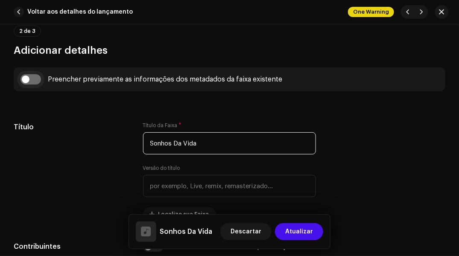
type input "Sonhos Da Vida"
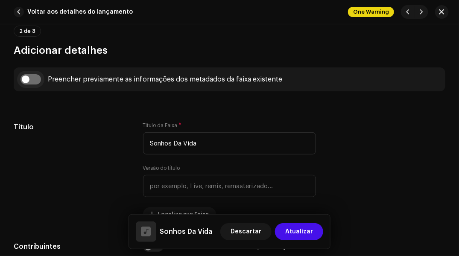
click at [21, 78] on input "checkbox" at bounding box center [30, 79] width 20 height 10
checkbox input "true"
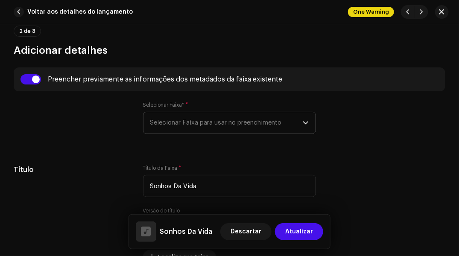
click at [159, 122] on span "Selecionar Faixa para usar no preenchimento" at bounding box center [226, 122] width 153 height 21
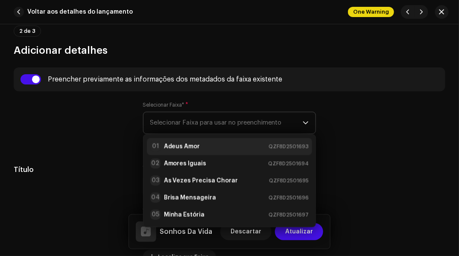
click at [165, 138] on li "01 Adeus Amor QZF8D2501693" at bounding box center [230, 146] width 166 height 17
type input "00:15"
radio input "true"
type input "The King Music"
checkbox input "true"
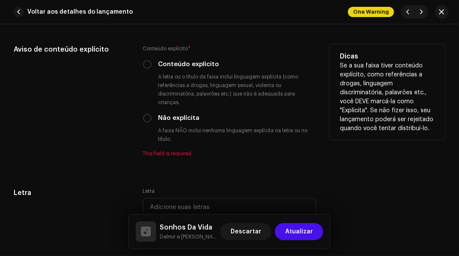
scroll to position [1707, 0]
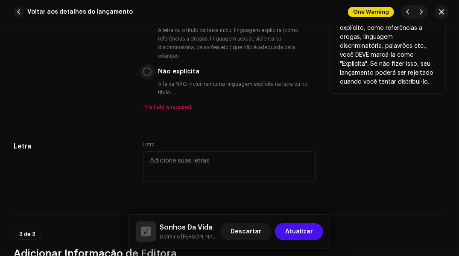
click at [146, 72] on input "Não explícita" at bounding box center [147, 71] width 9 height 9
radio input "true"
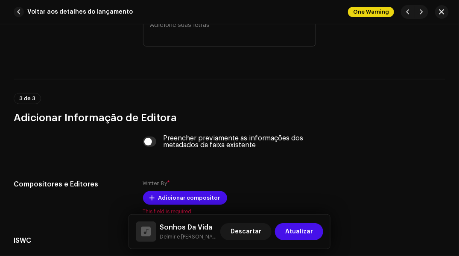
scroll to position [1877, 0]
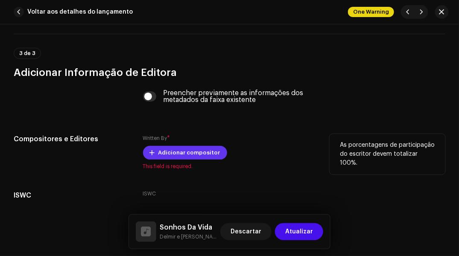
click at [160, 160] on span "Adicionar compositor" at bounding box center [189, 152] width 62 height 17
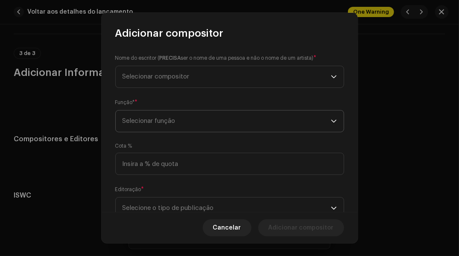
click at [142, 118] on span "Selecionar função" at bounding box center [226, 120] width 208 height 21
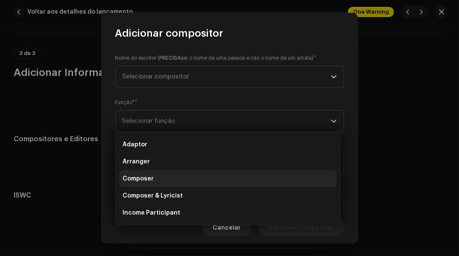
click at [149, 175] on span "Composer" at bounding box center [137, 178] width 31 height 9
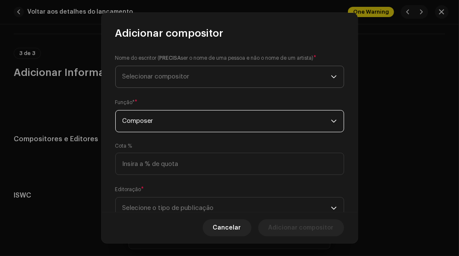
click at [146, 72] on span "Selecionar compositor" at bounding box center [226, 76] width 208 height 21
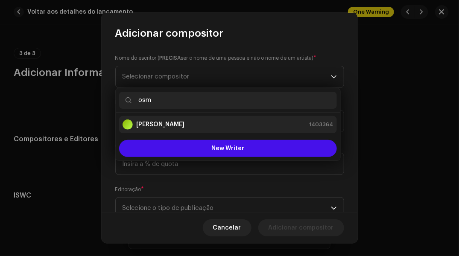
type input "osm"
click at [143, 120] on strong "[PERSON_NAME]" at bounding box center [160, 124] width 48 height 9
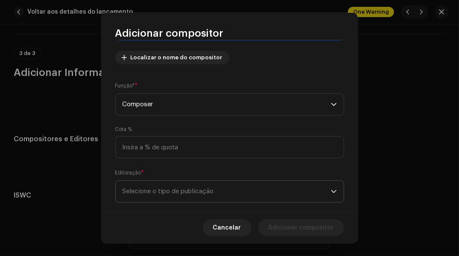
scroll to position [110, 0]
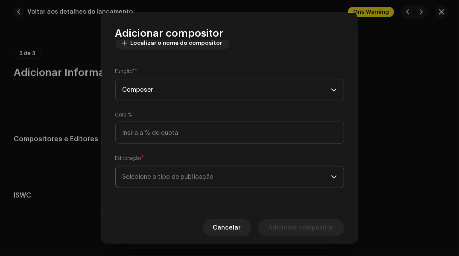
click at [287, 180] on span "Selecione o tipo de publicação" at bounding box center [226, 176] width 208 height 21
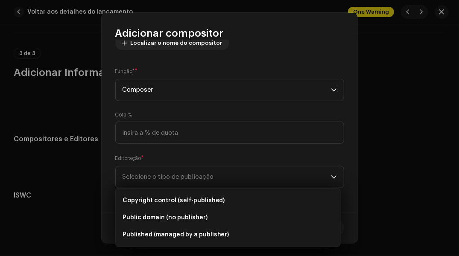
click at [270, 191] on ul "Copyright control (self-published) Public domain (no publisher) Published (mana…" at bounding box center [228, 218] width 224 height 58
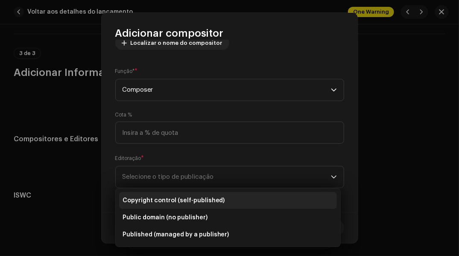
click at [256, 197] on li "Copyright control (self-published)" at bounding box center [228, 200] width 218 height 17
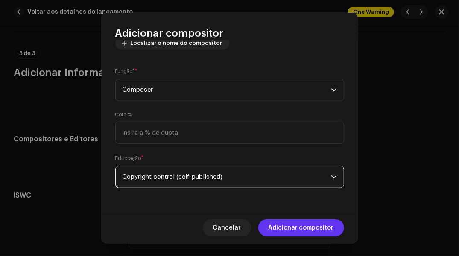
click at [277, 227] on span "Adicionar compositor" at bounding box center [300, 227] width 65 height 17
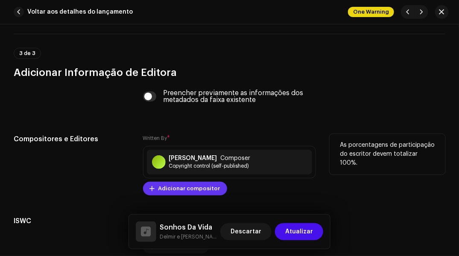
click at [158, 189] on span "Adicionar compositor" at bounding box center [189, 188] width 62 height 17
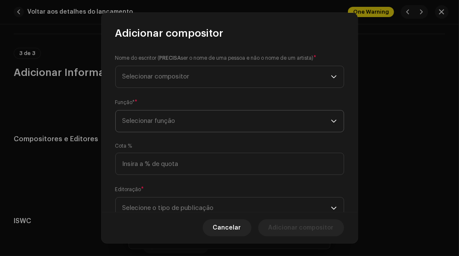
click at [145, 126] on span "Selecionar função" at bounding box center [226, 120] width 208 height 21
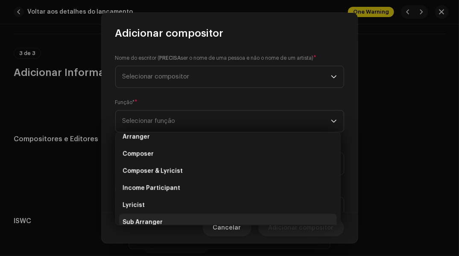
scroll to position [43, 0]
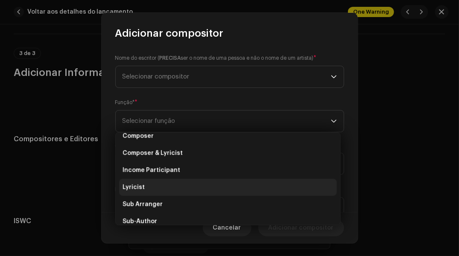
click at [156, 179] on li "Lyricist" at bounding box center [228, 187] width 218 height 17
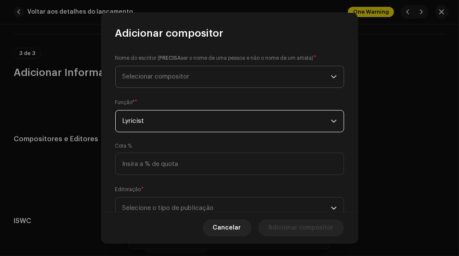
click at [156, 73] on span "Selecionar compositor" at bounding box center [155, 76] width 67 height 6
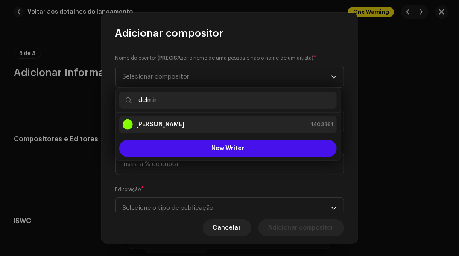
type input "delmir"
click at [141, 121] on strong "[PERSON_NAME]" at bounding box center [160, 124] width 48 height 9
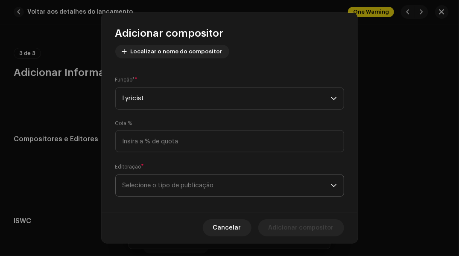
scroll to position [110, 0]
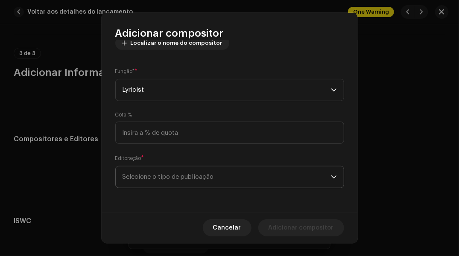
click at [240, 172] on span "Selecione o tipo de publicação" at bounding box center [226, 176] width 208 height 21
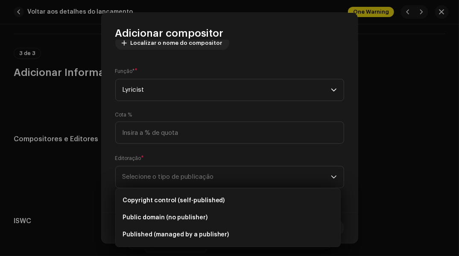
click at [219, 191] on ul "Copyright control (self-published) Public domain (no publisher) Published (mana…" at bounding box center [228, 218] width 224 height 58
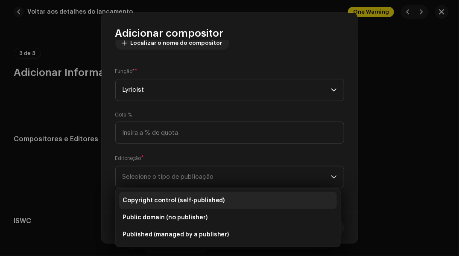
click at [212, 199] on span "Copyright control (self-published)" at bounding box center [173, 200] width 102 height 9
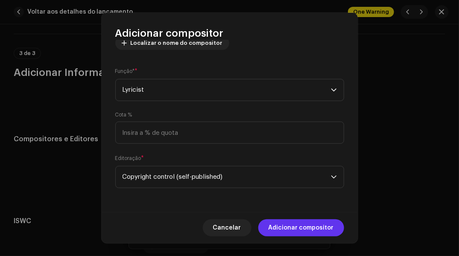
click at [285, 228] on span "Adicionar compositor" at bounding box center [300, 227] width 65 height 17
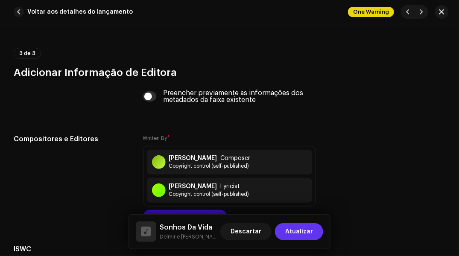
click at [297, 233] on span "Atualizar" at bounding box center [299, 231] width 28 height 17
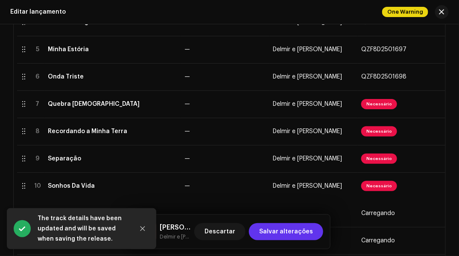
click at [296, 233] on span "Salvar alterações" at bounding box center [286, 231] width 54 height 17
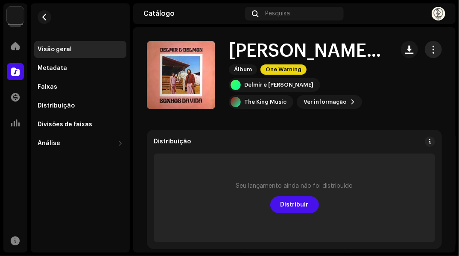
click at [430, 49] on span "button" at bounding box center [433, 49] width 8 height 7
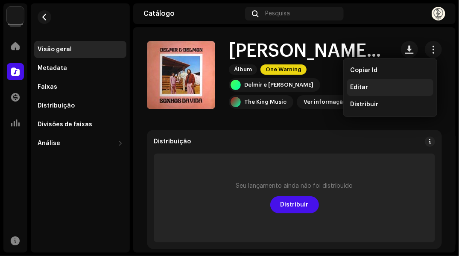
click at [358, 86] on span "Editar" at bounding box center [359, 87] width 18 height 7
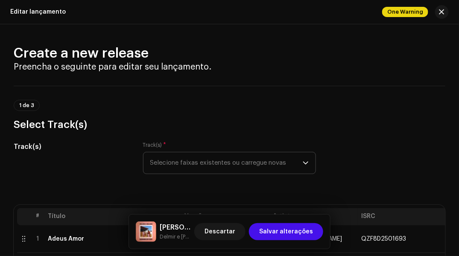
click at [193, 165] on span "Selecione faixas existentes ou carregue novas" at bounding box center [226, 162] width 153 height 21
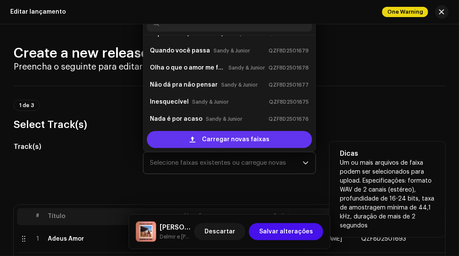
scroll to position [47, 0]
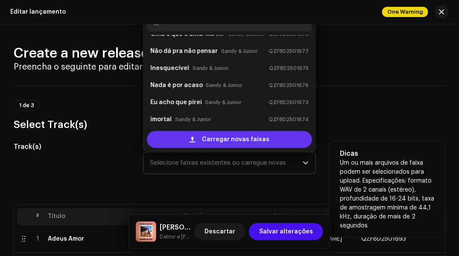
click at [173, 134] on div "Carregar novas faixas" at bounding box center [230, 139] width 166 height 17
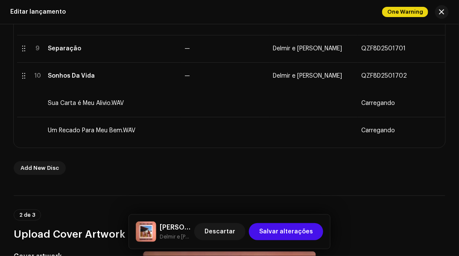
scroll to position [427, 0]
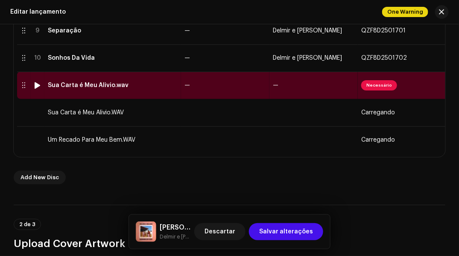
click at [96, 86] on div "Sua Carta é Meu Alivio.wav" at bounding box center [88, 85] width 81 height 7
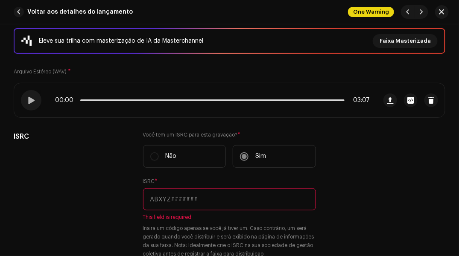
scroll to position [128, 0]
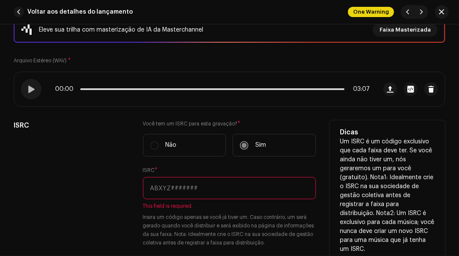
click at [159, 183] on input "text" at bounding box center [229, 188] width 173 height 22
paste input "QZF8D2501703"
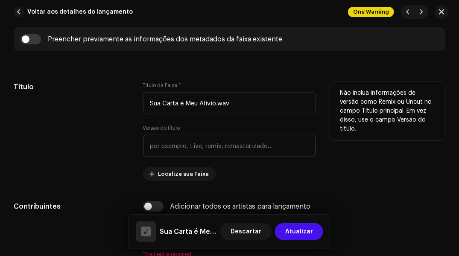
scroll to position [427, 0]
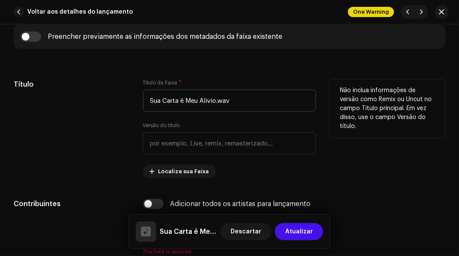
type input "QZF8D2501703"
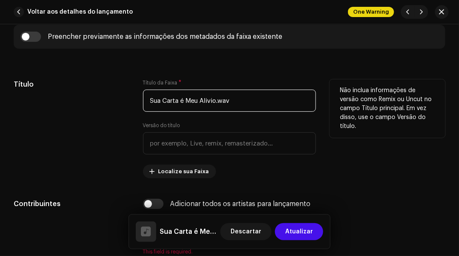
drag, startPoint x: 215, startPoint y: 99, endPoint x: 240, endPoint y: 98, distance: 24.8
click at [239, 98] on input "Sua Carta é Meu Alivio.wav" at bounding box center [229, 101] width 173 height 22
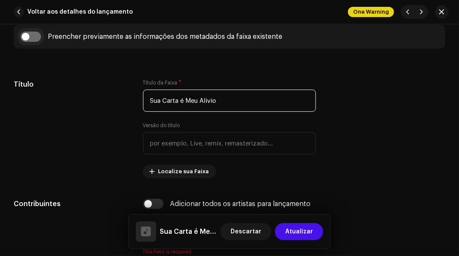
type input "Sua Carta é Meu Alivio"
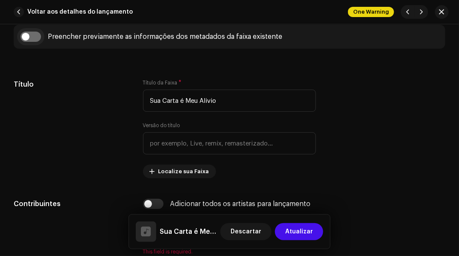
click at [29, 32] on input "checkbox" at bounding box center [30, 37] width 20 height 10
checkbox input "true"
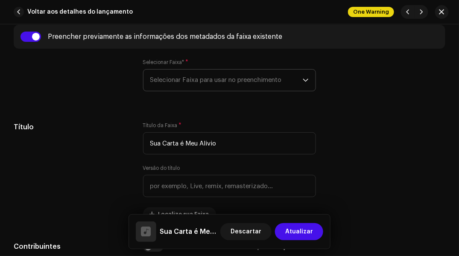
click at [170, 80] on span "Selecionar Faixa para usar no preenchimento" at bounding box center [226, 80] width 153 height 21
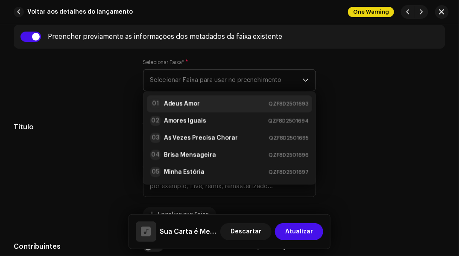
click at [167, 97] on li "01 Adeus Amor QZF8D2501693" at bounding box center [230, 104] width 166 height 17
type input "00:15"
radio input "true"
type input "The King Music"
checkbox input "true"
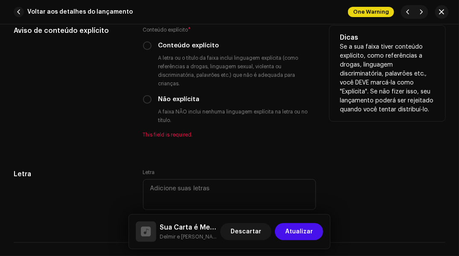
scroll to position [1707, 0]
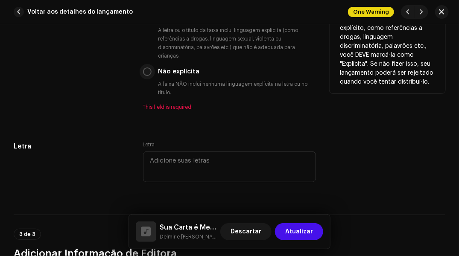
click at [148, 72] on input "Não explícita" at bounding box center [147, 71] width 9 height 9
radio input "true"
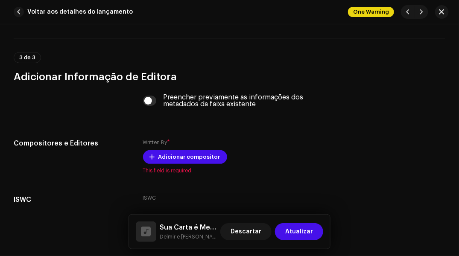
scroll to position [1920, 0]
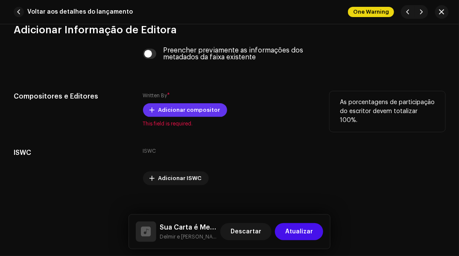
click at [169, 116] on span "Adicionar compositor" at bounding box center [189, 110] width 62 height 17
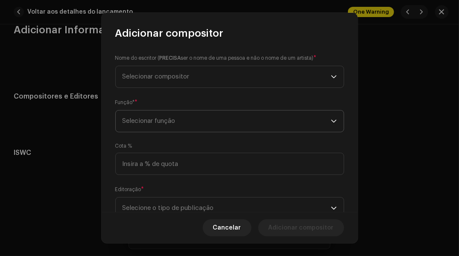
click at [132, 119] on span "Selecionar função" at bounding box center [226, 120] width 208 height 21
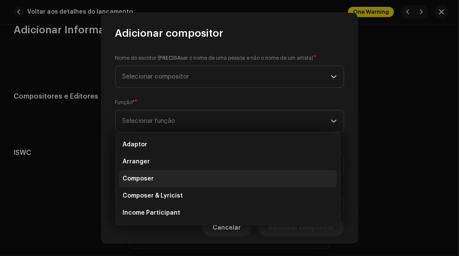
click at [129, 178] on span "Composer" at bounding box center [137, 178] width 31 height 9
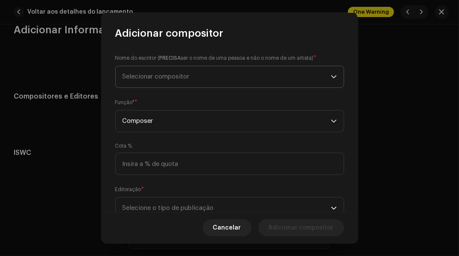
click at [154, 80] on span "Selecionar compositor" at bounding box center [226, 76] width 208 height 21
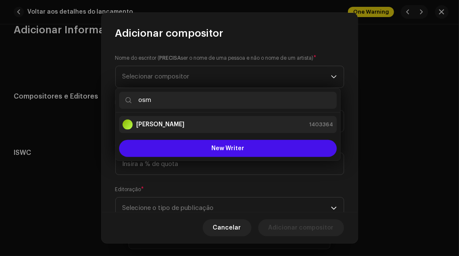
type input "osm"
click at [146, 129] on div "[PERSON_NAME]" at bounding box center [153, 124] width 62 height 10
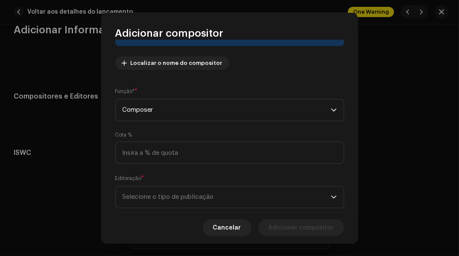
scroll to position [110, 0]
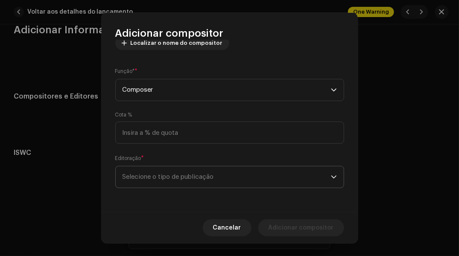
click at [162, 172] on span "Selecione o tipo de publicação" at bounding box center [226, 176] width 208 height 21
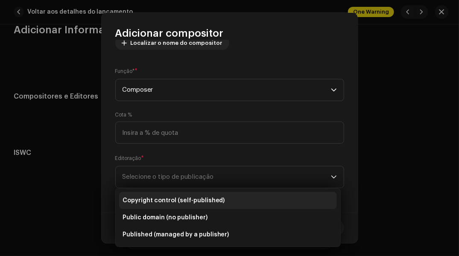
click at [154, 201] on span "Copyright control (self-published)" at bounding box center [173, 200] width 102 height 9
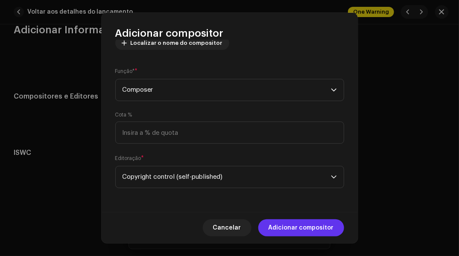
click at [281, 225] on span "Adicionar compositor" at bounding box center [300, 227] width 65 height 17
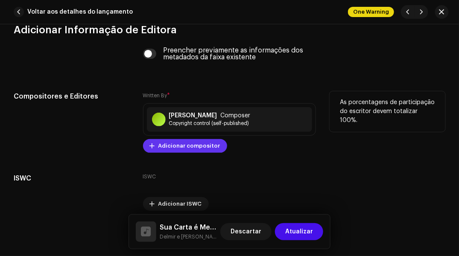
click at [150, 145] on span at bounding box center [152, 145] width 5 height 7
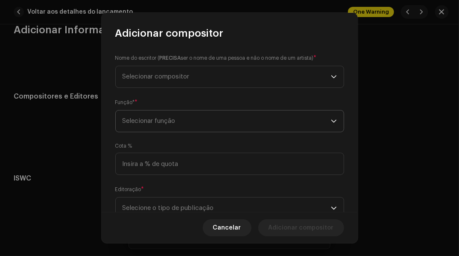
click at [142, 114] on span "Selecionar função" at bounding box center [226, 120] width 208 height 21
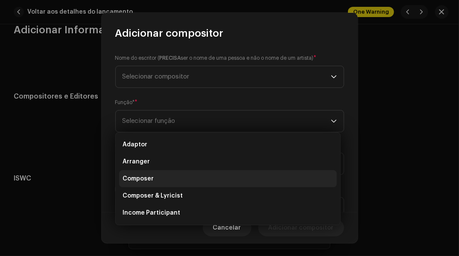
scroll to position [43, 0]
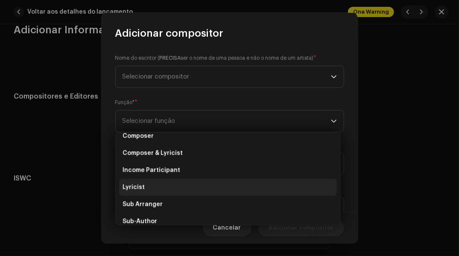
click at [139, 184] on span "Lyricist" at bounding box center [133, 187] width 22 height 9
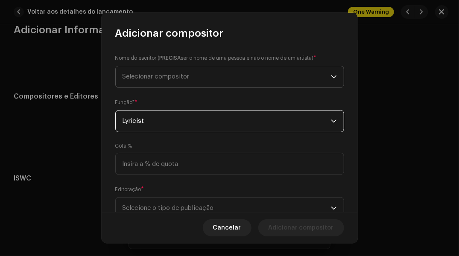
click at [147, 79] on span "Selecionar compositor" at bounding box center [155, 76] width 67 height 6
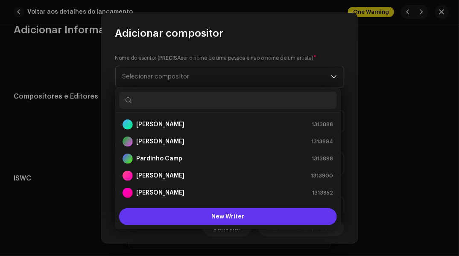
scroll to position [14, 0]
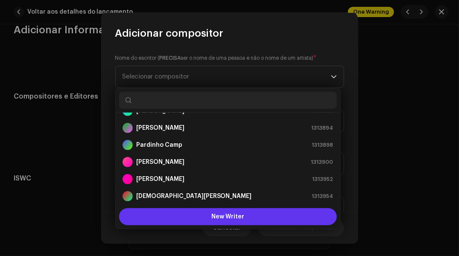
click at [185, 219] on button "New Writer" at bounding box center [228, 216] width 218 height 17
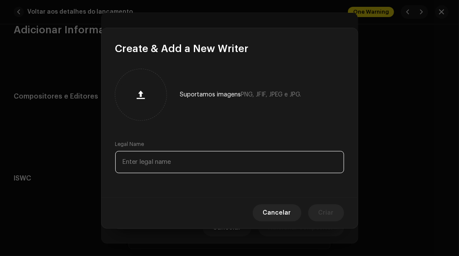
click at [172, 159] on input "text" at bounding box center [229, 162] width 229 height 22
paste input "[PERSON_NAME]"
type input "[PERSON_NAME]"
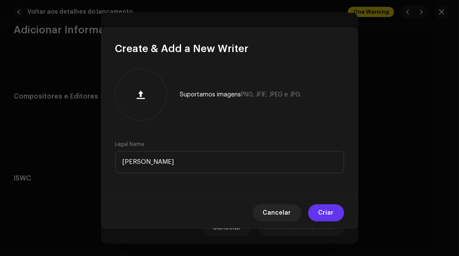
click at [329, 211] on span "Criar" at bounding box center [325, 212] width 15 height 17
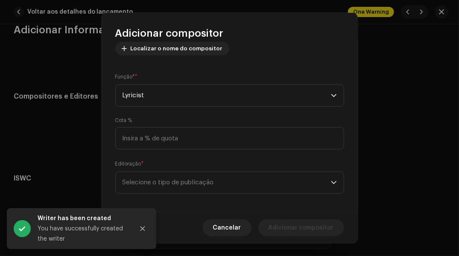
scroll to position [110, 0]
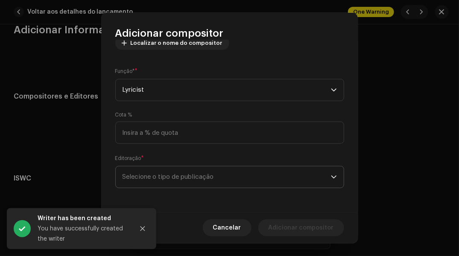
click at [170, 175] on span "Selecione o tipo de publicação" at bounding box center [226, 176] width 208 height 21
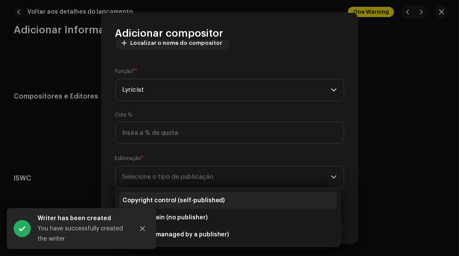
click at [165, 198] on span "Copyright control (self-published)" at bounding box center [173, 200] width 102 height 9
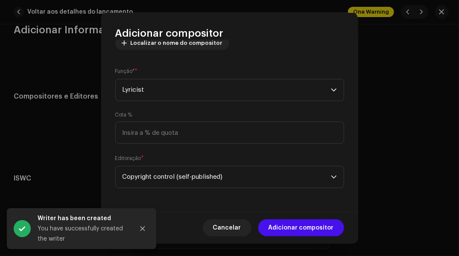
click at [279, 232] on span "Adicionar compositor" at bounding box center [300, 227] width 65 height 17
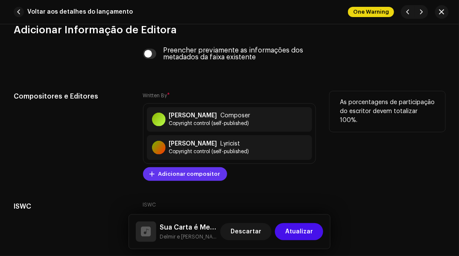
click at [179, 174] on span "Adicionar compositor" at bounding box center [189, 174] width 62 height 17
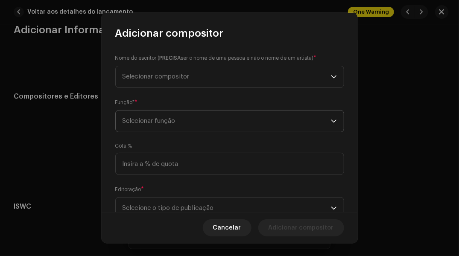
click at [183, 123] on span "Selecionar função" at bounding box center [226, 120] width 208 height 21
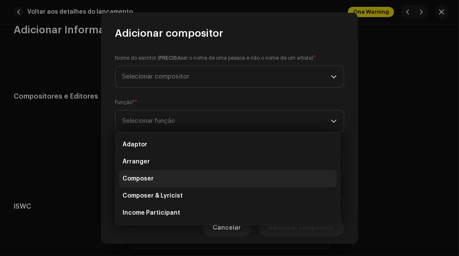
click at [151, 174] on span "Composer" at bounding box center [137, 178] width 31 height 9
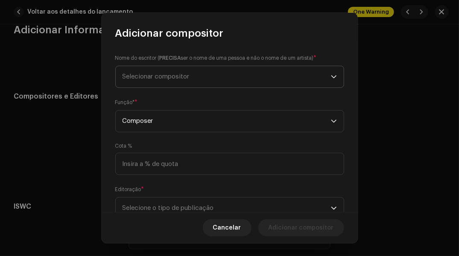
click at [153, 77] on span "Selecionar compositor" at bounding box center [155, 76] width 67 height 6
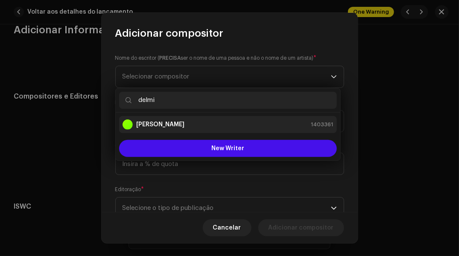
type input "delmi"
click at [128, 128] on div "Delmir Camp" at bounding box center [127, 124] width 10 height 10
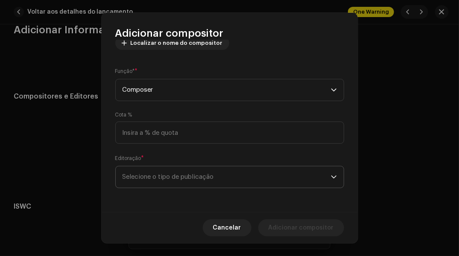
click at [254, 172] on span "Selecione o tipo de publicação" at bounding box center [226, 176] width 208 height 21
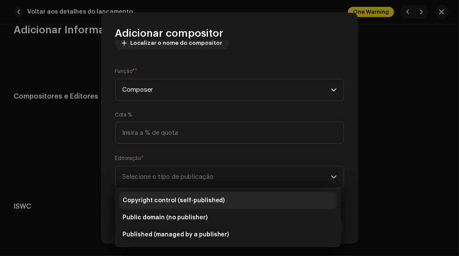
click at [198, 196] on span "Copyright control (self-published)" at bounding box center [173, 200] width 102 height 9
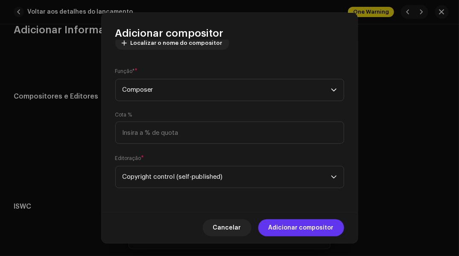
click at [273, 229] on span "Adicionar compositor" at bounding box center [300, 227] width 65 height 17
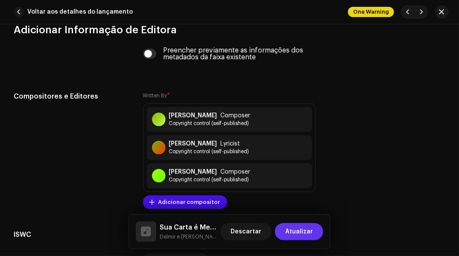
click at [288, 230] on span "Atualizar" at bounding box center [299, 231] width 28 height 17
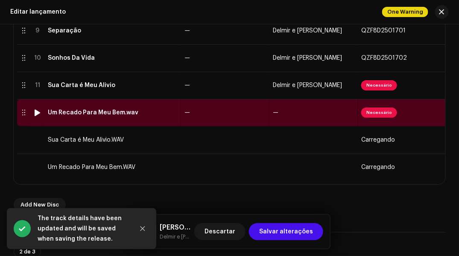
click at [346, 111] on td "—" at bounding box center [313, 112] width 88 height 27
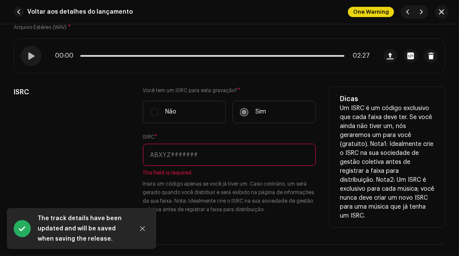
scroll to position [171, 0]
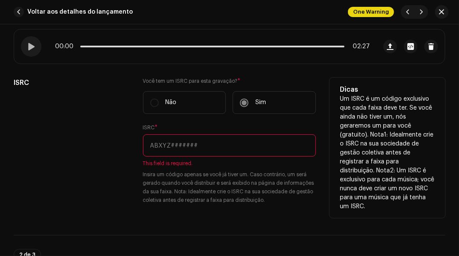
click at [159, 140] on input "text" at bounding box center [229, 145] width 173 height 22
paste input "QZF8D2501704"
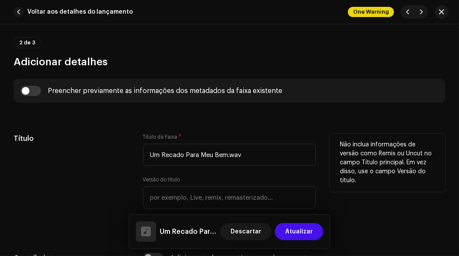
scroll to position [384, 0]
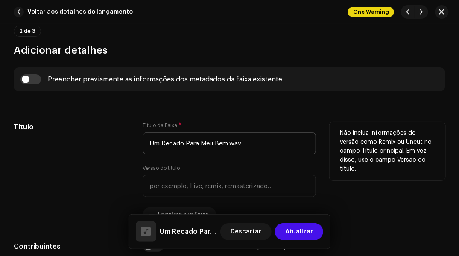
type input "QZF8D2501704"
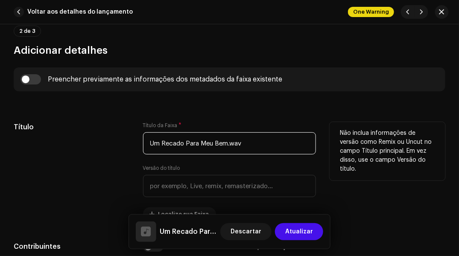
drag, startPoint x: 226, startPoint y: 141, endPoint x: 244, endPoint y: 142, distance: 17.5
click at [244, 142] on input "Um Recado Para Meu Bem.wav" at bounding box center [229, 143] width 173 height 22
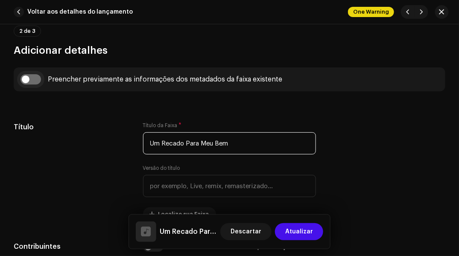
type input "Um Recado Para Meu Bem"
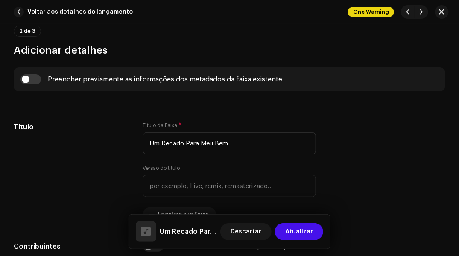
drag, startPoint x: 35, startPoint y: 79, endPoint x: 44, endPoint y: 78, distance: 8.2
click at [36, 79] on input "checkbox" at bounding box center [30, 79] width 20 height 10
checkbox input "true"
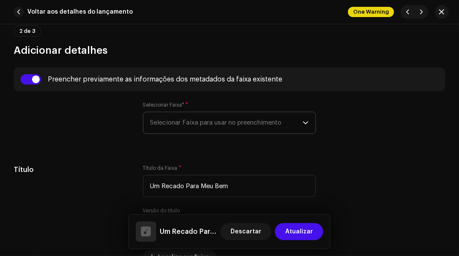
click at [174, 124] on span "Selecionar Faixa para usar no preenchimento" at bounding box center [226, 122] width 153 height 21
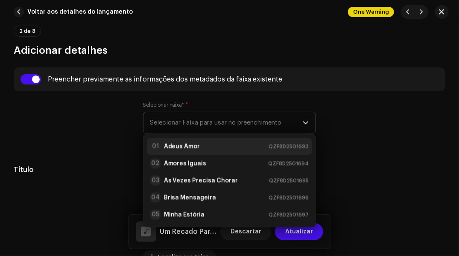
click at [172, 144] on strong "Adeus Amor" at bounding box center [182, 146] width 36 height 9
type input "00:15"
radio input "true"
type input "The King Music"
checkbox input "true"
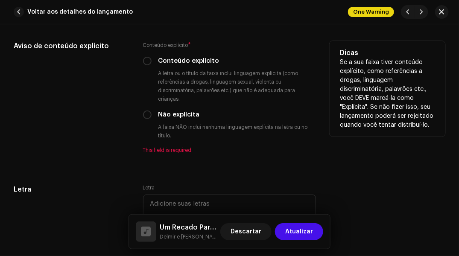
scroll to position [1664, 0]
click at [147, 116] on input "Não explícita" at bounding box center [147, 114] width 9 height 9
radio input "true"
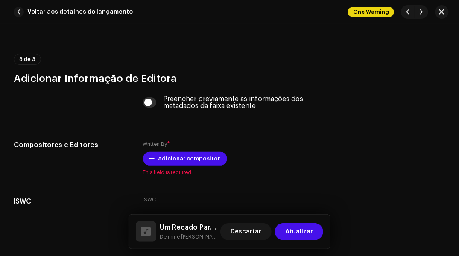
scroll to position [1877, 0]
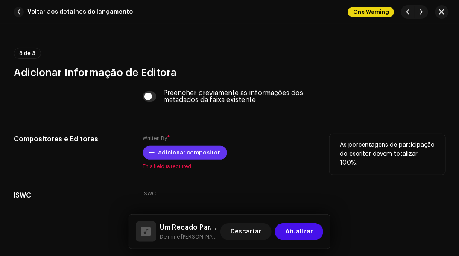
click at [162, 157] on span "Adicionar compositor" at bounding box center [189, 152] width 62 height 17
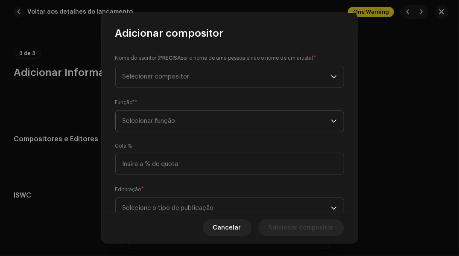
click at [150, 119] on span "Selecionar função" at bounding box center [226, 120] width 208 height 21
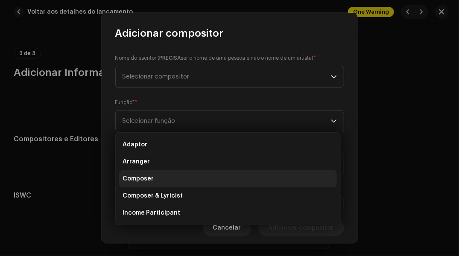
click at [140, 180] on span "Composer" at bounding box center [137, 178] width 31 height 9
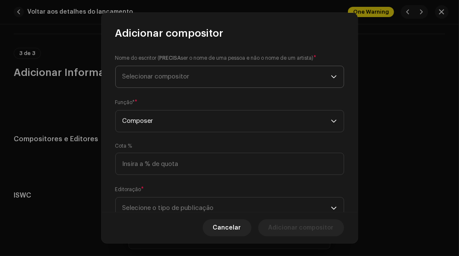
click at [157, 80] on span "Selecionar compositor" at bounding box center [226, 76] width 208 height 21
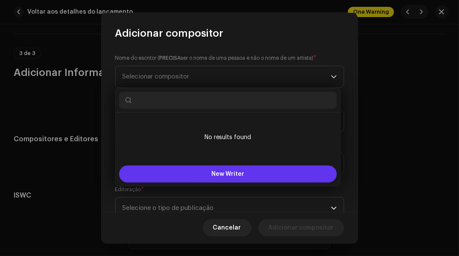
click at [158, 166] on button "New Writer" at bounding box center [228, 174] width 218 height 17
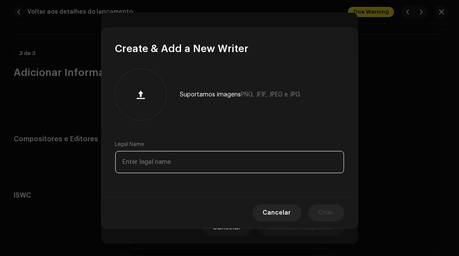
paste input "[PERSON_NAME]"
type input "[PERSON_NAME]"
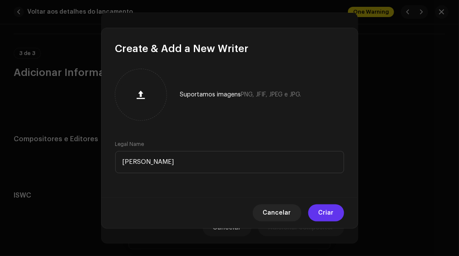
click at [329, 211] on span "Criar" at bounding box center [325, 212] width 15 height 17
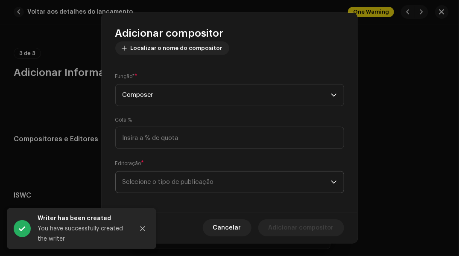
scroll to position [110, 0]
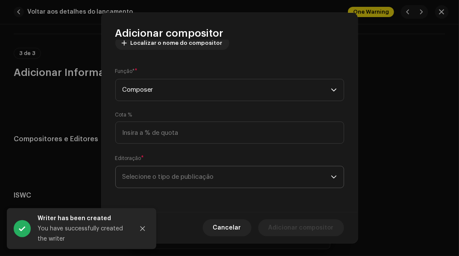
click at [316, 174] on span "Selecione o tipo de publicação" at bounding box center [226, 176] width 208 height 21
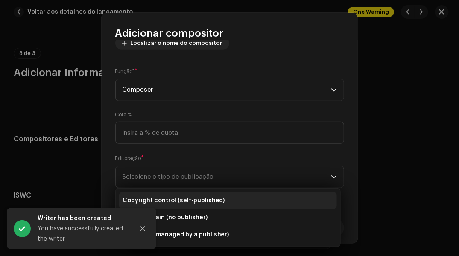
click at [206, 196] on span "Copyright control (self-published)" at bounding box center [173, 200] width 102 height 9
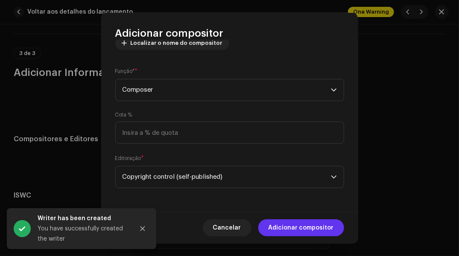
click at [288, 225] on span "Adicionar compositor" at bounding box center [300, 227] width 65 height 17
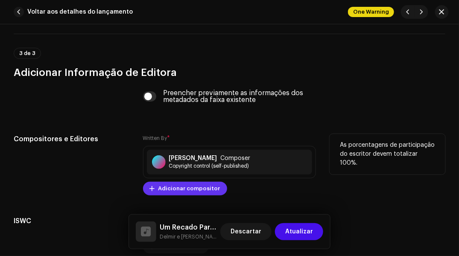
click at [166, 184] on span "Adicionar compositor" at bounding box center [189, 188] width 62 height 17
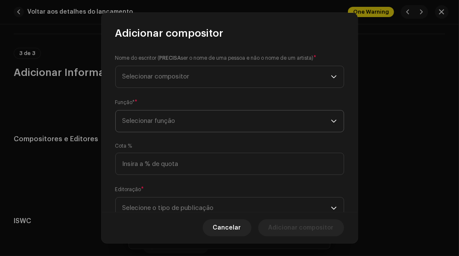
click at [151, 121] on span "Selecionar função" at bounding box center [226, 120] width 208 height 21
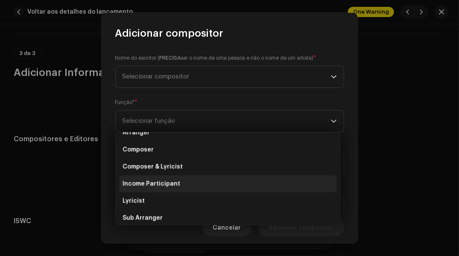
scroll to position [43, 0]
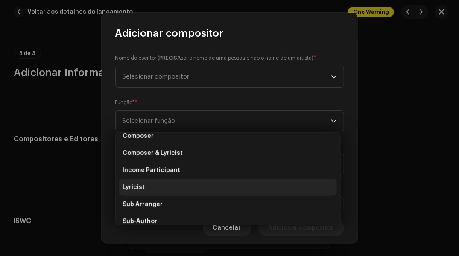
click at [148, 184] on li "Lyricist" at bounding box center [228, 187] width 218 height 17
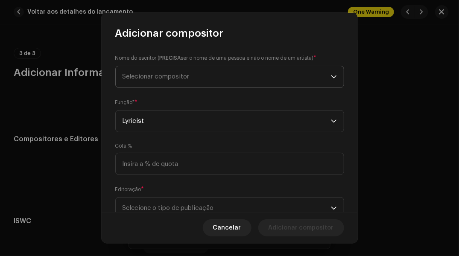
click at [138, 77] on span "Selecionar compositor" at bounding box center [155, 76] width 67 height 6
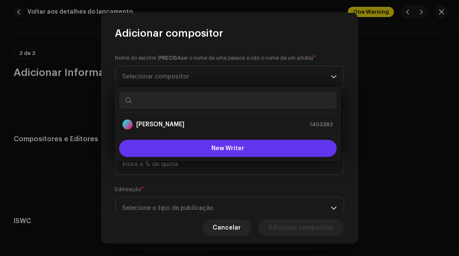
click at [150, 152] on button "New Writer" at bounding box center [228, 148] width 218 height 17
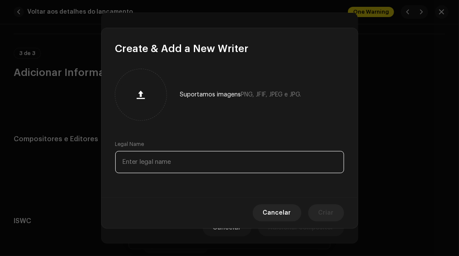
paste input "[PERSON_NAME]"
type input "[PERSON_NAME]"
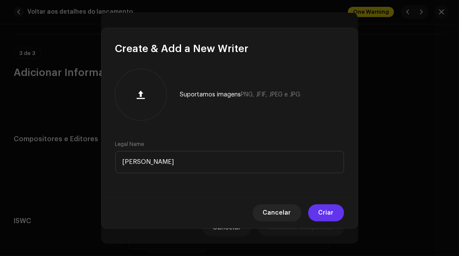
click at [314, 212] on button "Criar" at bounding box center [326, 212] width 36 height 17
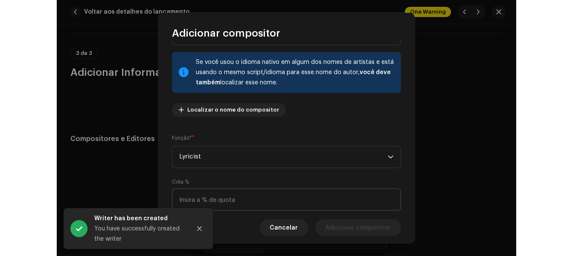
scroll to position [110, 0]
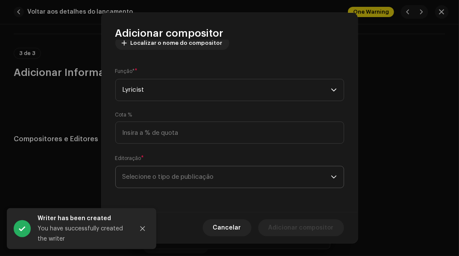
click at [233, 171] on span "Selecione o tipo de publicação" at bounding box center [226, 176] width 208 height 21
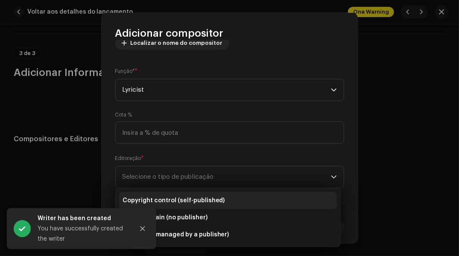
click at [210, 196] on span "Copyright control (self-published)" at bounding box center [173, 200] width 102 height 9
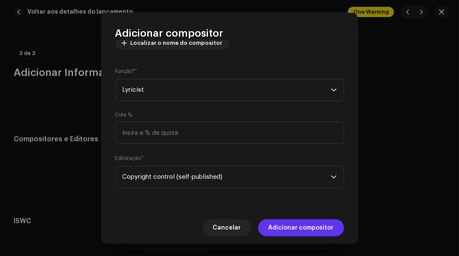
click at [282, 228] on span "Adicionar compositor" at bounding box center [300, 227] width 65 height 17
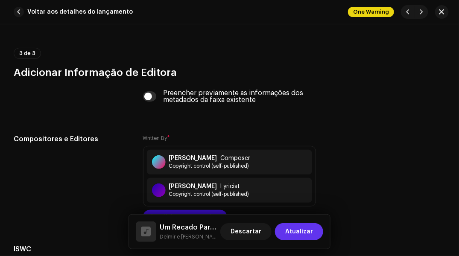
click at [296, 232] on span "Atualizar" at bounding box center [299, 231] width 28 height 17
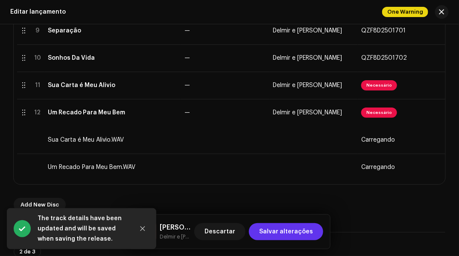
click at [282, 224] on span "Salvar alterações" at bounding box center [286, 231] width 54 height 17
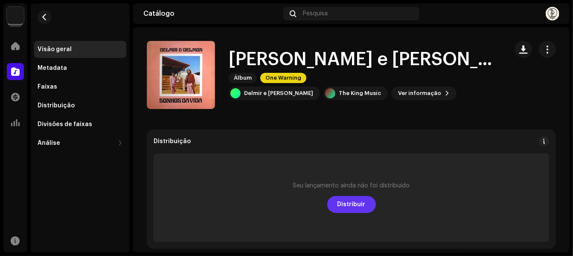
click at [329, 203] on button "Distribuir" at bounding box center [351, 204] width 49 height 17
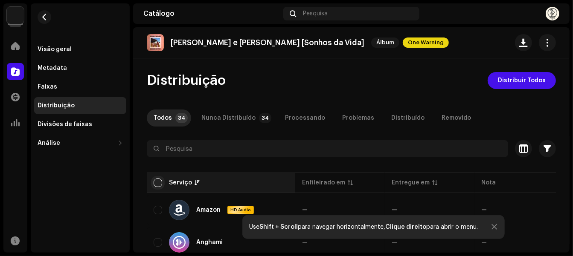
click at [158, 184] on input "checkbox" at bounding box center [158, 183] width 9 height 9
checkbox input "true"
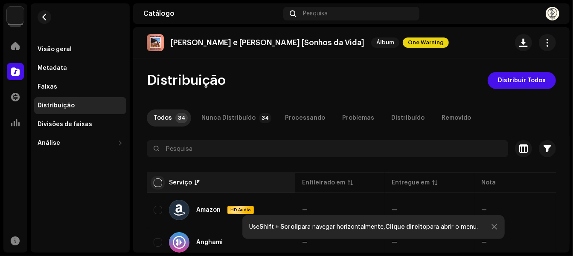
checkbox input "true"
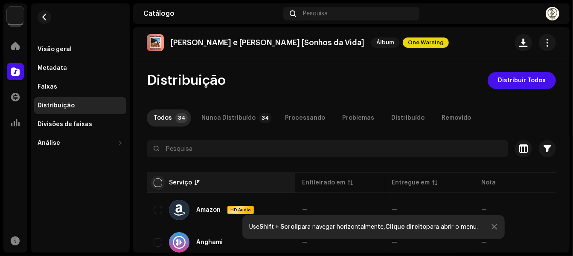
checkbox input "true"
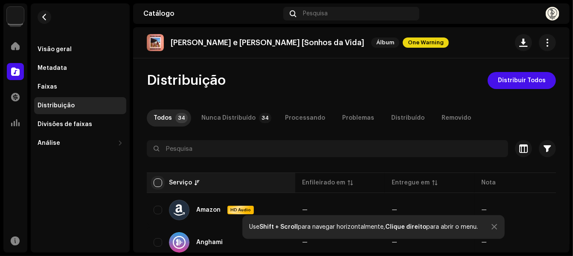
checkbox input "true"
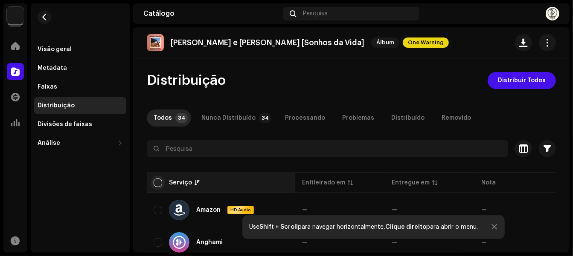
checkbox input "true"
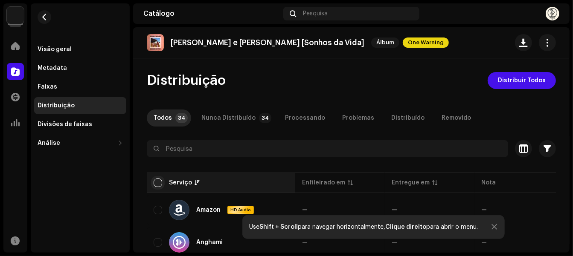
checkbox input "true"
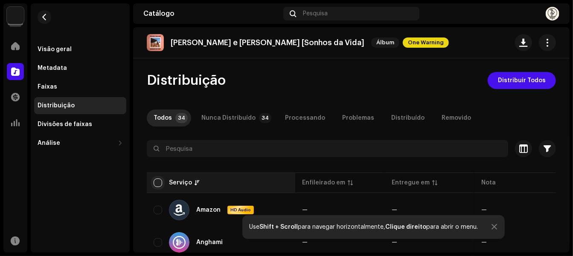
checkbox input "true"
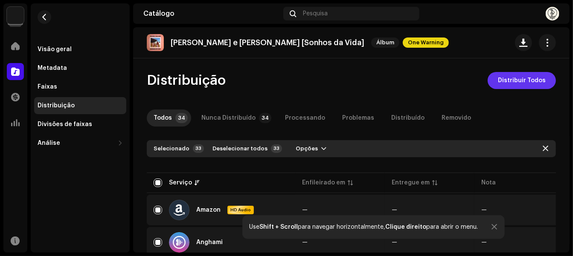
click at [526, 81] on span "Distribuir Todos" at bounding box center [522, 80] width 48 height 17
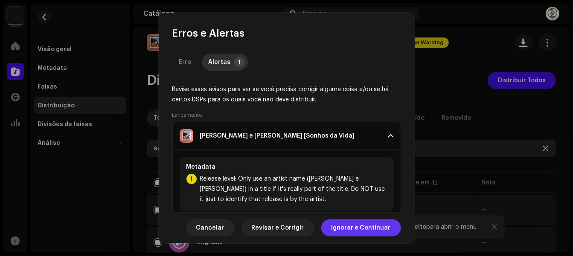
click at [339, 233] on span "Ignorar e Continuar" at bounding box center [360, 228] width 59 height 17
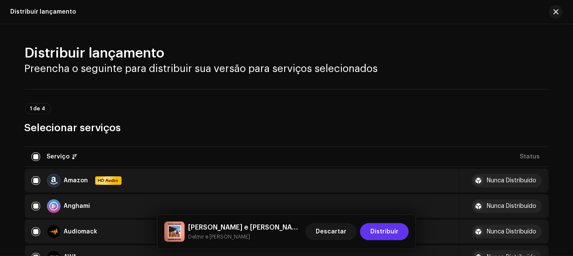
click at [389, 230] on span "Distribuir" at bounding box center [384, 232] width 28 height 17
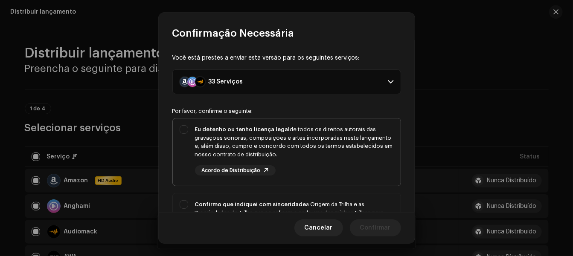
click at [184, 128] on div "Eu detenho ou tenho licença legal de todos os direitos autorais das gravações s…" at bounding box center [287, 151] width 228 height 64
checkbox input "true"
click at [183, 199] on div "Confirmo que indiquei com sinceridade a Origem da Trilha e as Propriedades da T…" at bounding box center [287, 230] width 228 height 73
checkbox input "true"
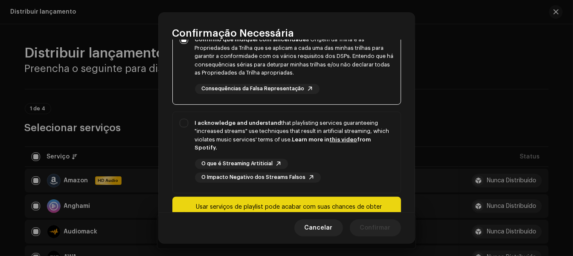
scroll to position [171, 0]
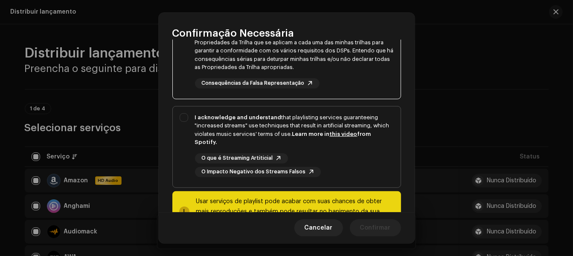
click at [179, 114] on div "I acknowledge and understand that playlisting services guaranteeing "increased …" at bounding box center [287, 146] width 228 height 78
checkbox input "true"
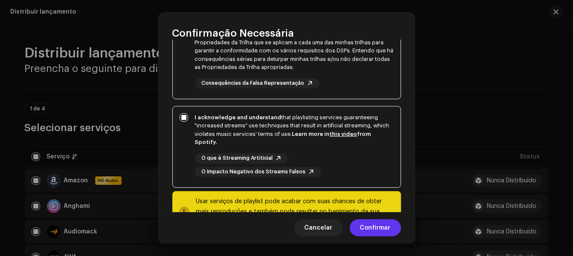
click at [370, 227] on span "Confirmar" at bounding box center [375, 228] width 31 height 17
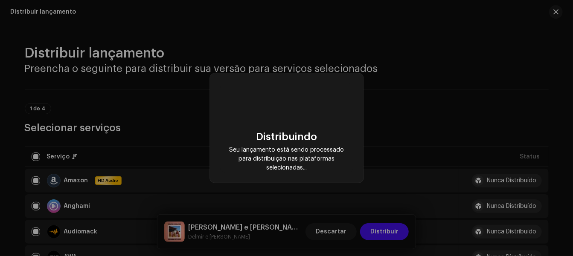
checkbox input "false"
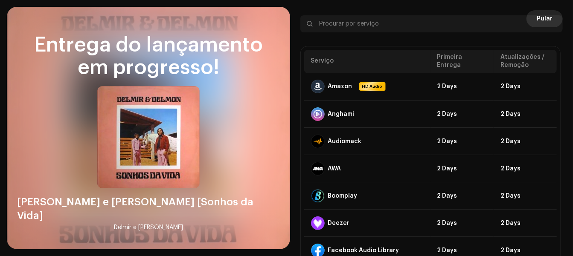
click at [550, 12] on button "Pular" at bounding box center [544, 18] width 36 height 17
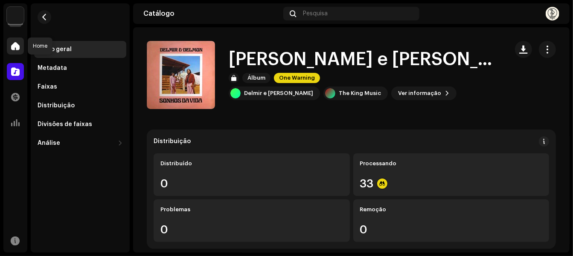
click at [15, 47] on span at bounding box center [15, 46] width 9 height 7
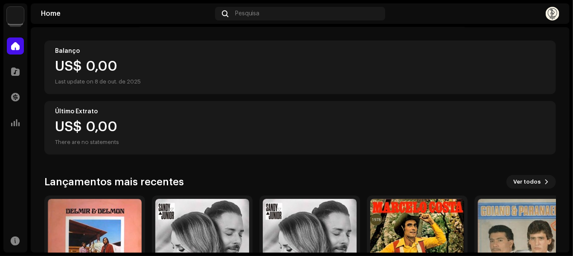
scroll to position [128, 0]
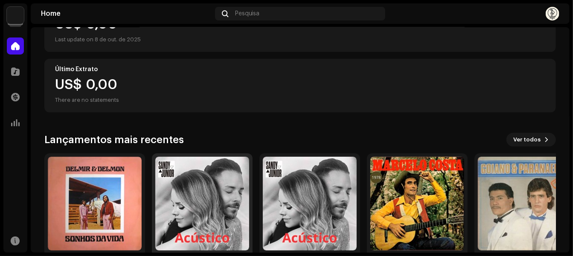
click at [171, 191] on img at bounding box center [202, 204] width 94 height 94
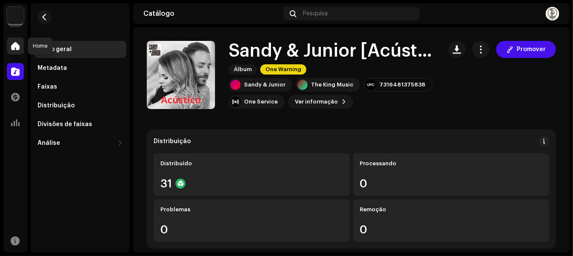
click at [8, 42] on div at bounding box center [15, 46] width 17 height 17
